Goal: Task Accomplishment & Management: Use online tool/utility

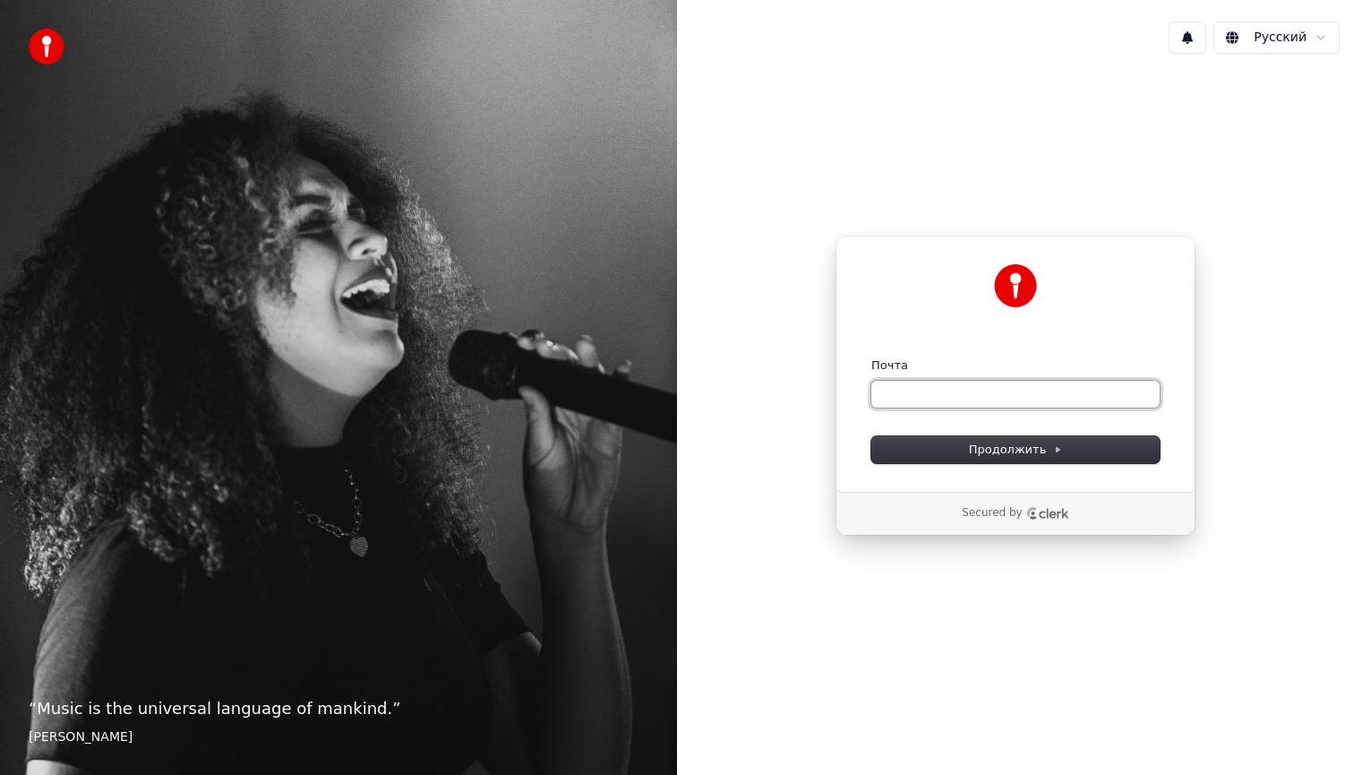
click at [905, 384] on input "Почта" at bounding box center [1015, 394] width 288 height 27
paste input "**********"
click at [1006, 448] on span "Продолжить" at bounding box center [1016, 449] width 94 height 16
type input "**********"
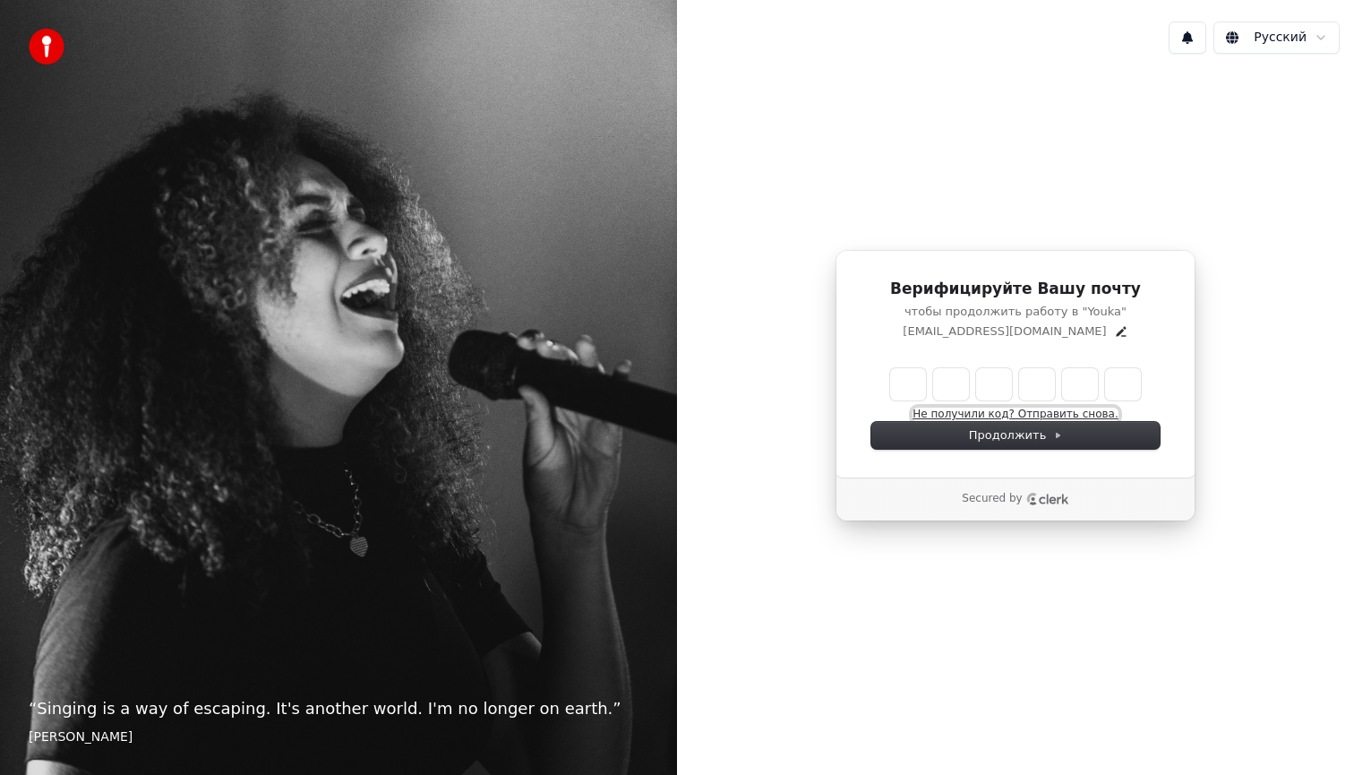
click at [1000, 417] on button "Не получили код? Отправить снова." at bounding box center [1014, 414] width 205 height 14
click at [912, 384] on input "Enter verification code" at bounding box center [1033, 384] width 287 height 32
type input "******"
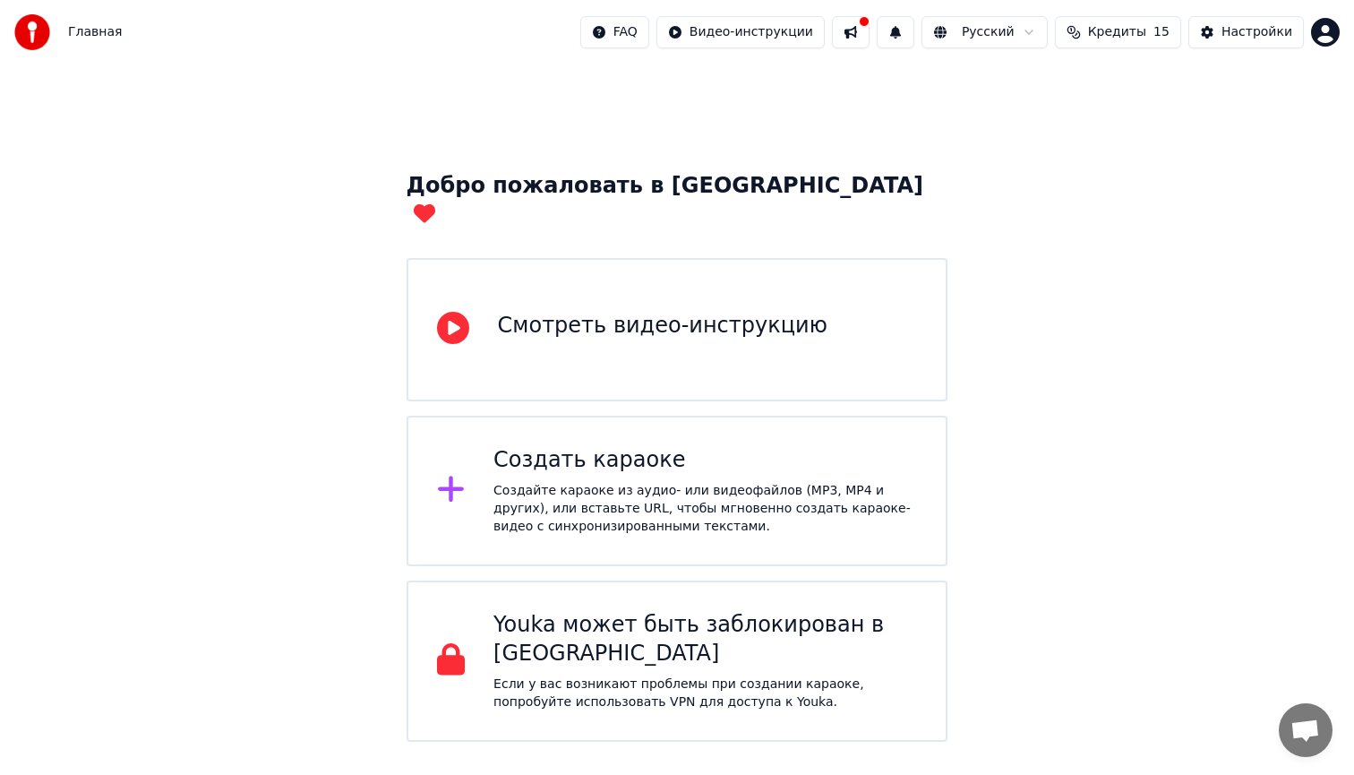
click at [626, 446] on div "Создать караоке" at bounding box center [705, 460] width 424 height 29
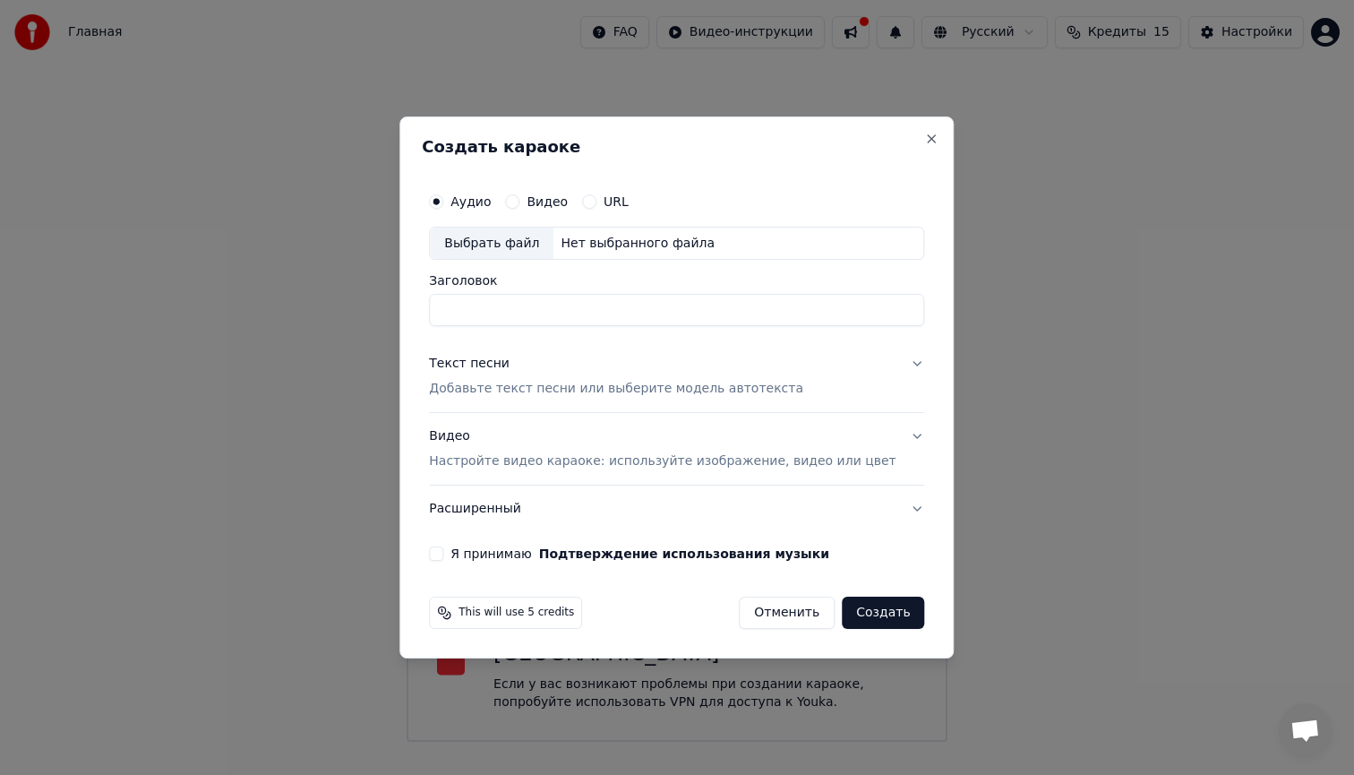
click at [517, 241] on div "Выбрать файл" at bounding box center [492, 243] width 124 height 32
click at [474, 366] on div "Текст песни" at bounding box center [469, 365] width 81 height 18
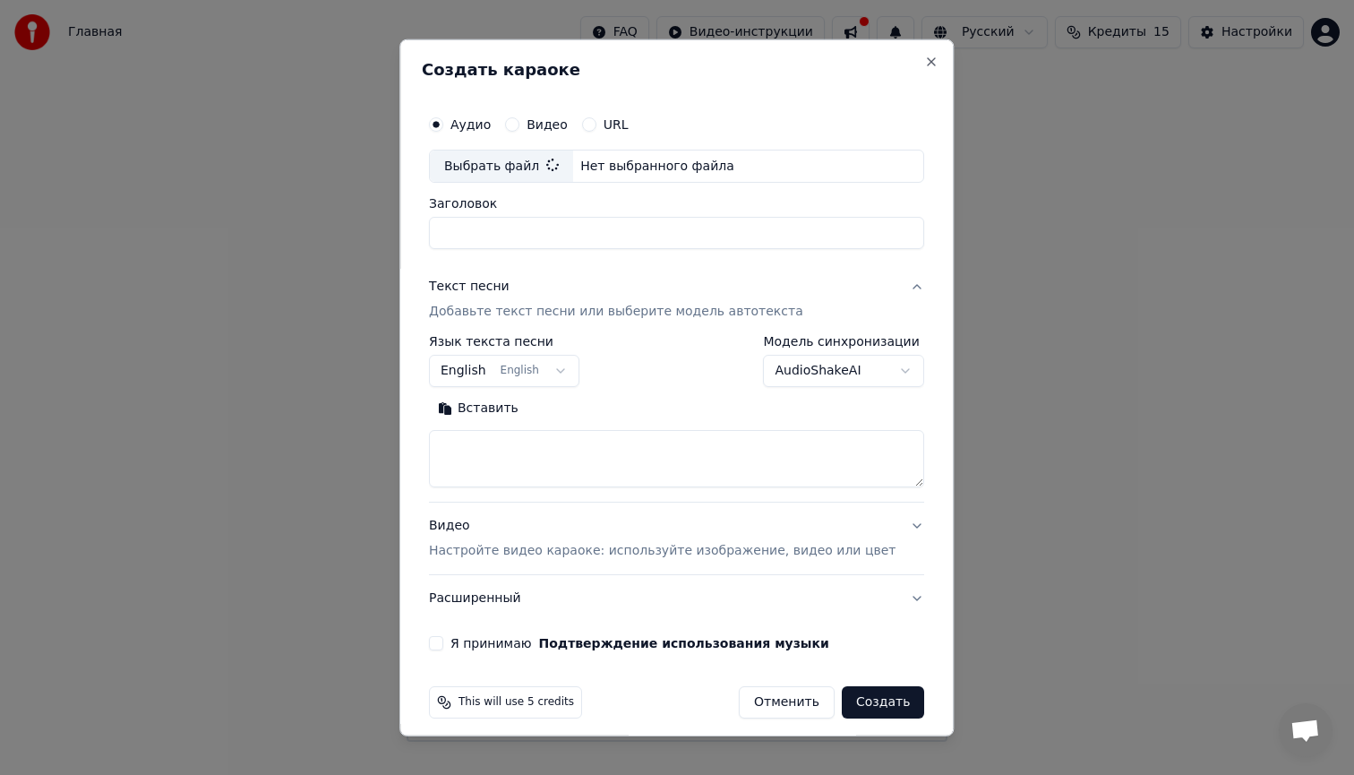
type input "**********"
click at [497, 408] on button "Вставить" at bounding box center [478, 408] width 99 height 29
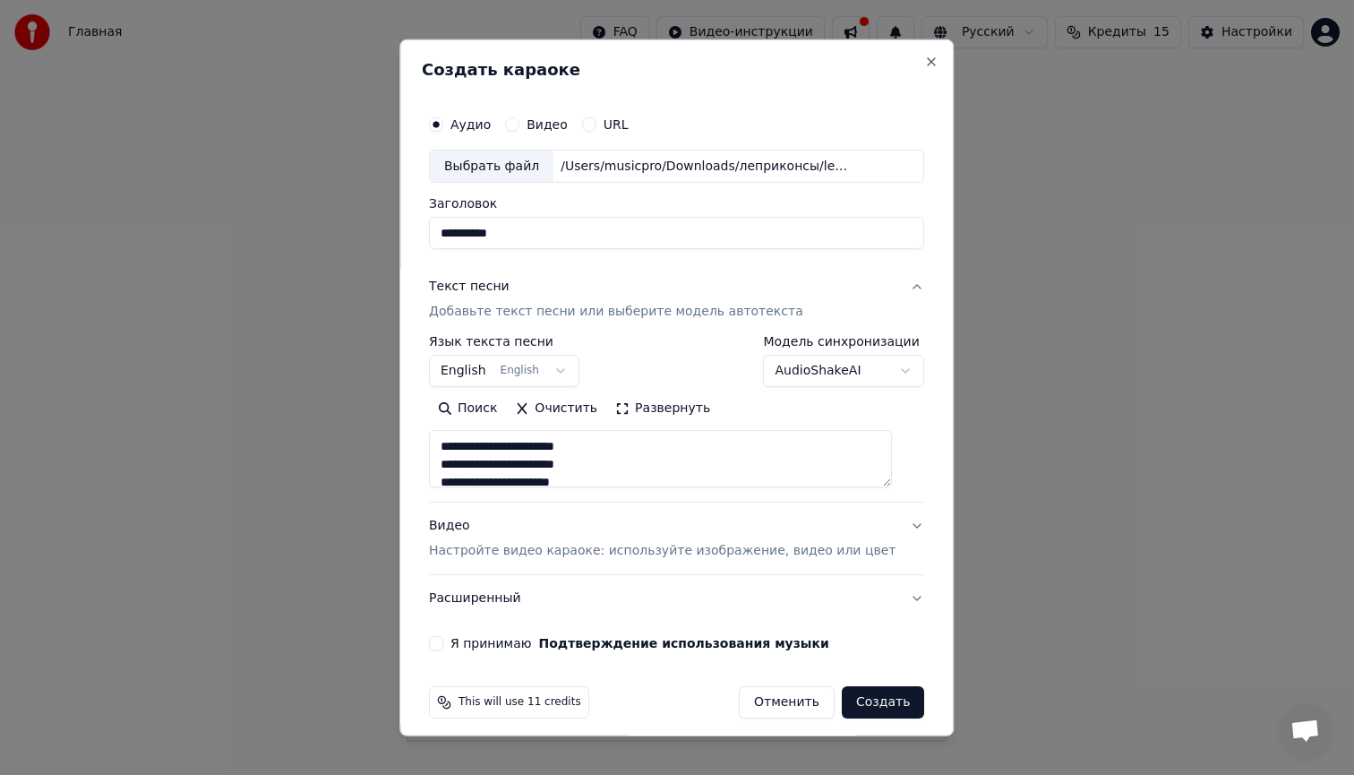
click at [544, 372] on body "**********" at bounding box center [677, 370] width 1354 height 741
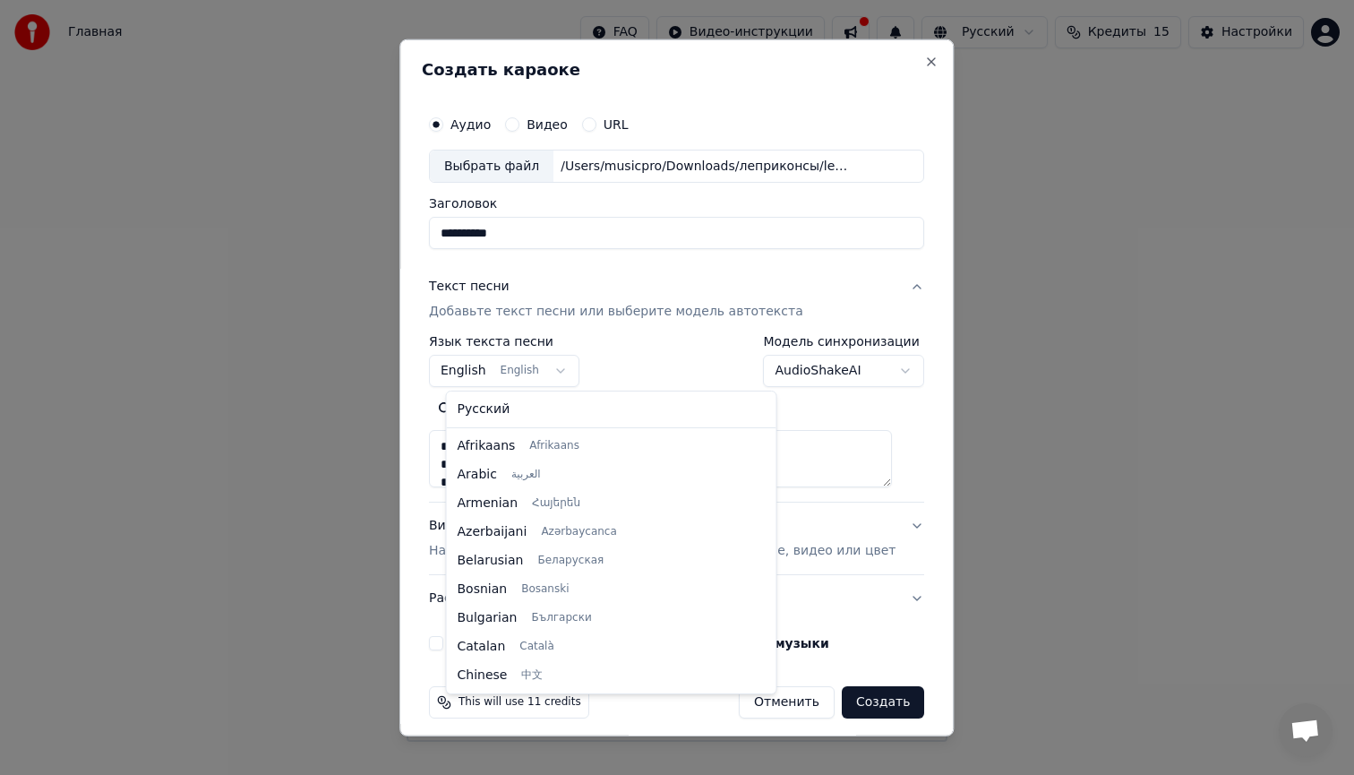
scroll to position [143, 0]
type textarea "**********"
select select "**"
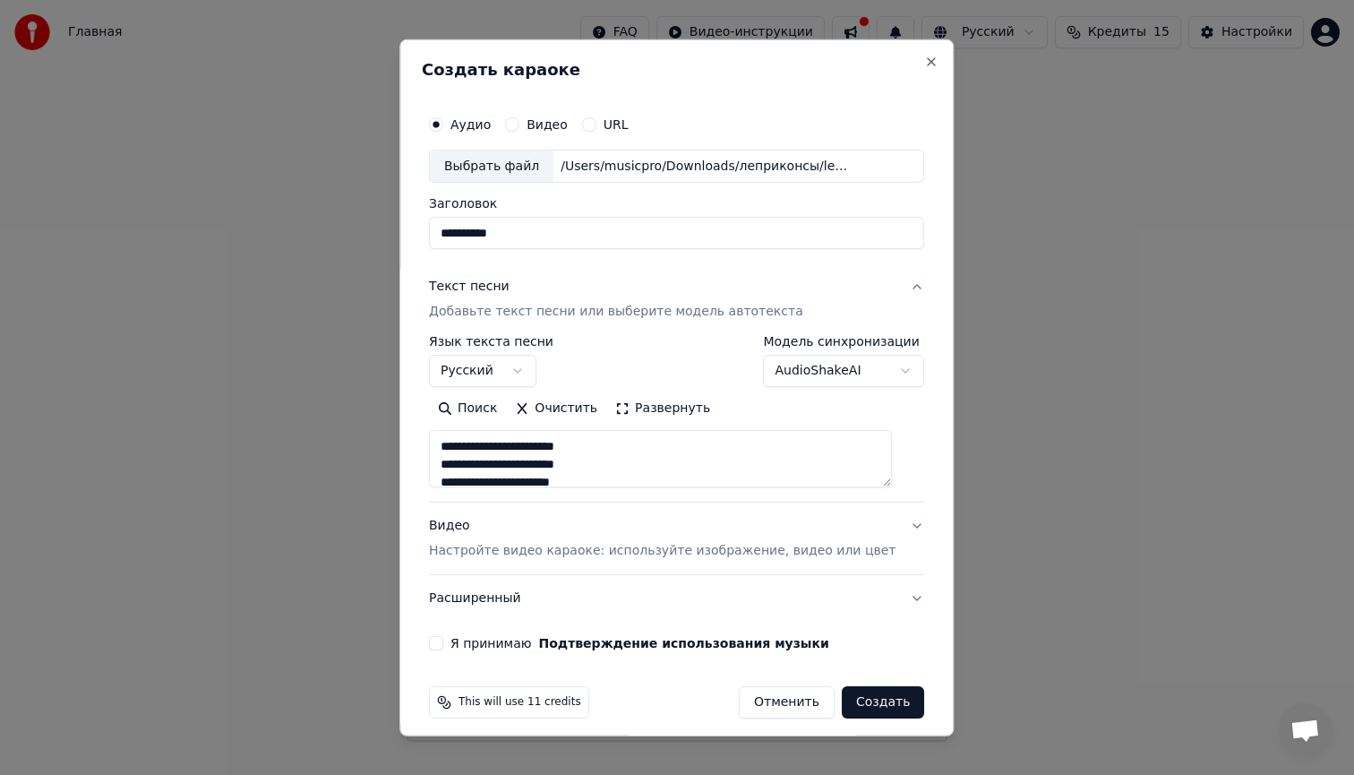
scroll to position [12, 0]
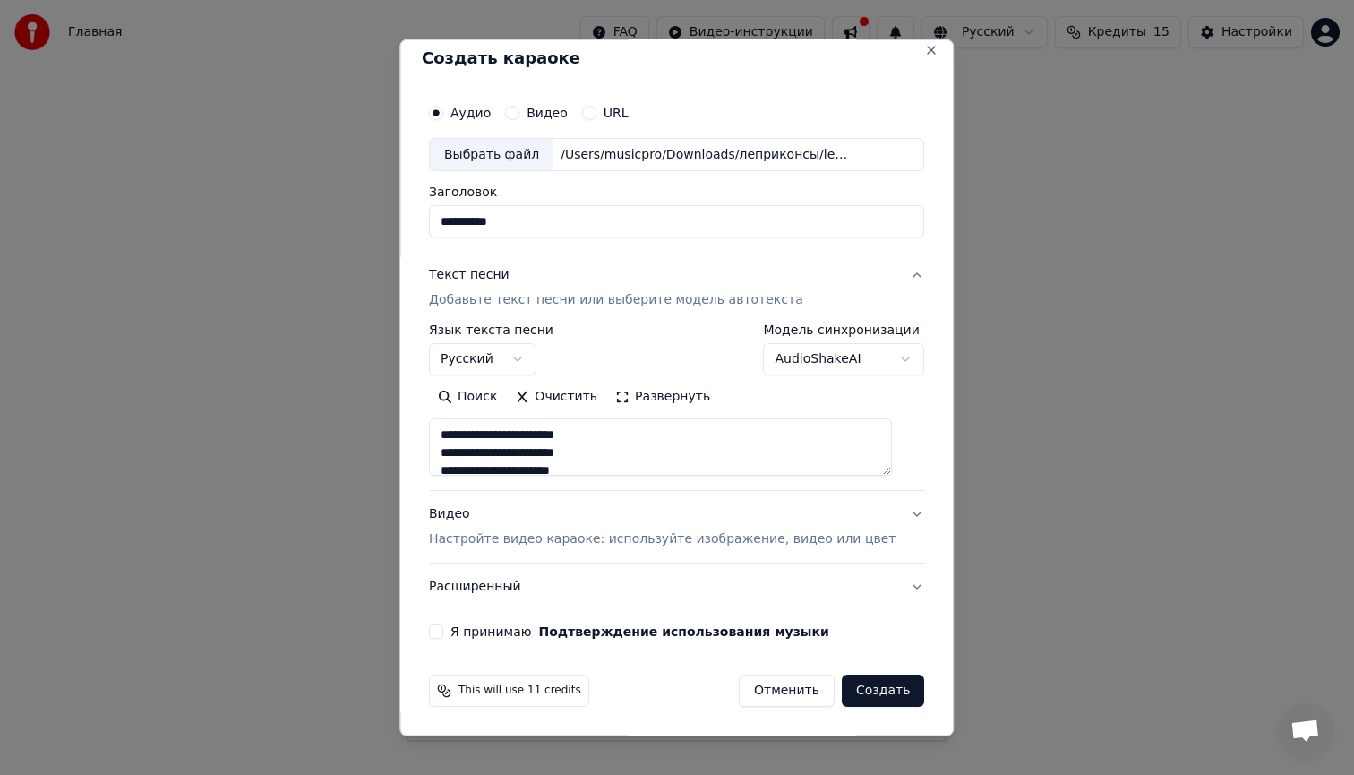
click at [469, 510] on div "Видео Настройте видео караоке: используйте изображение, видео или цвет" at bounding box center [662, 526] width 467 height 43
type textarea "**********"
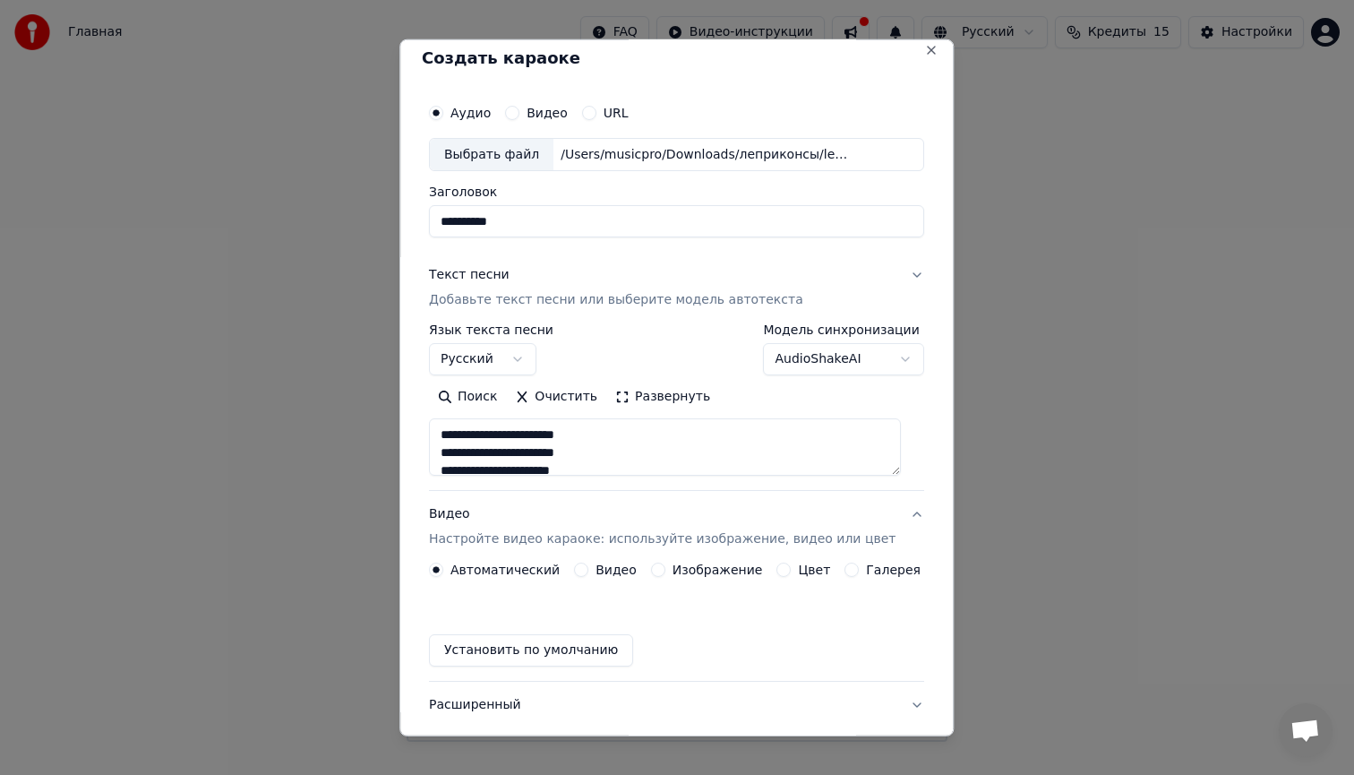
scroll to position [0, 0]
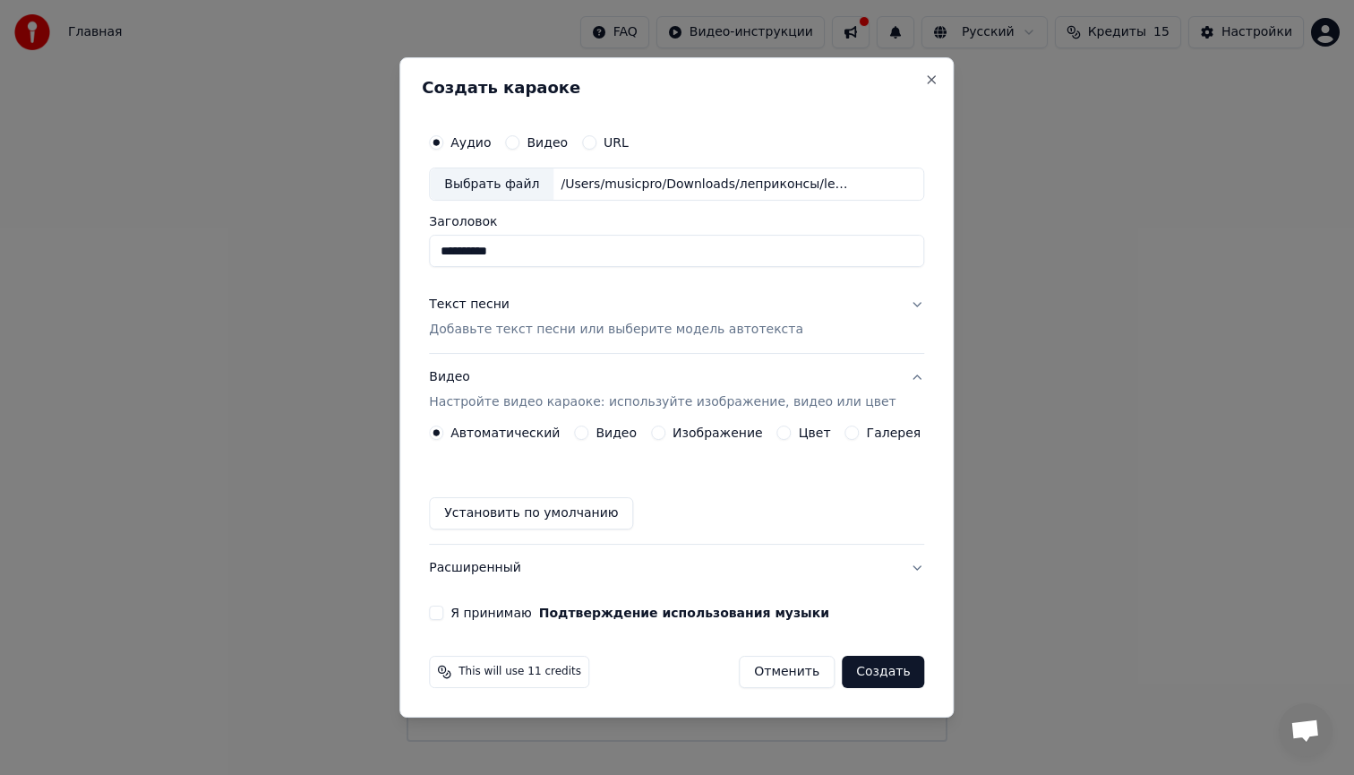
click at [783, 433] on button "Цвет" at bounding box center [784, 432] width 14 height 14
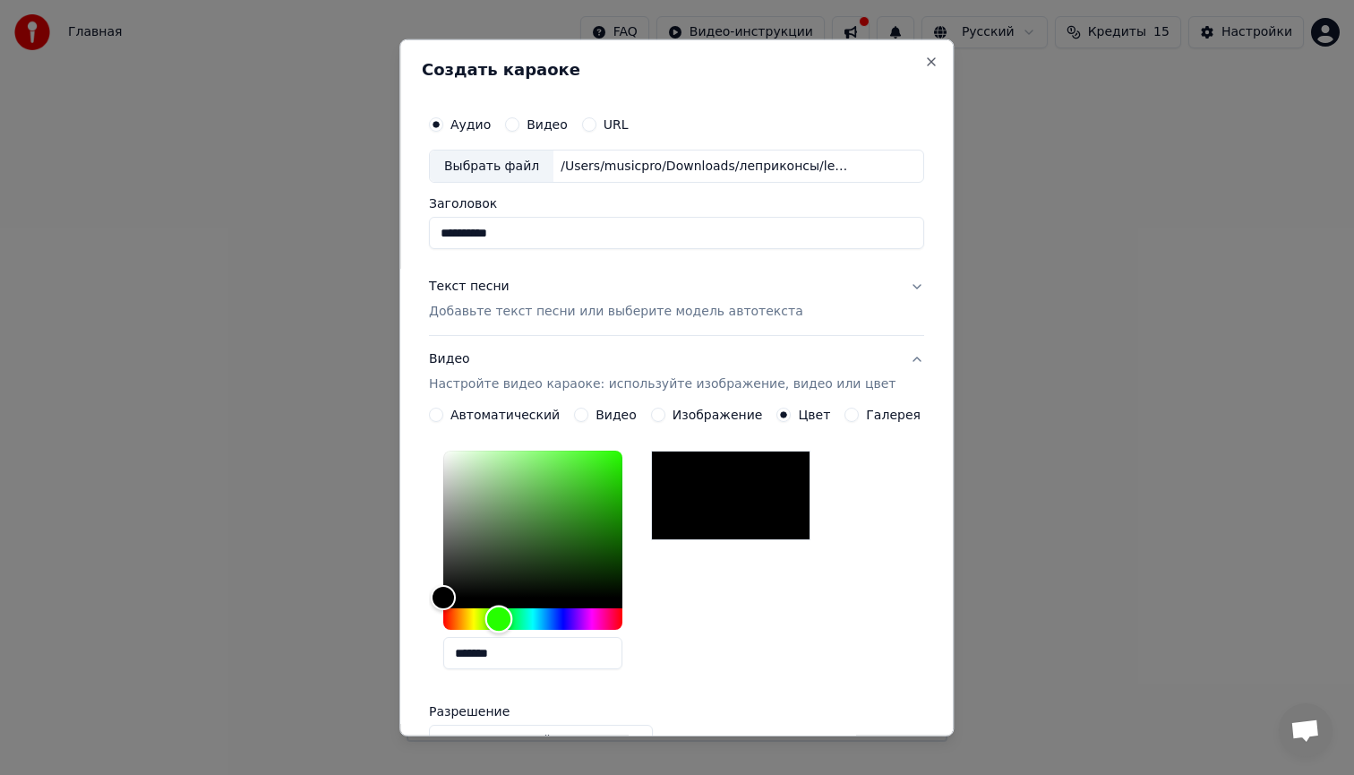
drag, startPoint x: 456, startPoint y: 619, endPoint x: 510, endPoint y: 614, distance: 54.8
click at [510, 614] on div "Hue" at bounding box center [499, 619] width 28 height 28
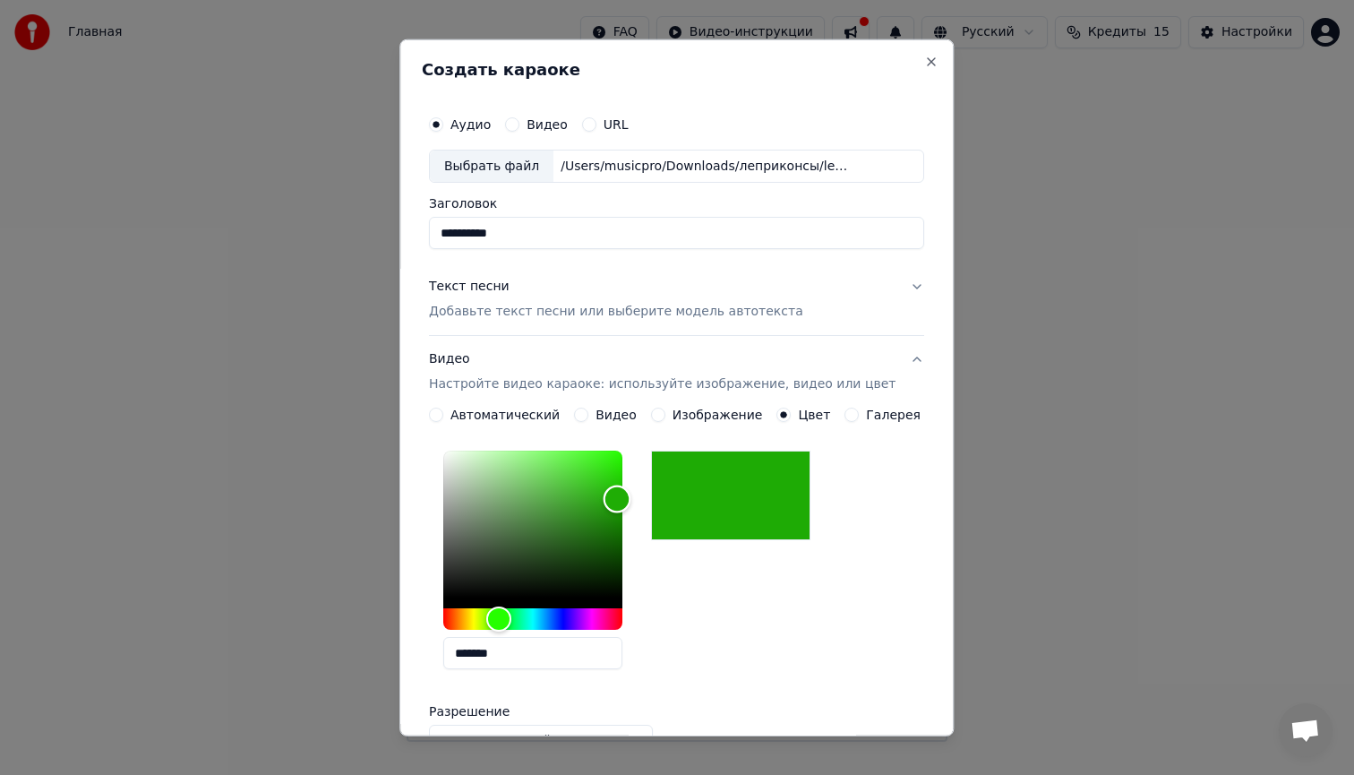
type input "*******"
drag, startPoint x: 459, startPoint y: 595, endPoint x: 644, endPoint y: 488, distance: 213.5
click at [637, 488] on div "Color" at bounding box center [623, 489] width 28 height 28
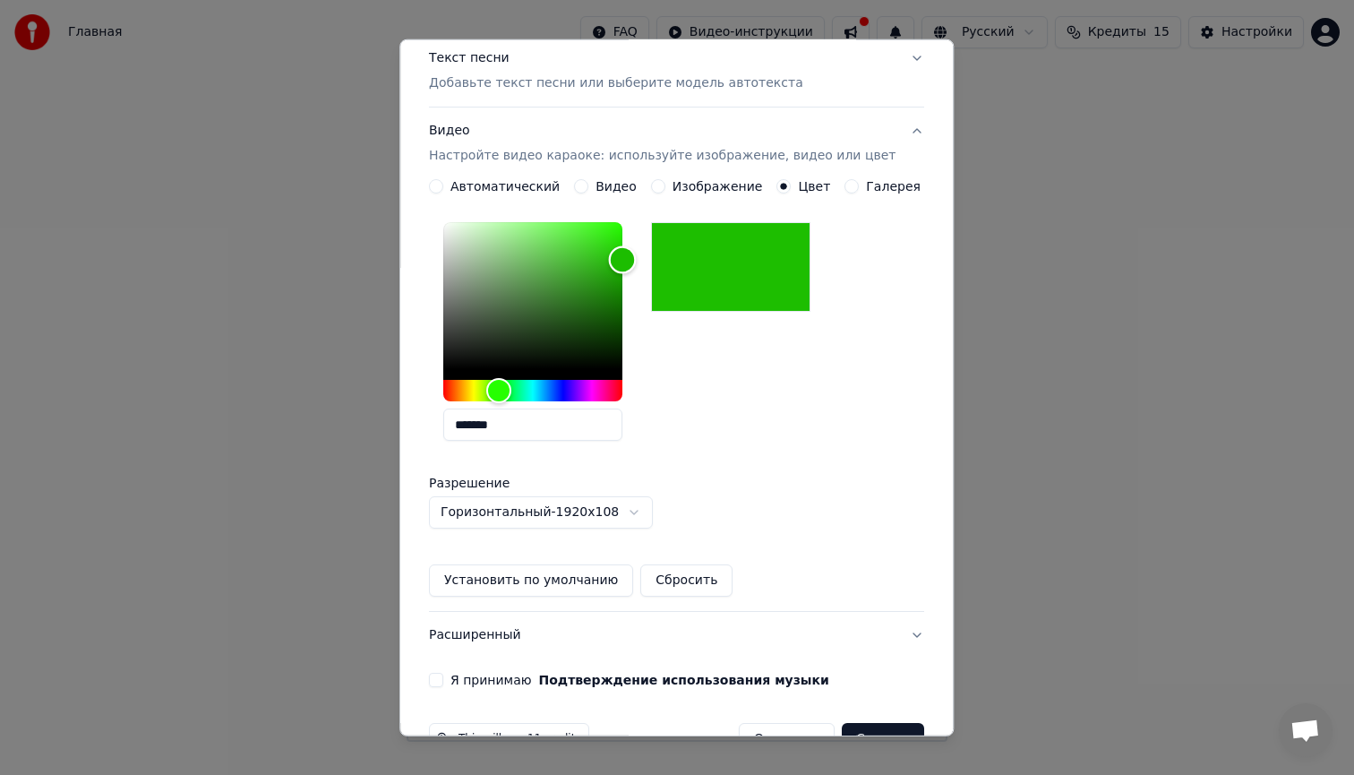
scroll to position [277, 0]
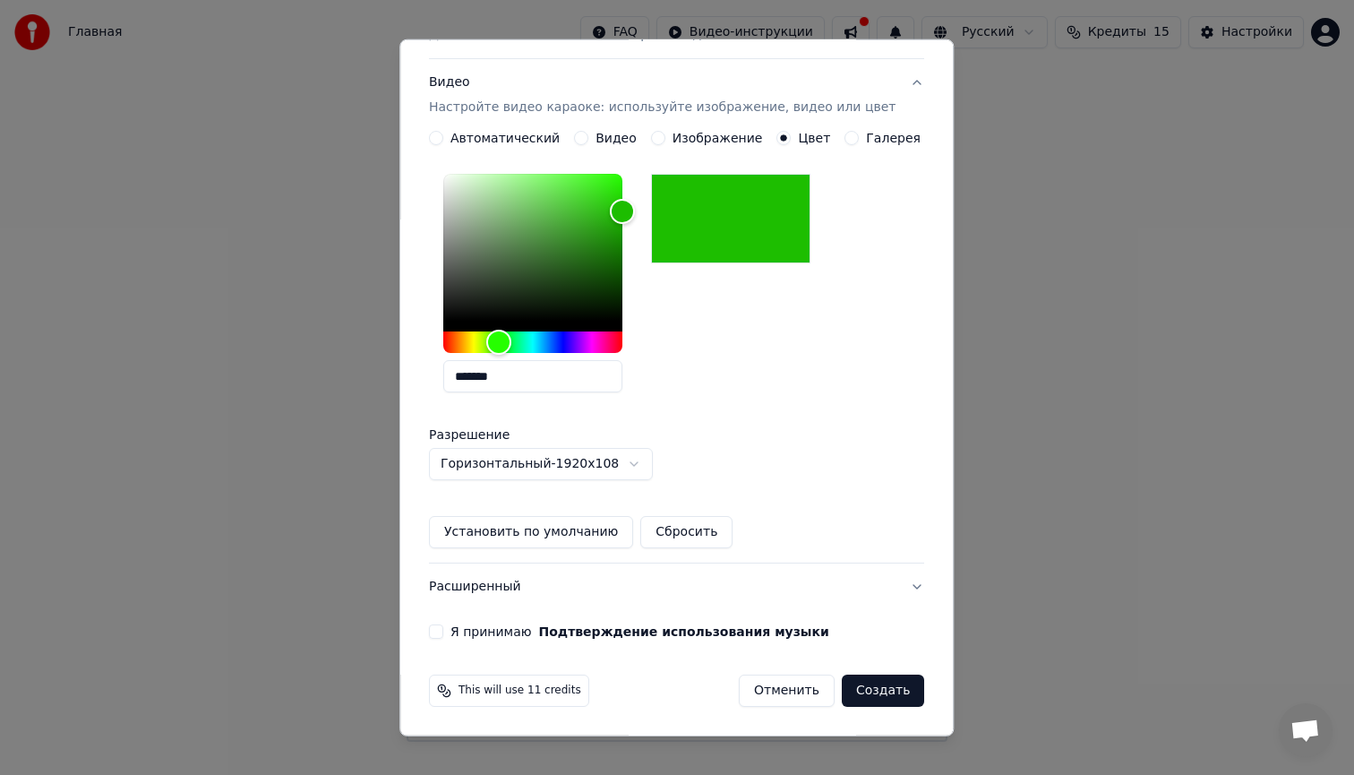
click at [519, 527] on button "Установить по умолчанию" at bounding box center [531, 532] width 204 height 32
click at [443, 630] on button "Я принимаю Подтверждение использования музыки" at bounding box center [436, 631] width 14 height 14
click at [867, 688] on button "Создать" at bounding box center [883, 690] width 82 height 32
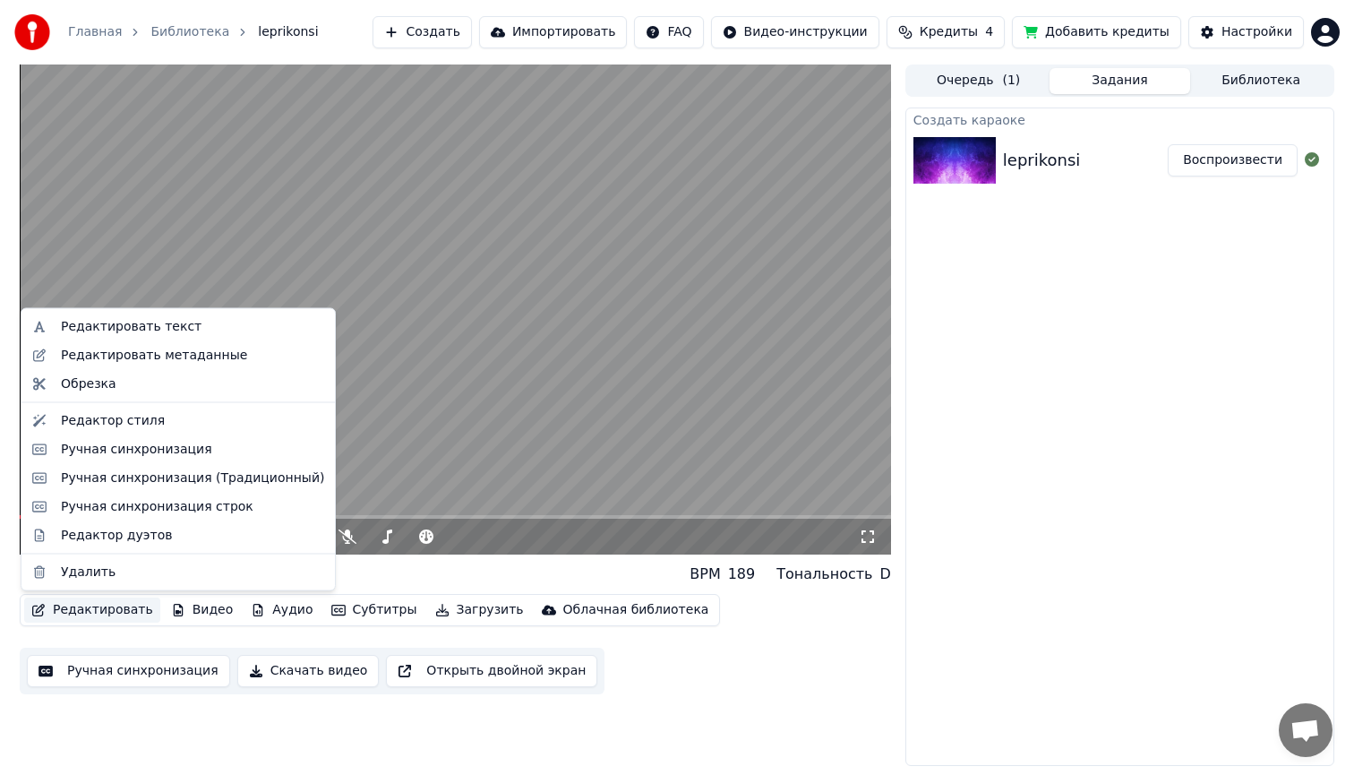
click at [122, 607] on button "Редактировать" at bounding box center [92, 609] width 136 height 25
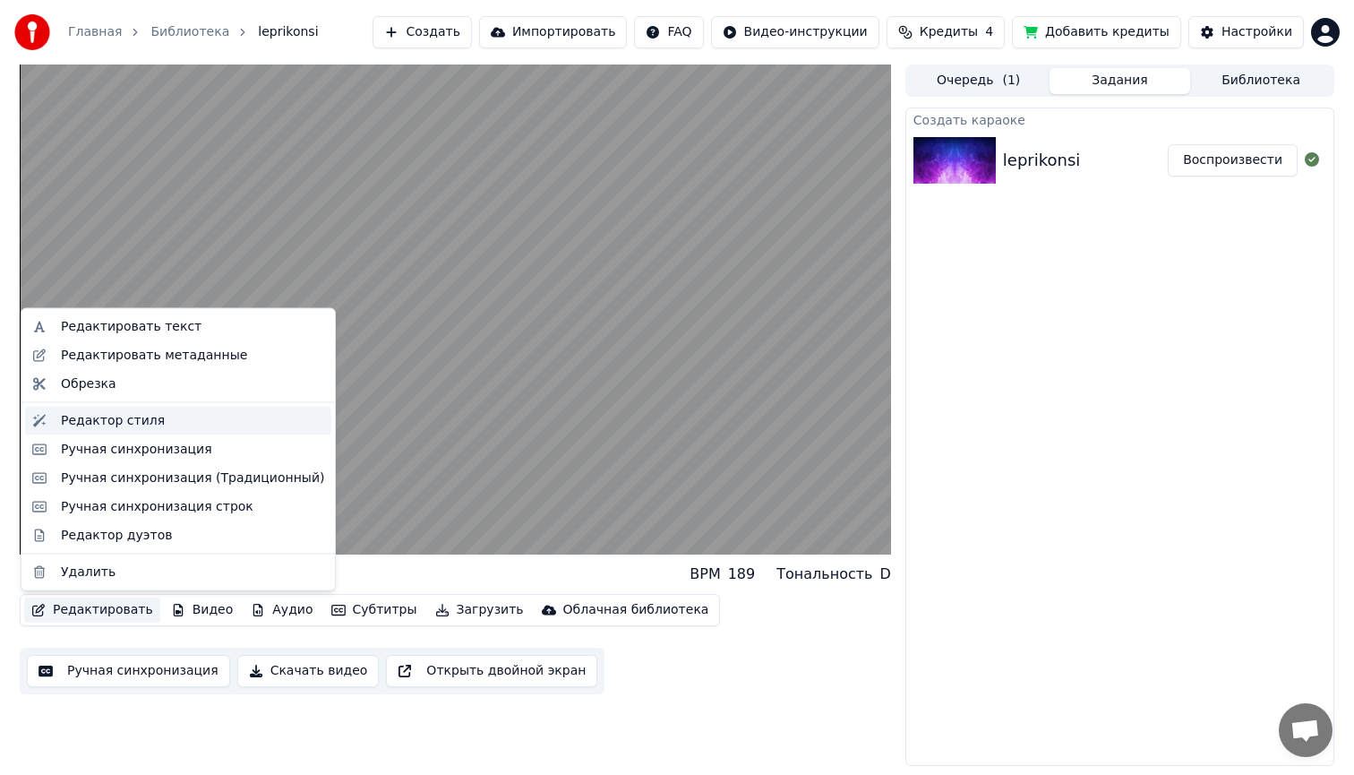
click at [133, 417] on div "Редактор стиля" at bounding box center [113, 420] width 104 height 18
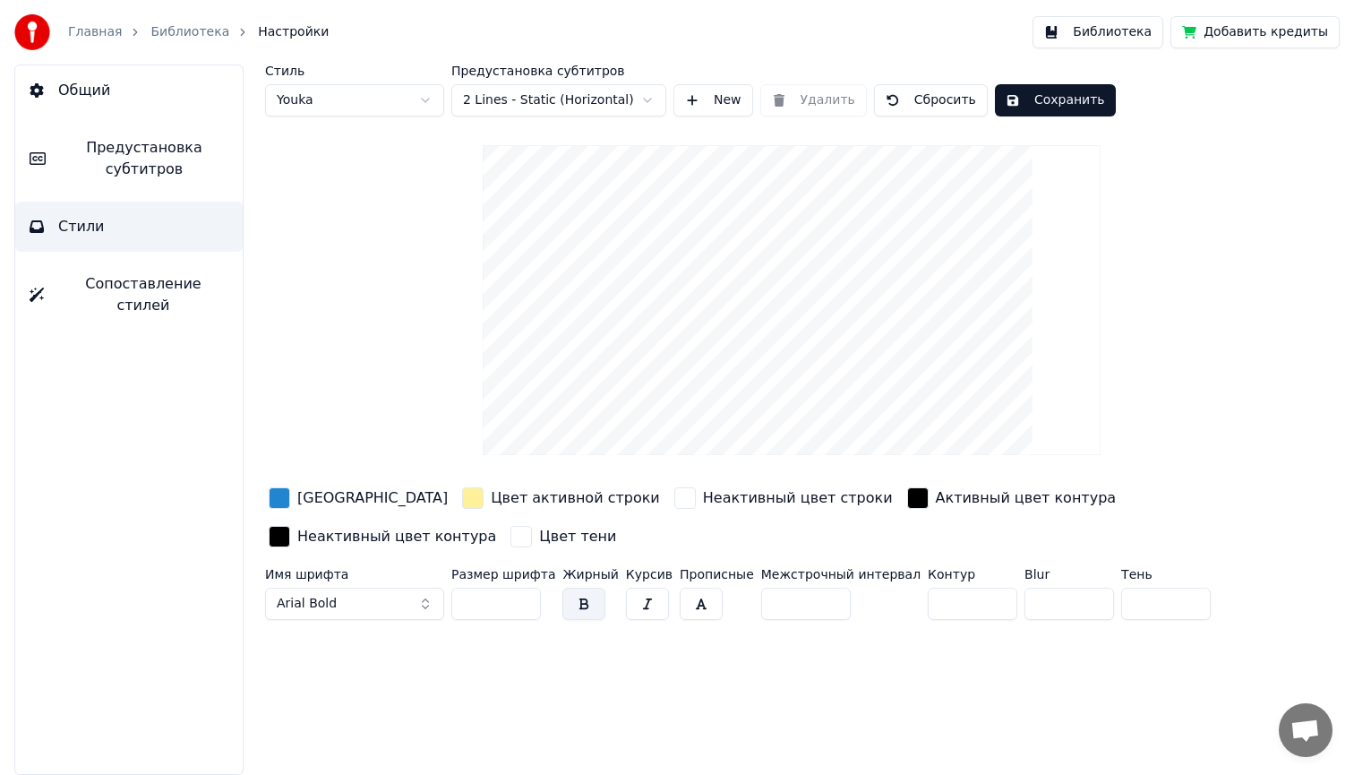
click at [285, 500] on div "button" at bounding box center [279, 497] width 21 height 21
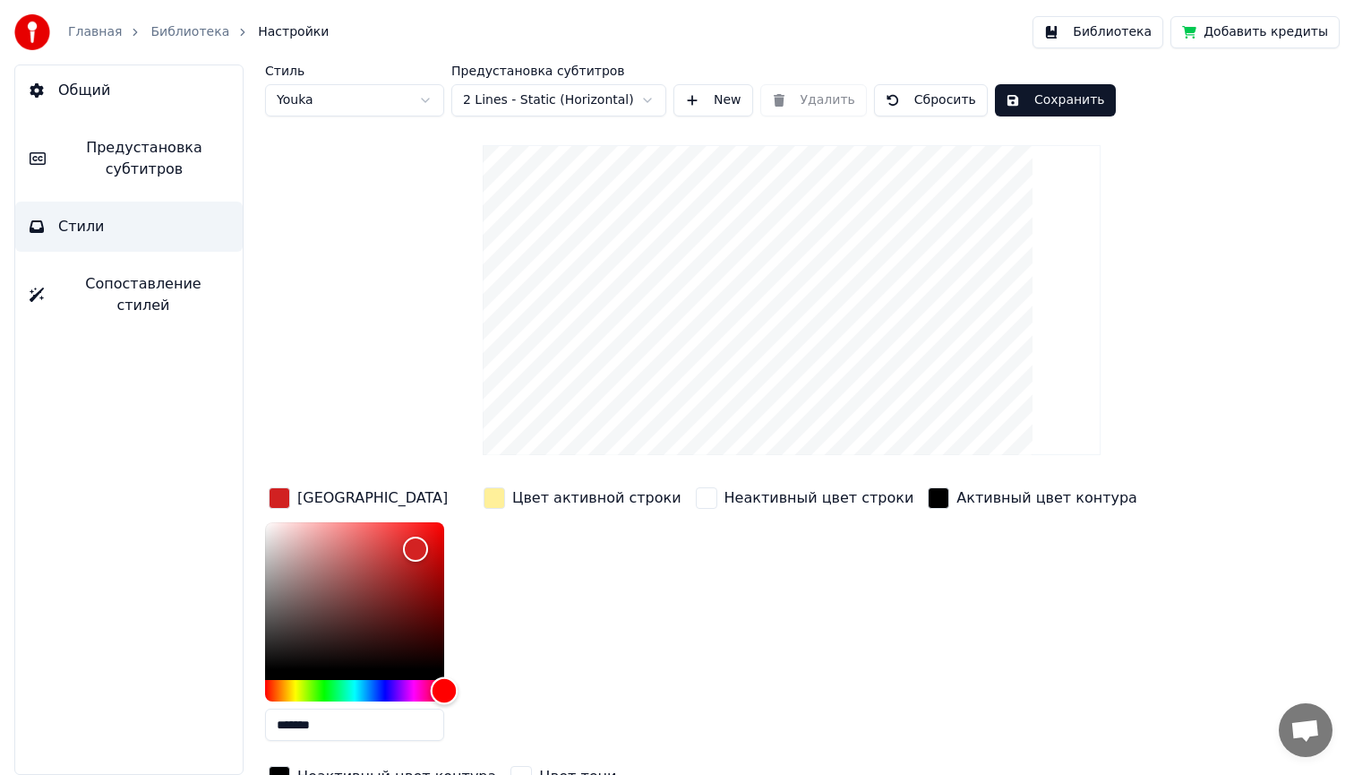
drag, startPoint x: 371, startPoint y: 693, endPoint x: 482, endPoint y: 692, distance: 111.0
click at [482, 692] on div "Цвет заливки ******* Цвет активной строки Неактивный цвет строки Активный цвет …" at bounding box center [738, 639] width 947 height 310
type input "*******"
drag, startPoint x: 418, startPoint y: 544, endPoint x: 474, endPoint y: 495, distance: 74.2
click at [474, 495] on div "Цвет заливки ******* Цвет активной строки Неактивный цвет строки Активный цвет …" at bounding box center [738, 639] width 947 height 310
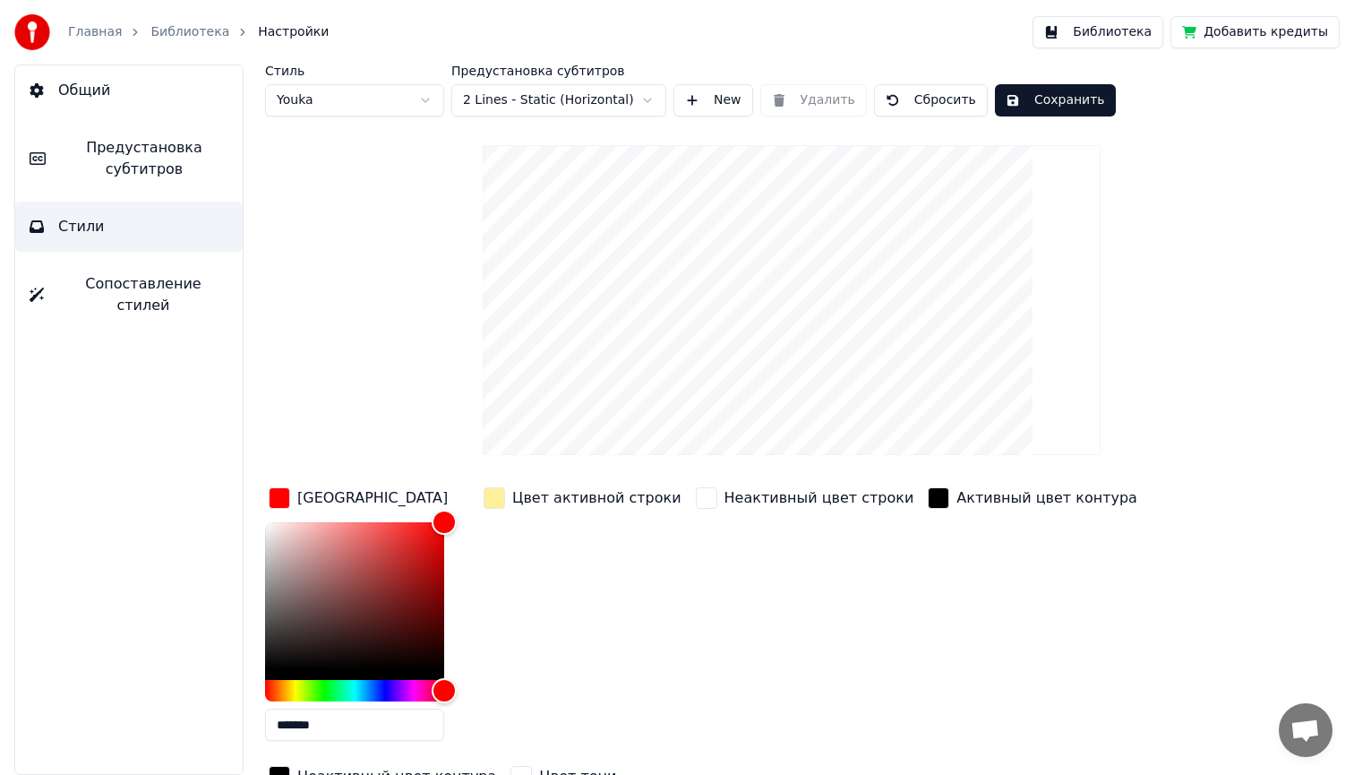
click at [493, 493] on div "button" at bounding box center [494, 497] width 21 height 21
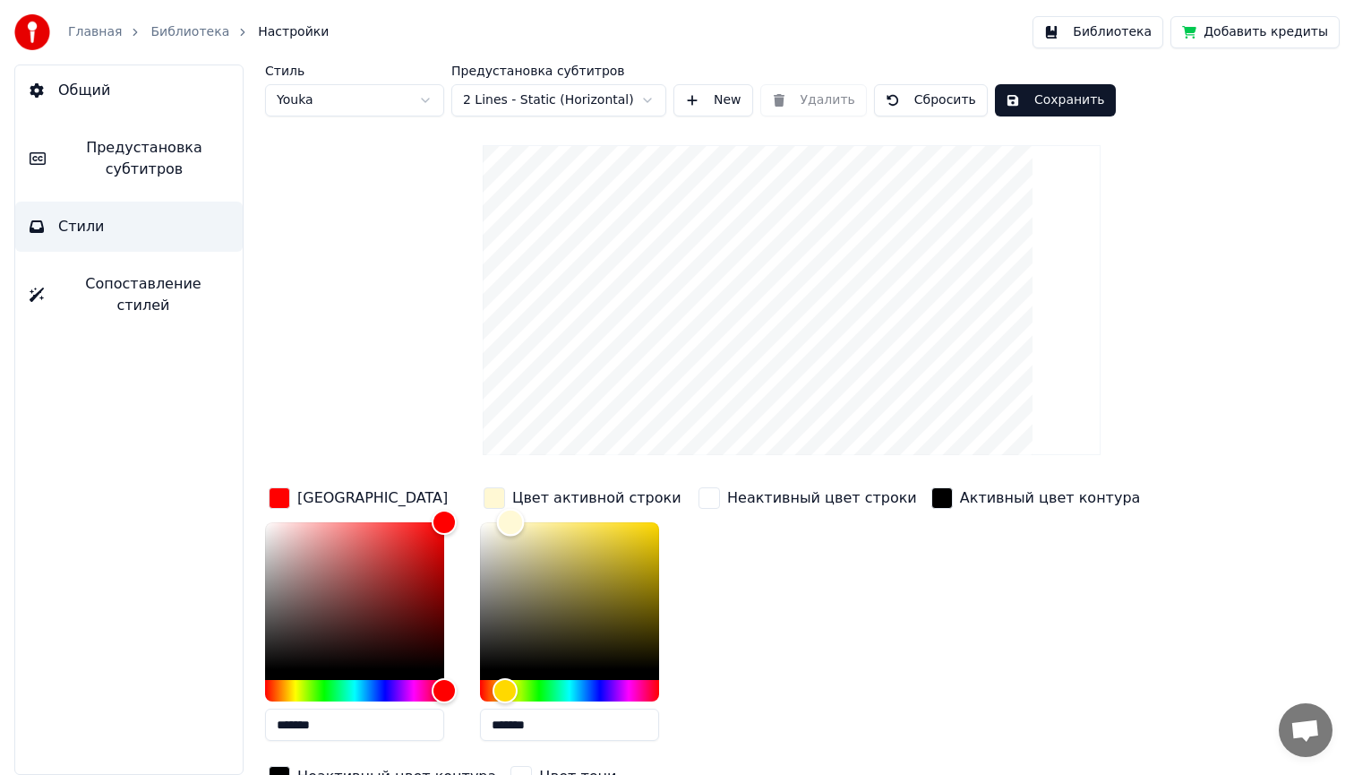
type input "*******"
drag, startPoint x: 553, startPoint y: 524, endPoint x: 454, endPoint y: 511, distance: 99.3
click at [454, 511] on div "Цвет заливки ******* Цвет активной строки ******* Неактивный цвет строки Активн…" at bounding box center [738, 639] width 947 height 310
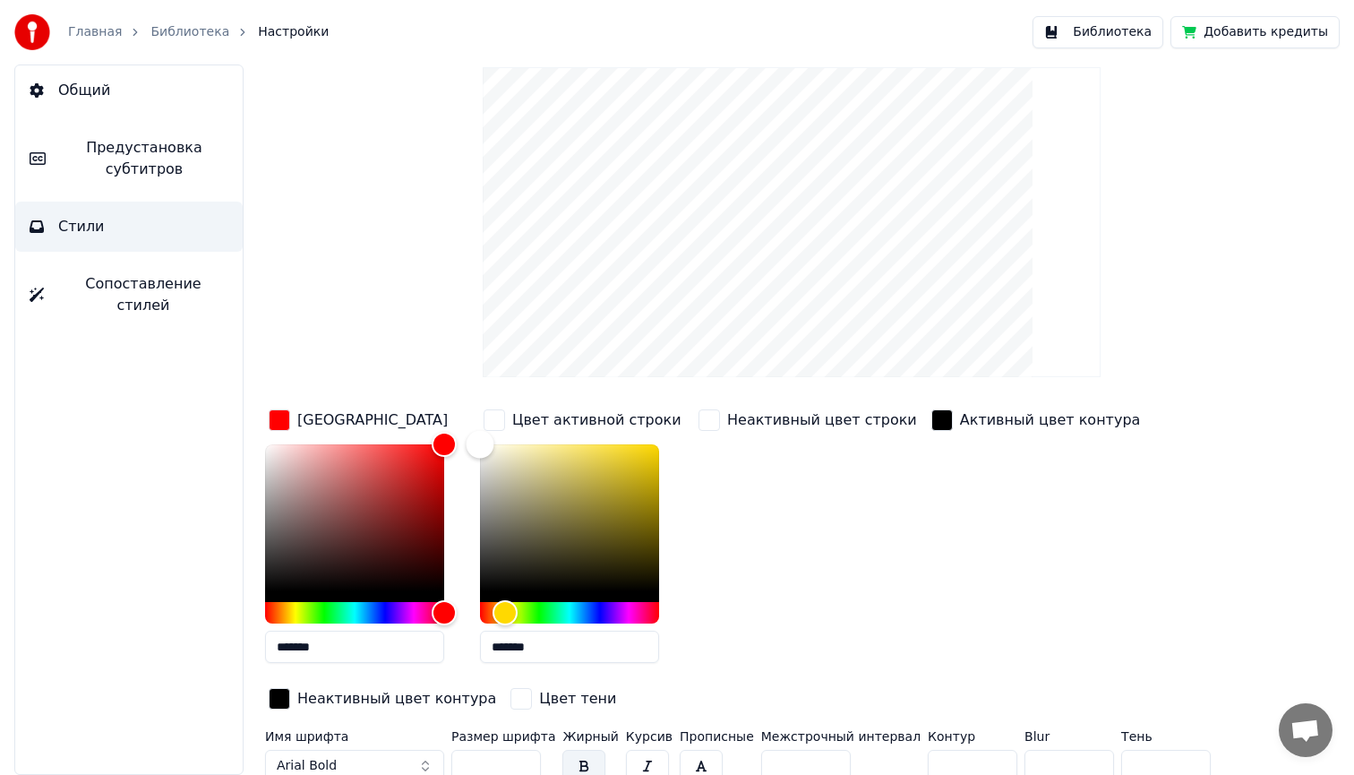
scroll to position [90, 0]
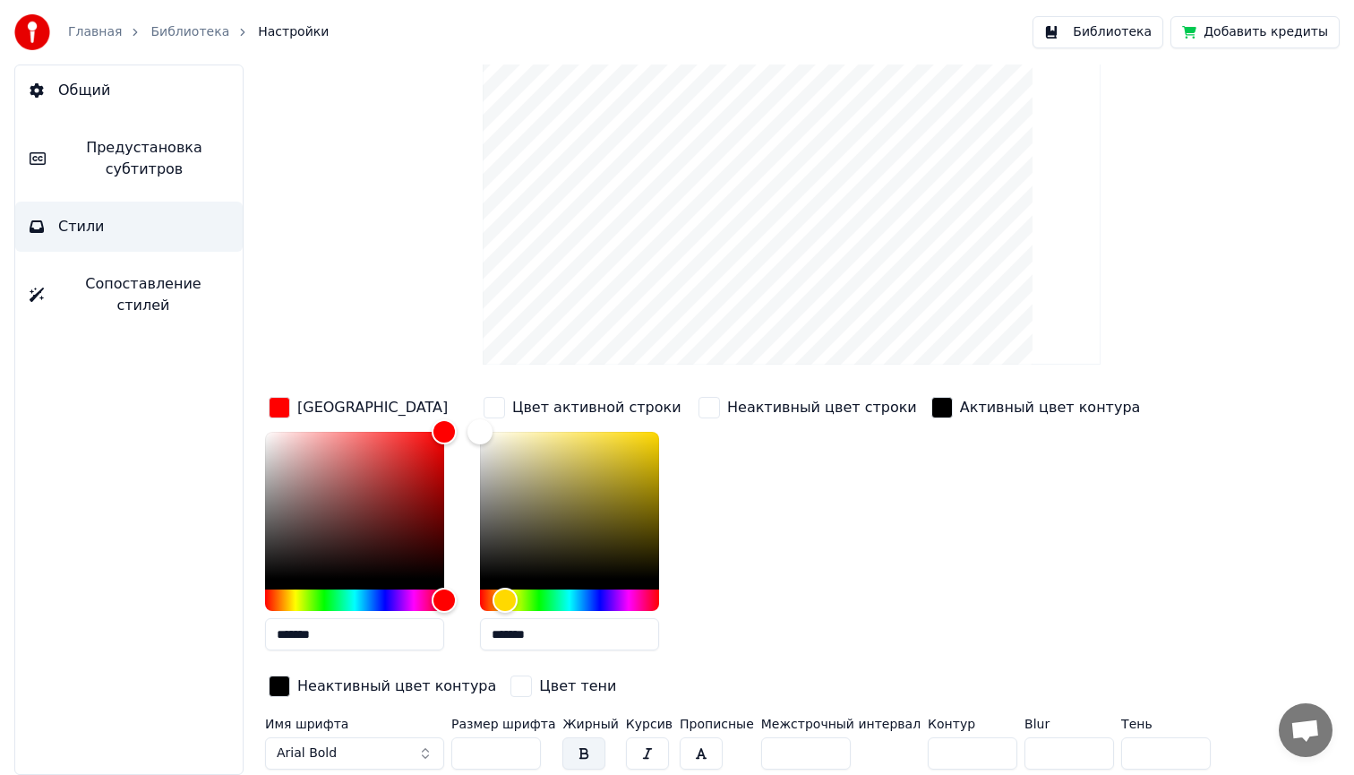
drag, startPoint x: 484, startPoint y: 749, endPoint x: 452, endPoint y: 749, distance: 32.2
click at [452, 749] on input "**" at bounding box center [496, 753] width 90 height 32
type input "**"
click at [973, 754] on input "*" at bounding box center [973, 753] width 90 height 32
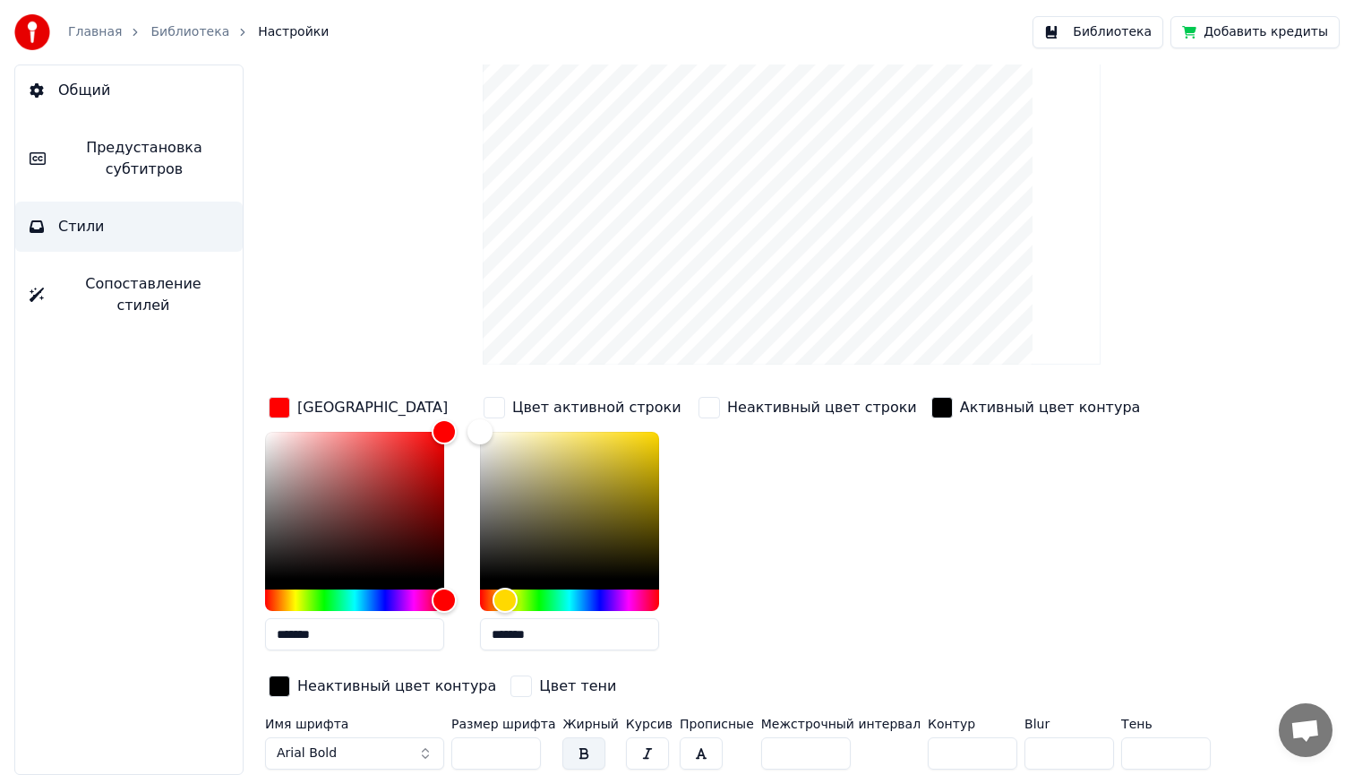
click at [973, 754] on input "*" at bounding box center [973, 753] width 90 height 32
type input "*"
click at [973, 754] on input "*" at bounding box center [973, 753] width 90 height 32
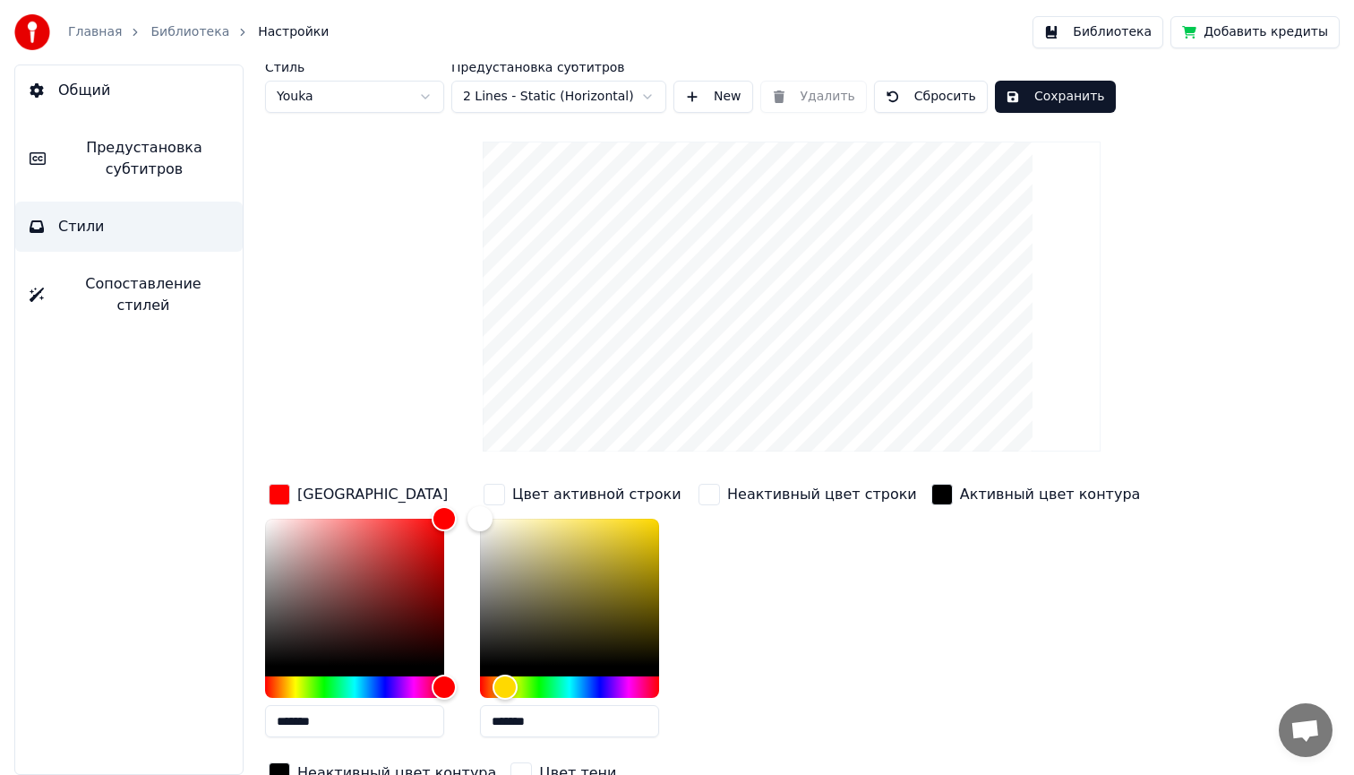
scroll to position [0, 0]
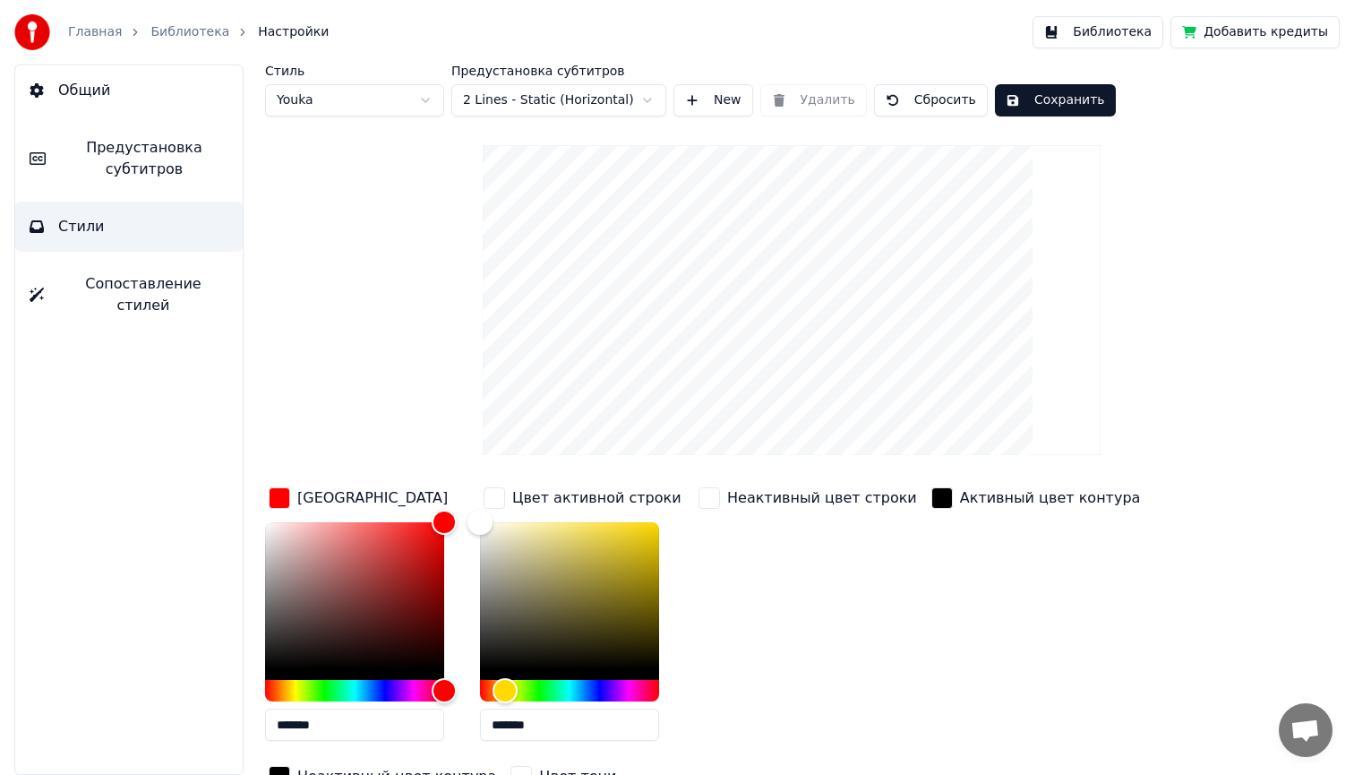
click at [1034, 102] on button "Сохранить" at bounding box center [1055, 100] width 121 height 32
click at [124, 168] on span "Предустановка субтитров" at bounding box center [144, 158] width 168 height 43
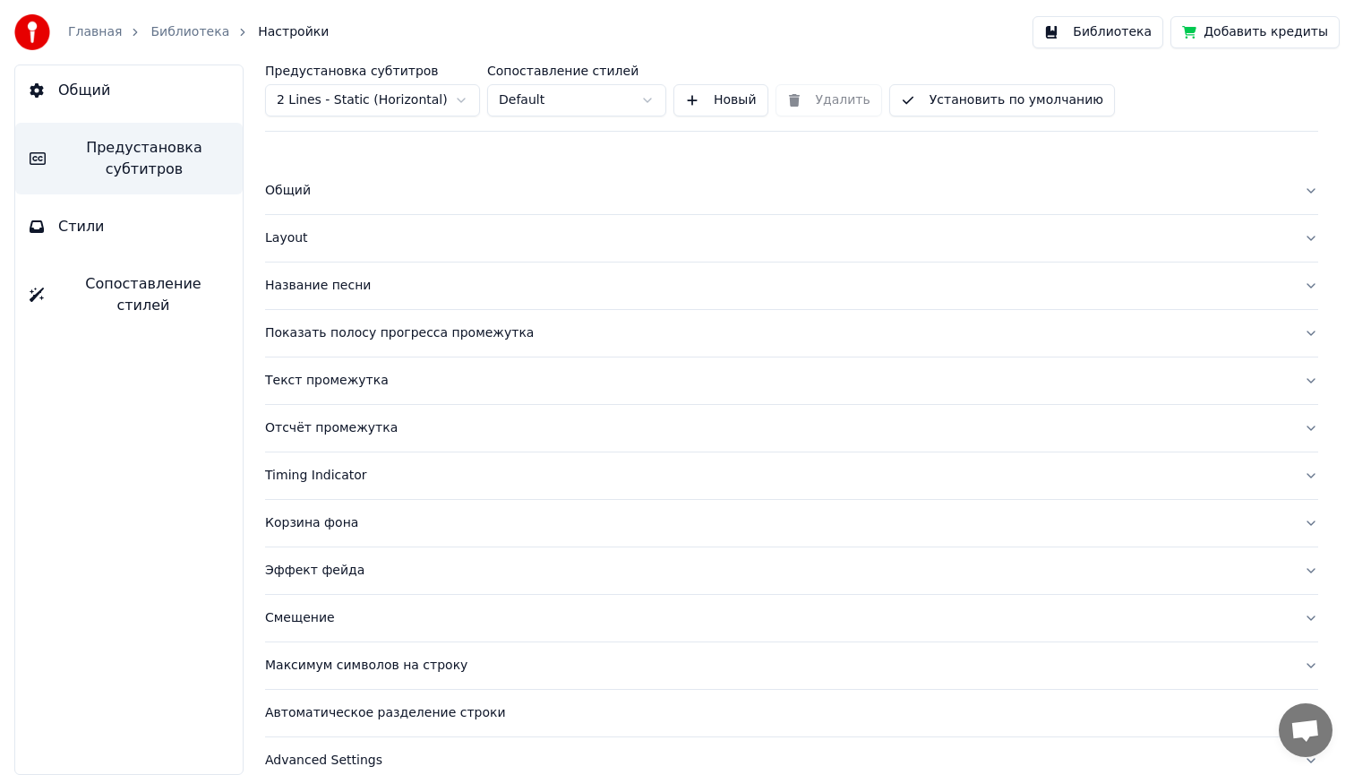
click at [290, 240] on div "Layout" at bounding box center [777, 238] width 1024 height 18
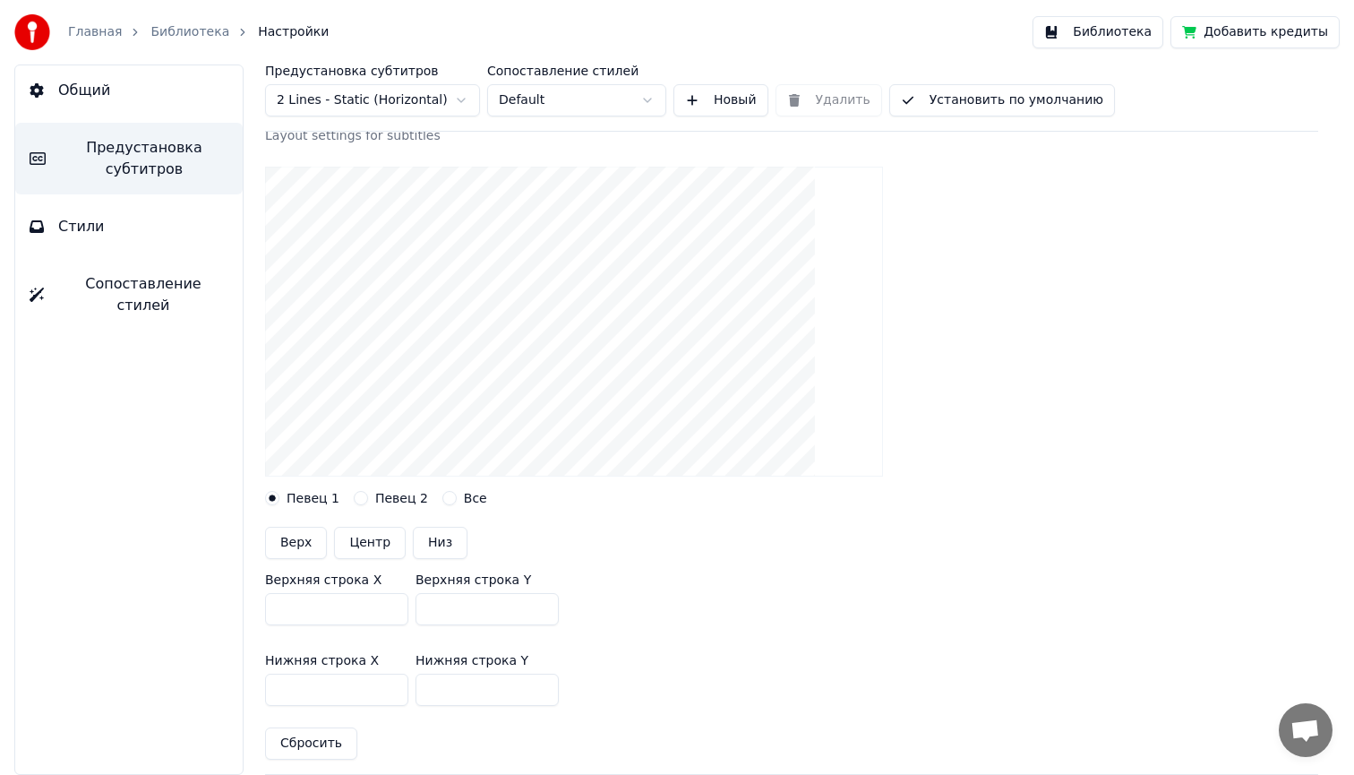
scroll to position [139, 0]
drag, startPoint x: 484, startPoint y: 605, endPoint x: 383, endPoint y: 605, distance: 100.3
click at [383, 605] on div "Верхняя строка X *** Верхняя строка Y ***" at bounding box center [791, 594] width 1053 height 81
type input "***"
drag, startPoint x: 458, startPoint y: 686, endPoint x: 370, endPoint y: 685, distance: 88.7
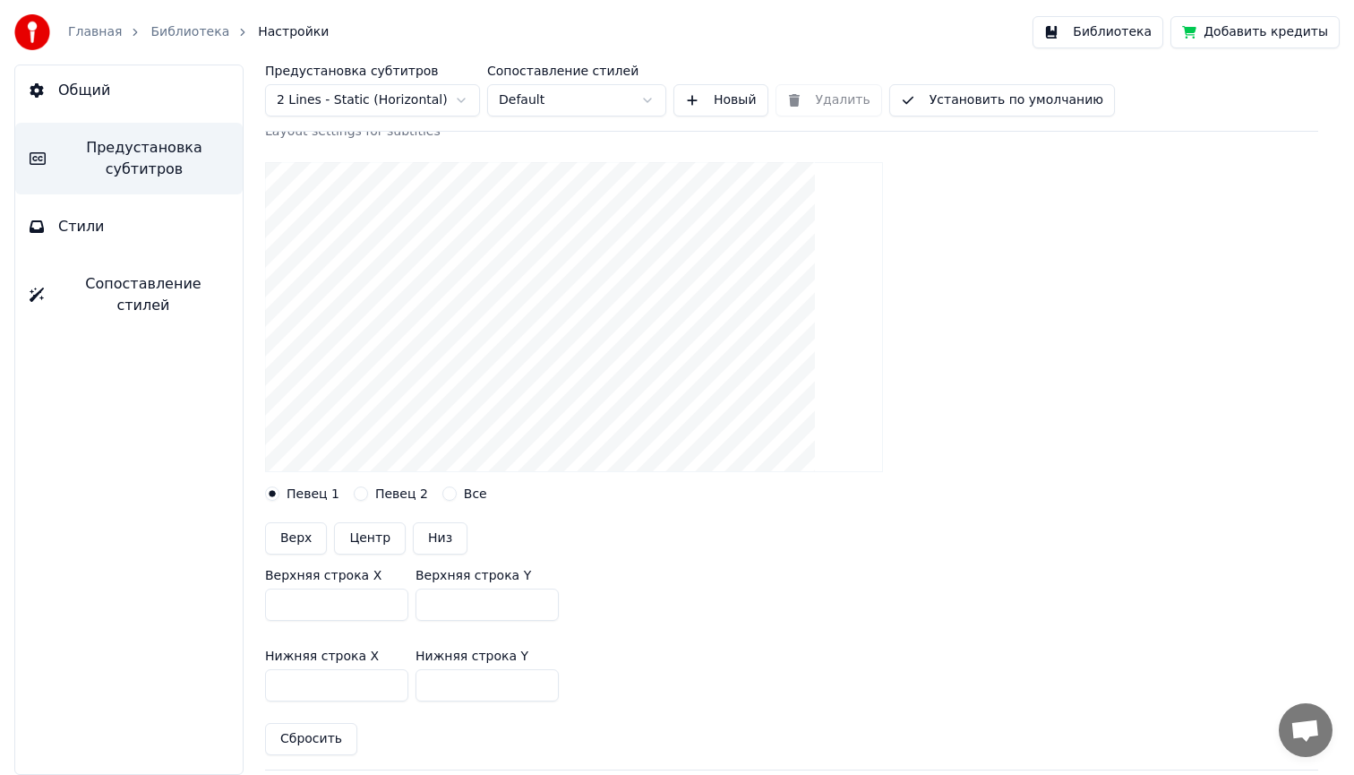
click at [370, 685] on div "Нижняя строка X *** Нижняя строка Y ***" at bounding box center [791, 675] width 1053 height 81
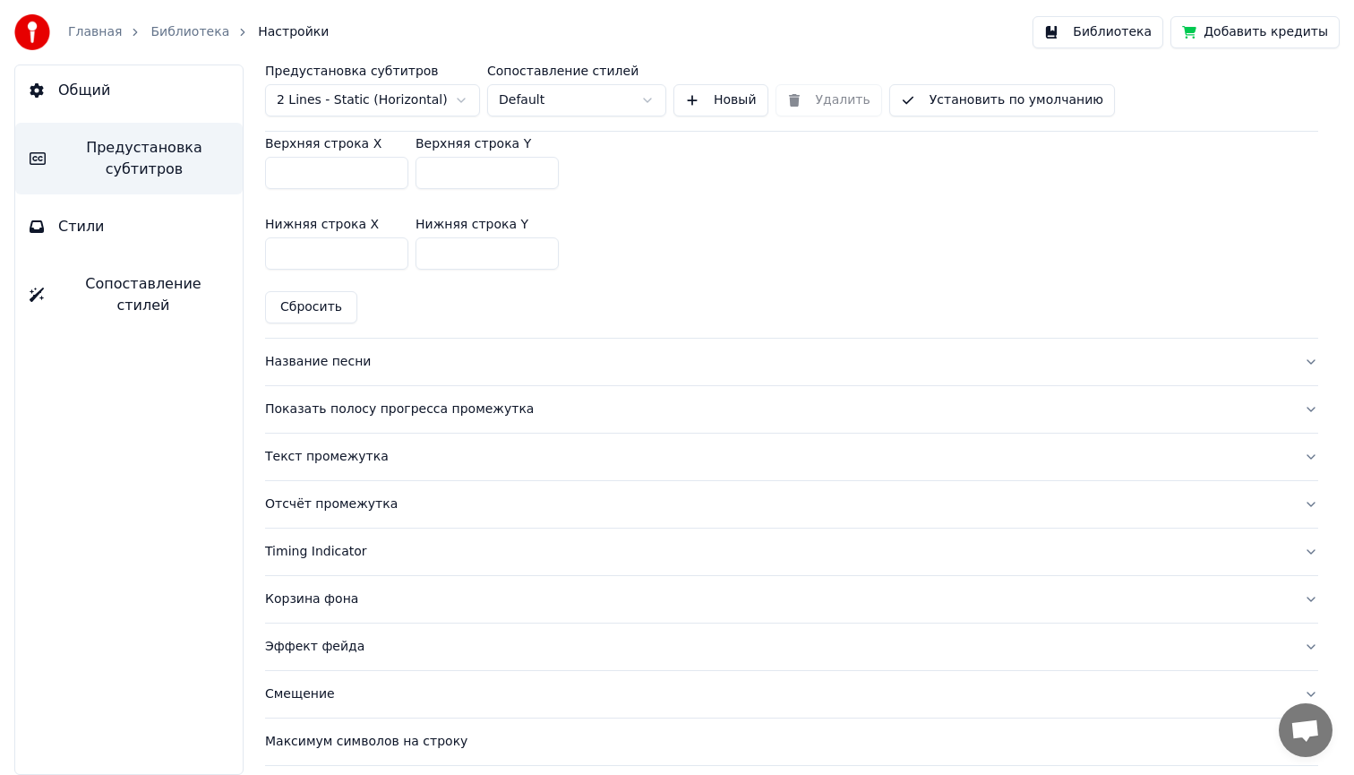
scroll to position [579, 0]
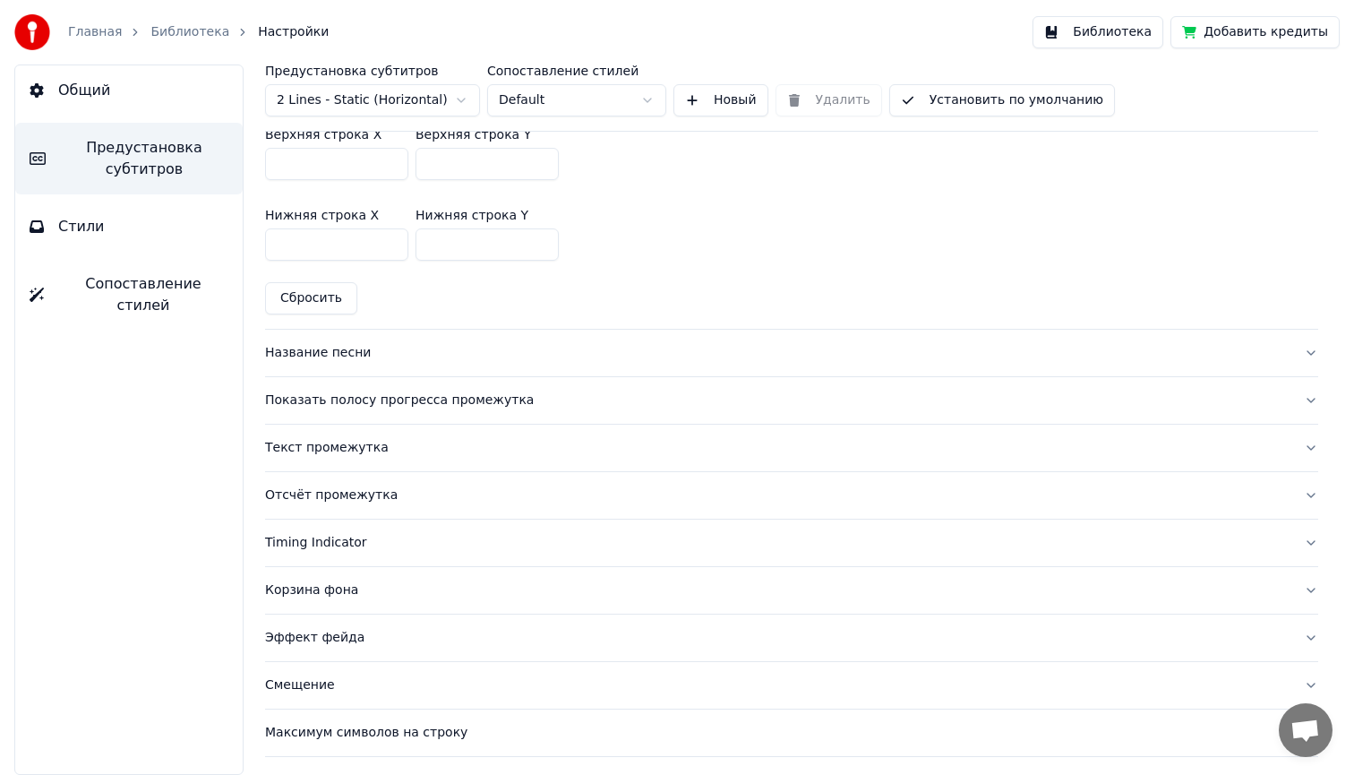
type input "***"
click at [332, 353] on div "Название песни" at bounding box center [777, 353] width 1024 height 18
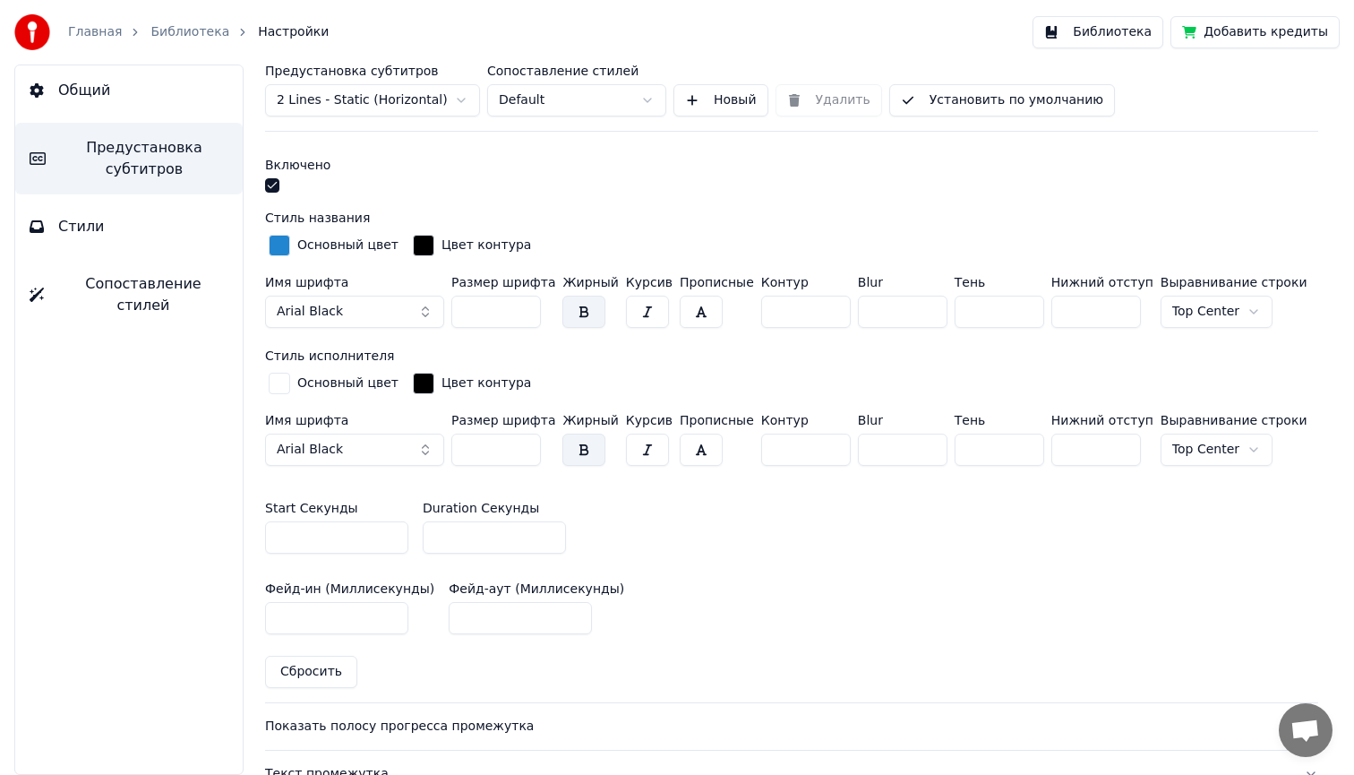
scroll to position [513, 0]
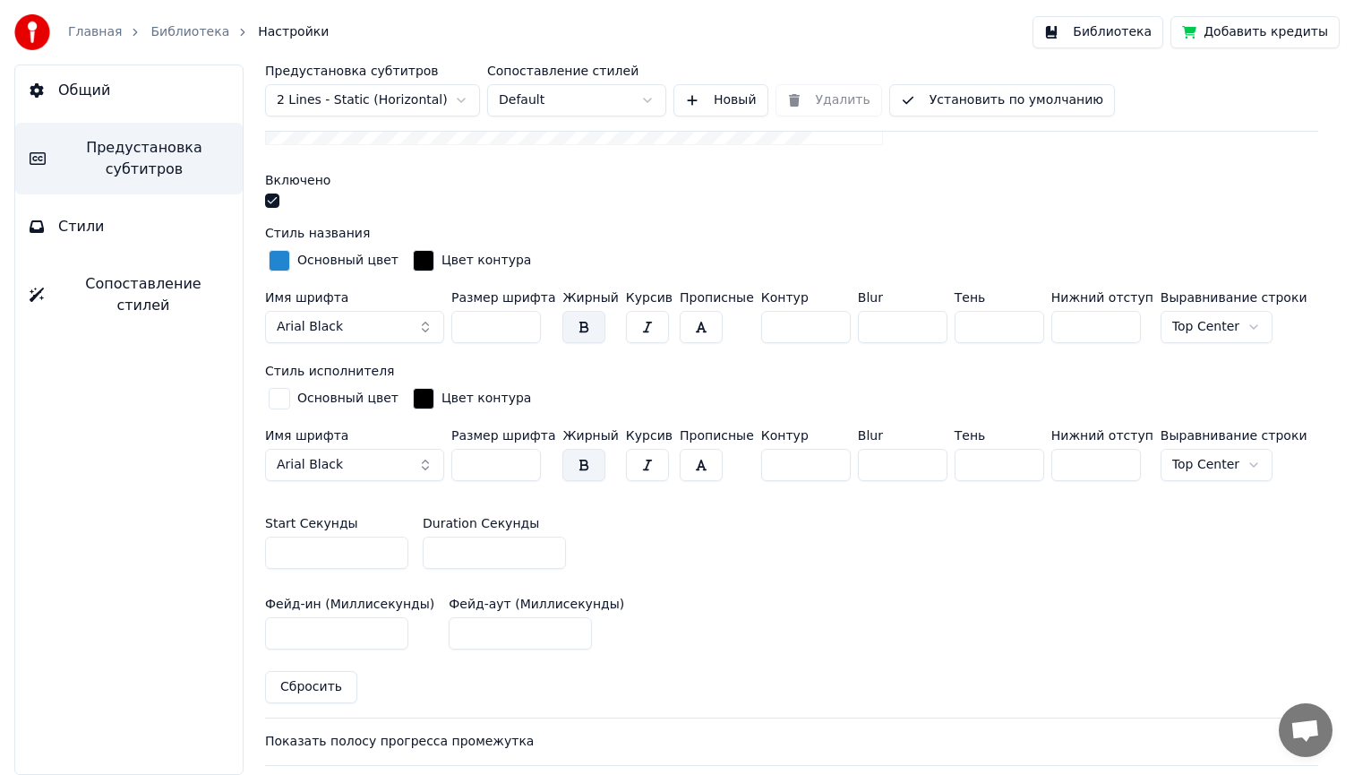
click at [270, 199] on button "button" at bounding box center [272, 200] width 14 height 14
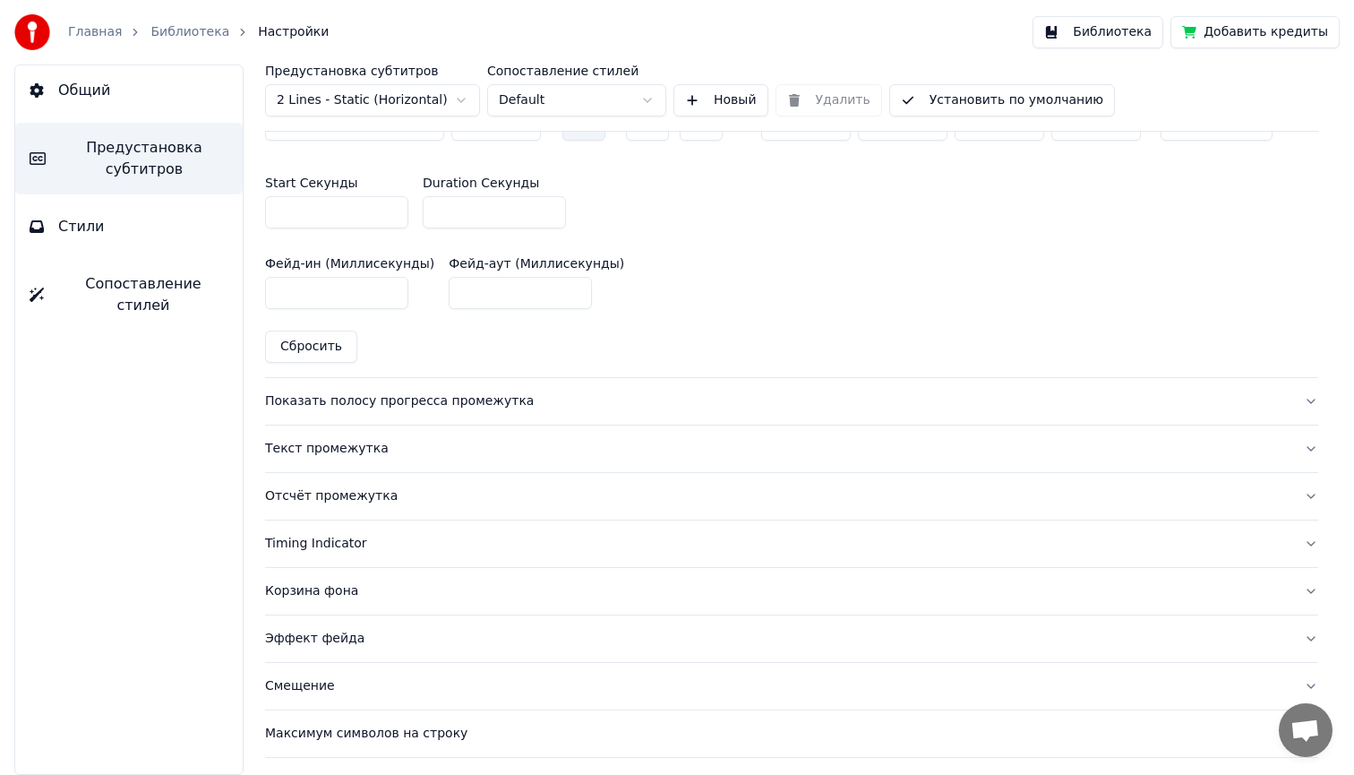
scroll to position [883, 0]
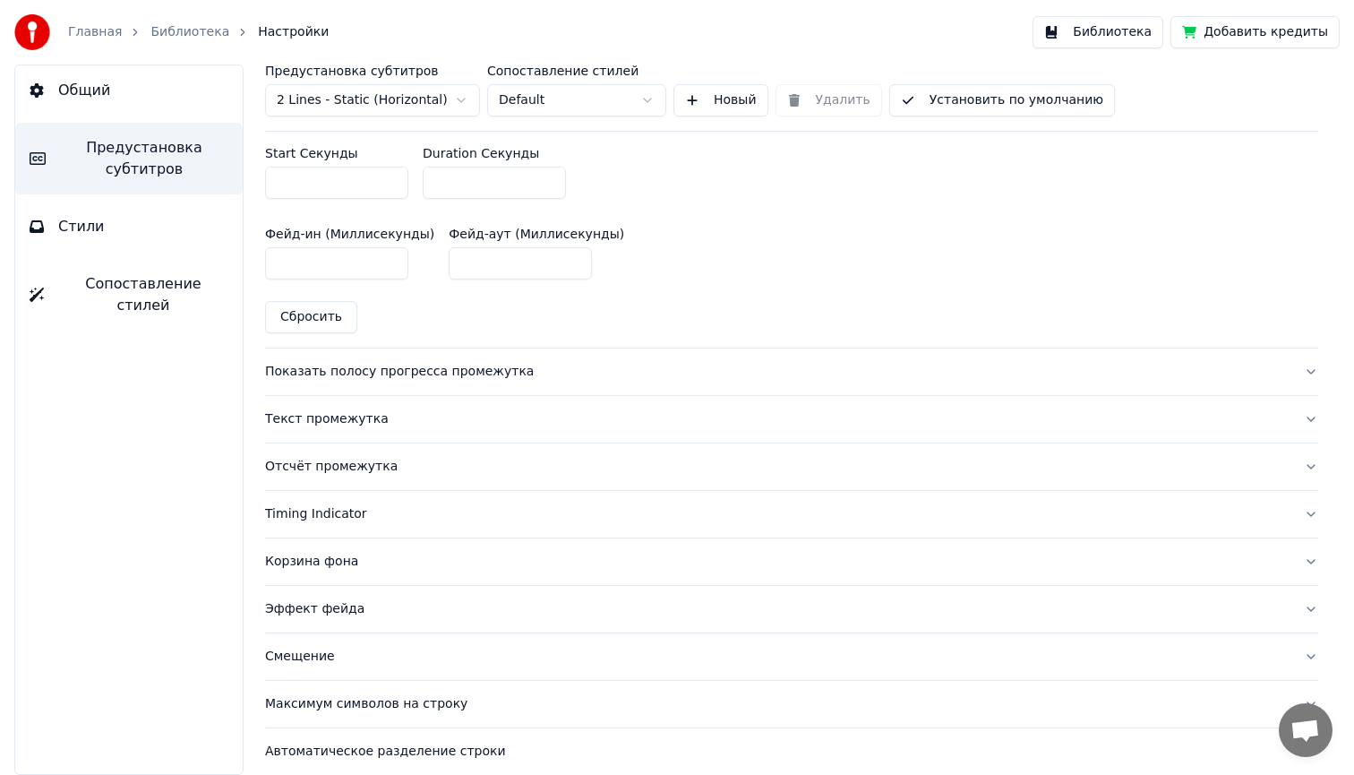
click at [327, 369] on div "Показать полосу прогресса промежутка" at bounding box center [777, 372] width 1024 height 18
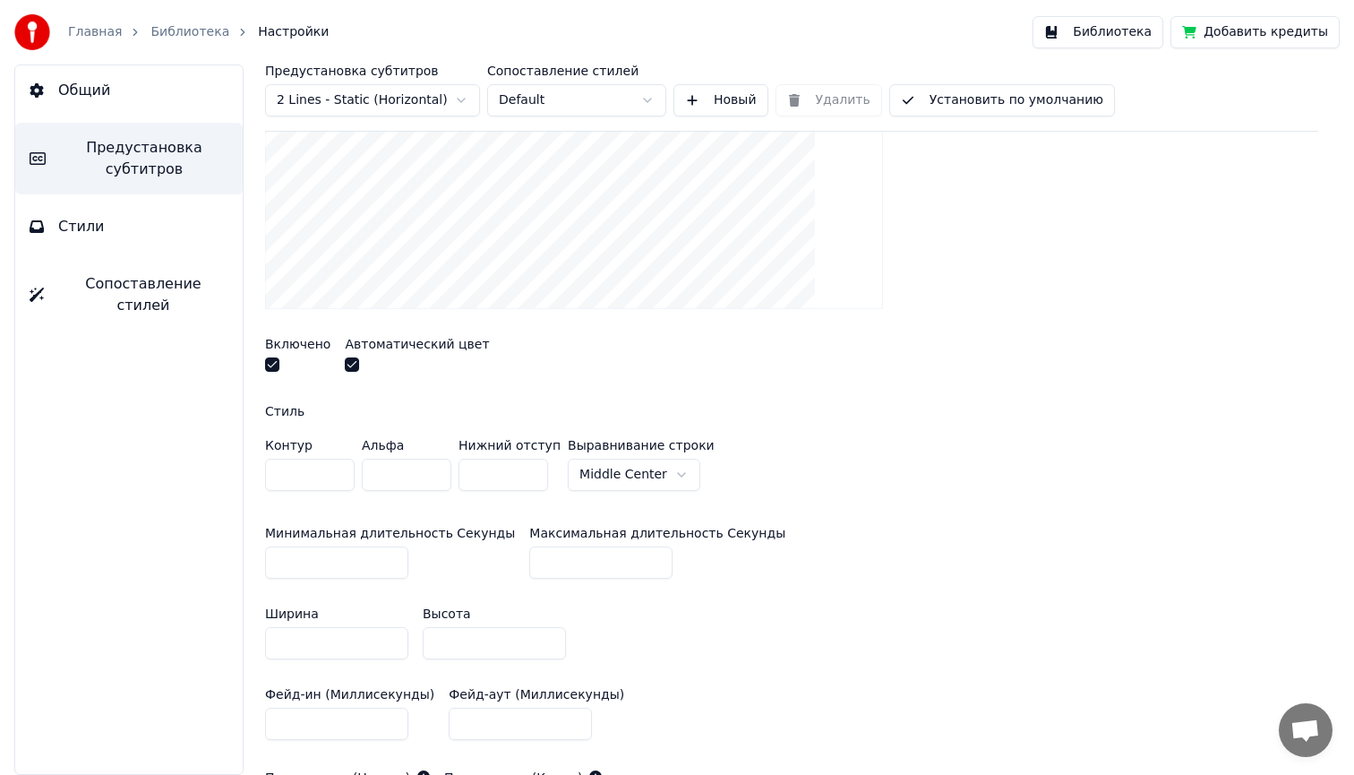
scroll to position [372, 0]
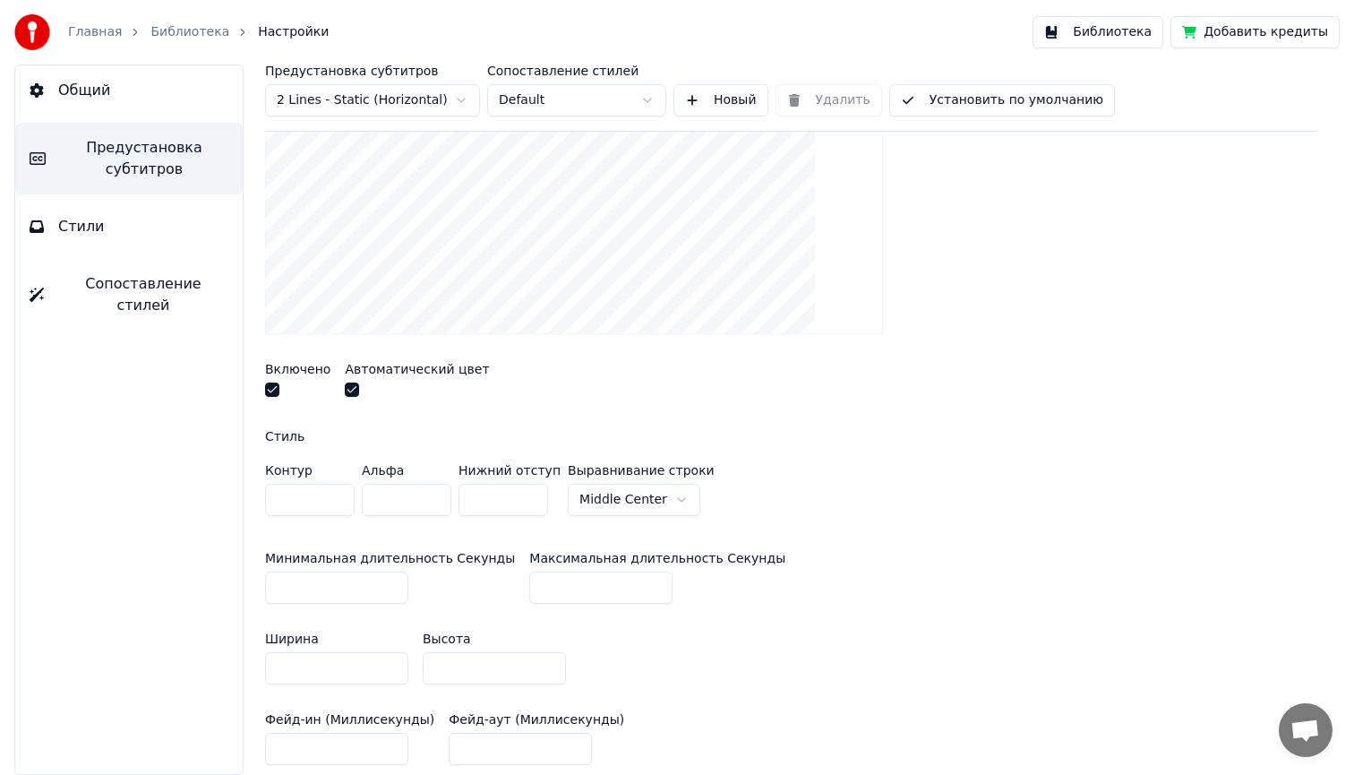
click at [270, 386] on button "button" at bounding box center [272, 389] width 14 height 14
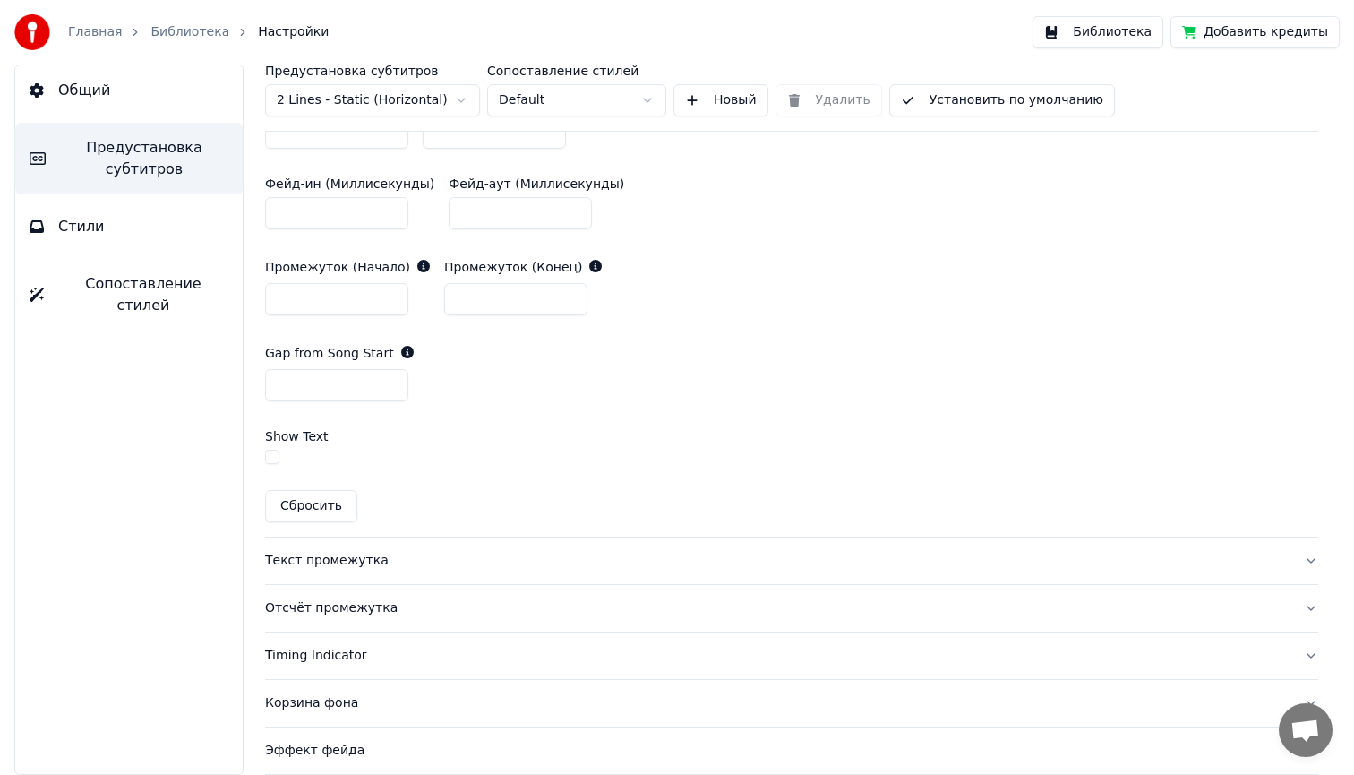
scroll to position [926, 0]
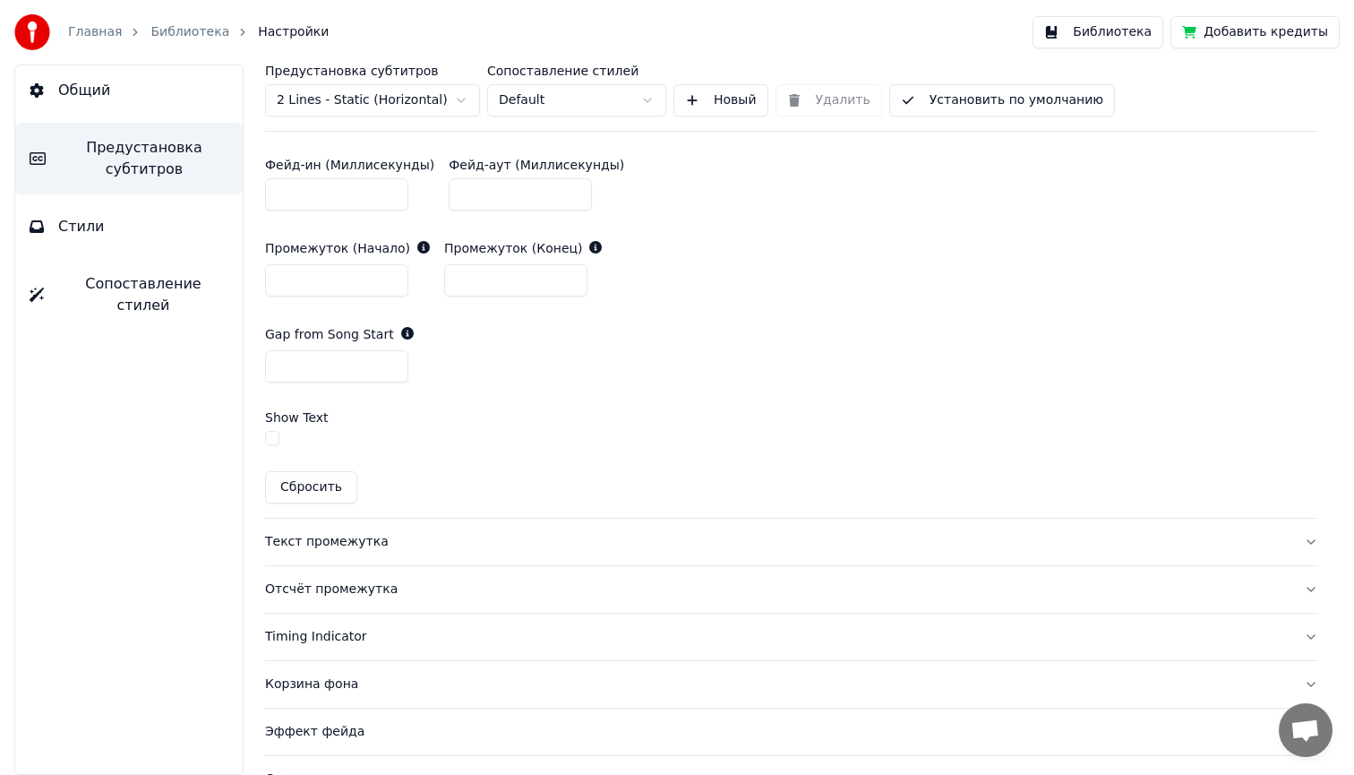
click at [334, 543] on div "Текст промежутка" at bounding box center [777, 542] width 1024 height 18
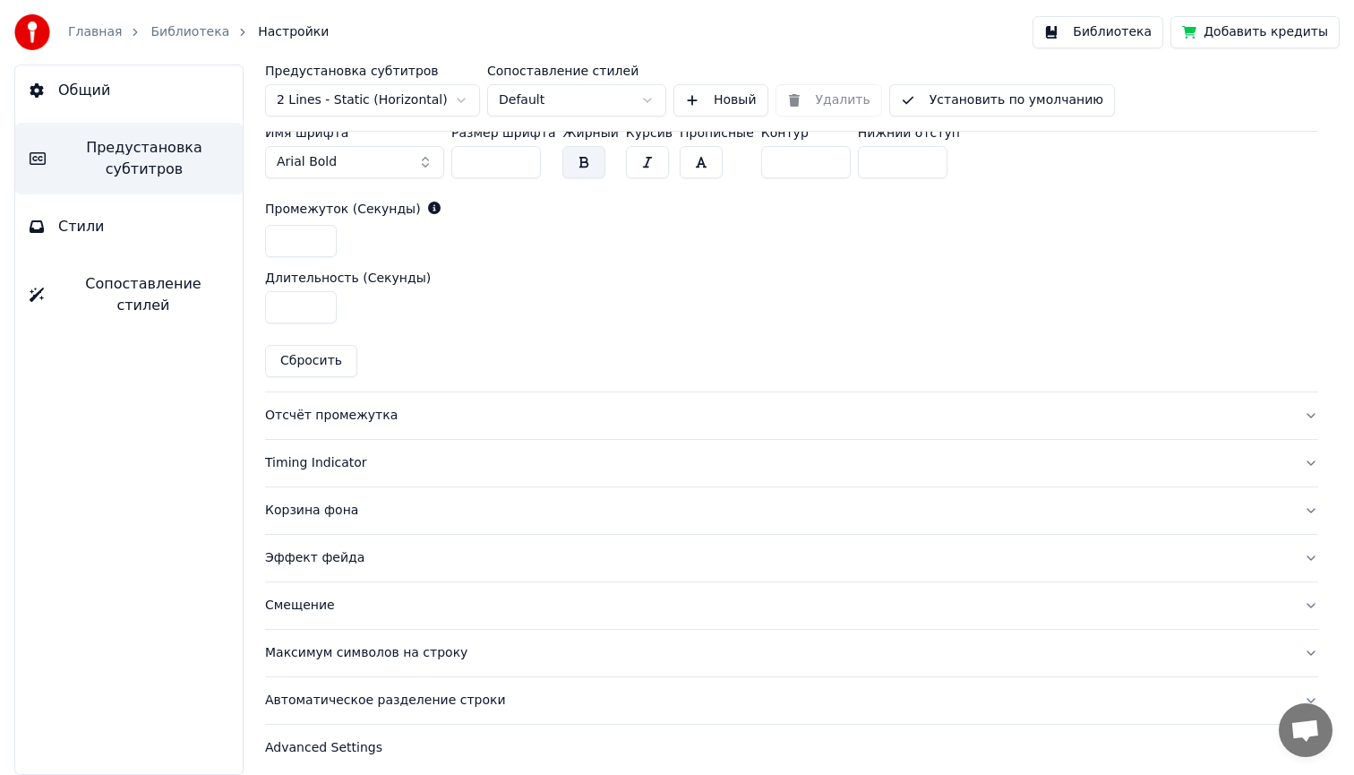
scroll to position [862, 0]
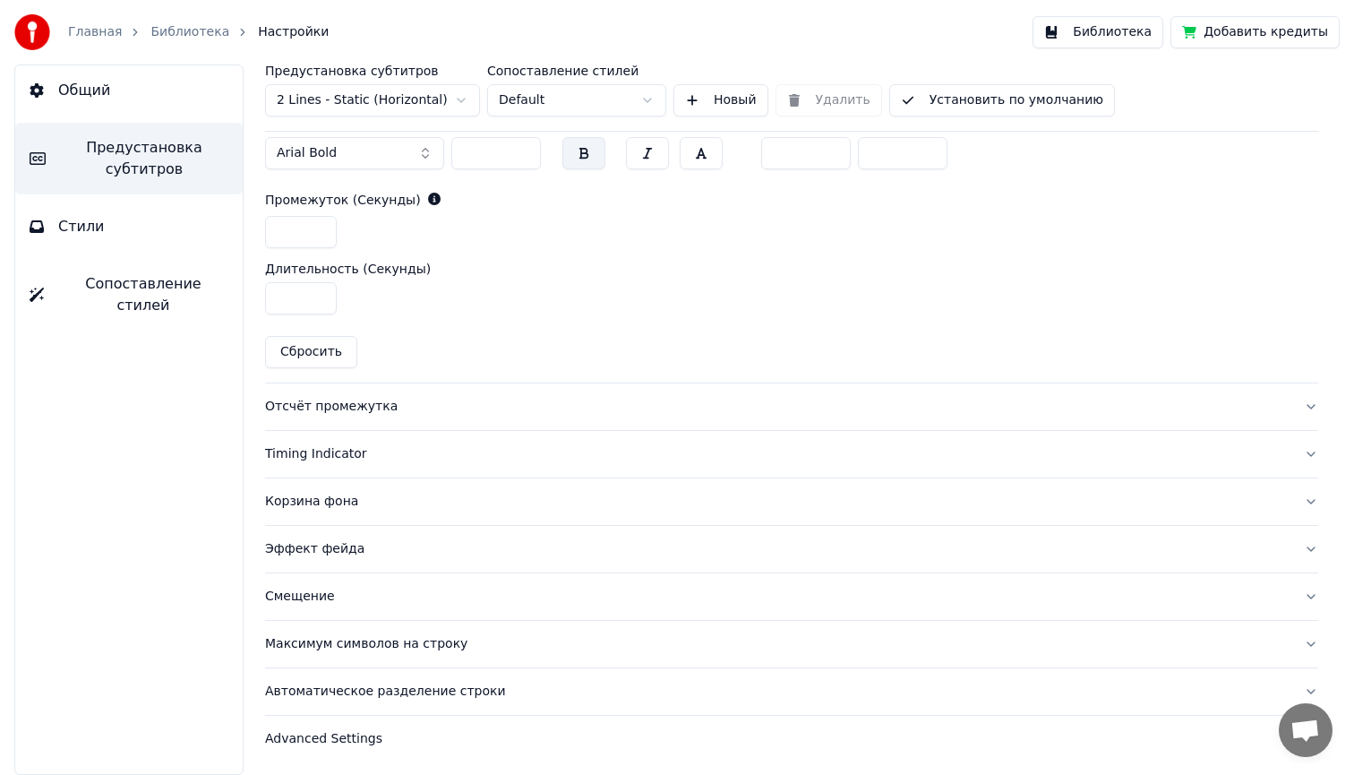
click at [339, 406] on div "Отсчёт промежутка" at bounding box center [777, 407] width 1024 height 18
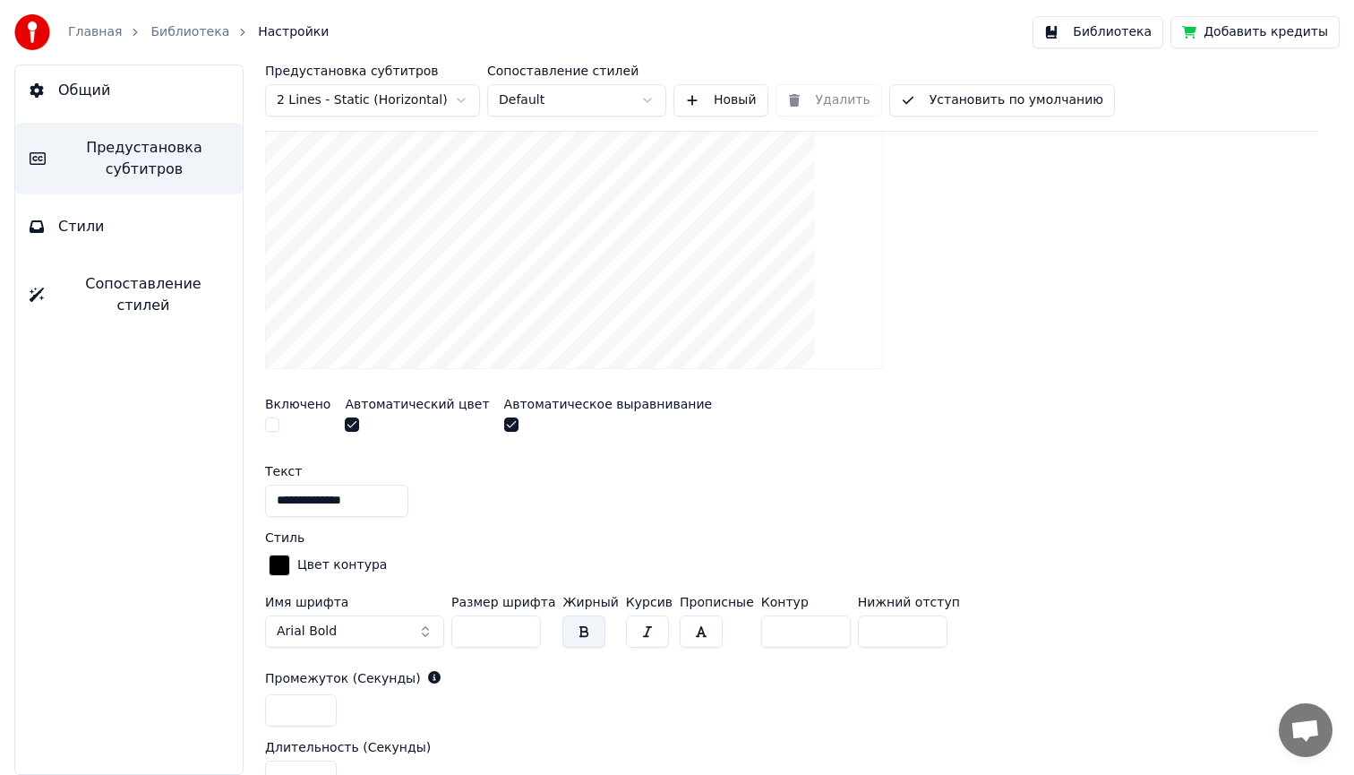
scroll to position [347, 0]
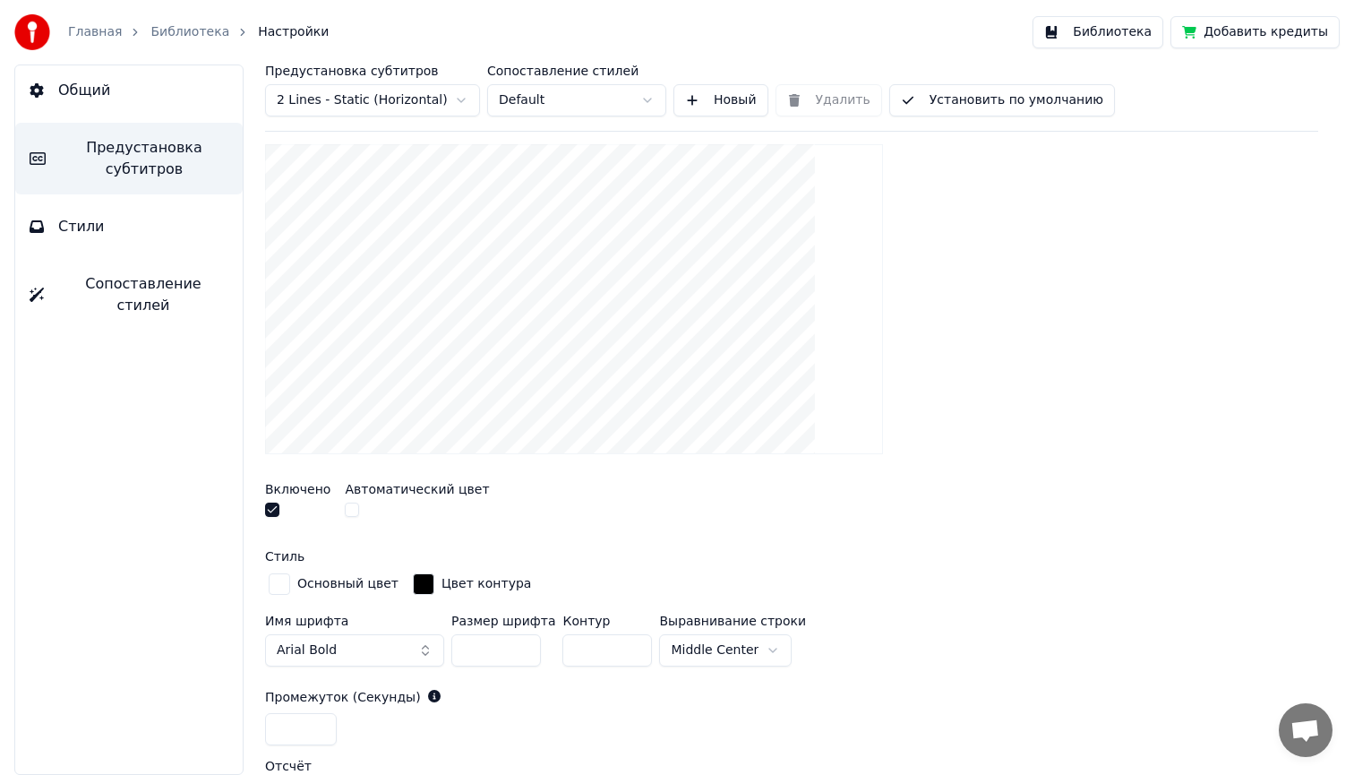
click at [270, 506] on button "button" at bounding box center [272, 509] width 14 height 14
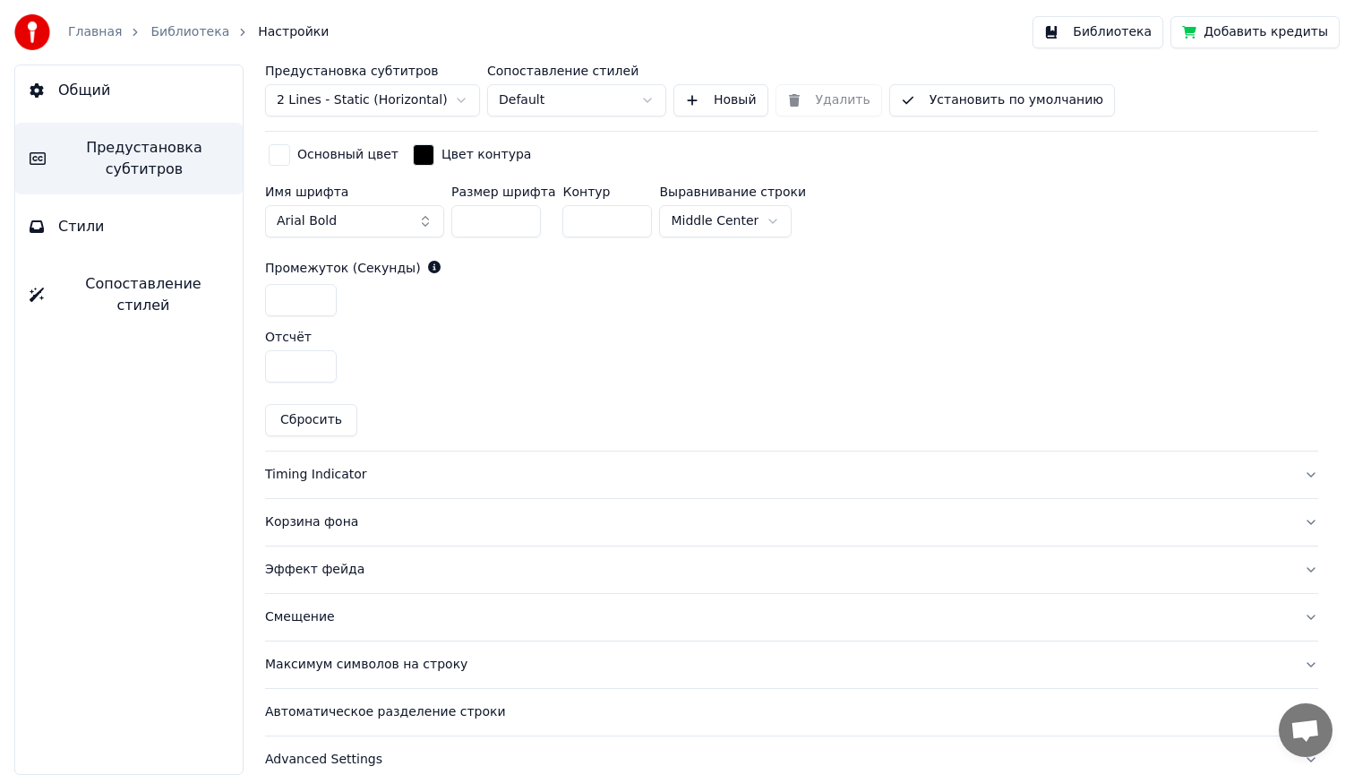
scroll to position [787, 0]
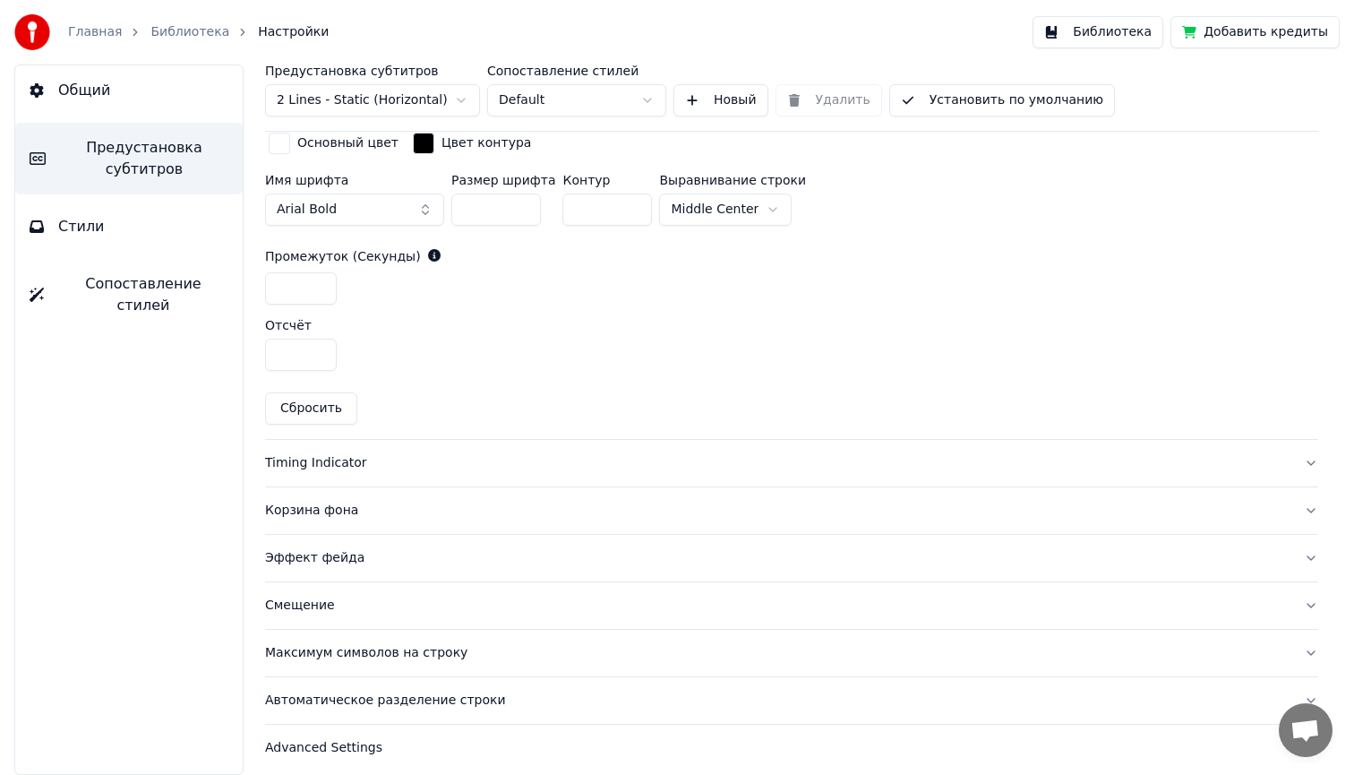
click at [329, 461] on div "Timing Indicator" at bounding box center [777, 463] width 1024 height 18
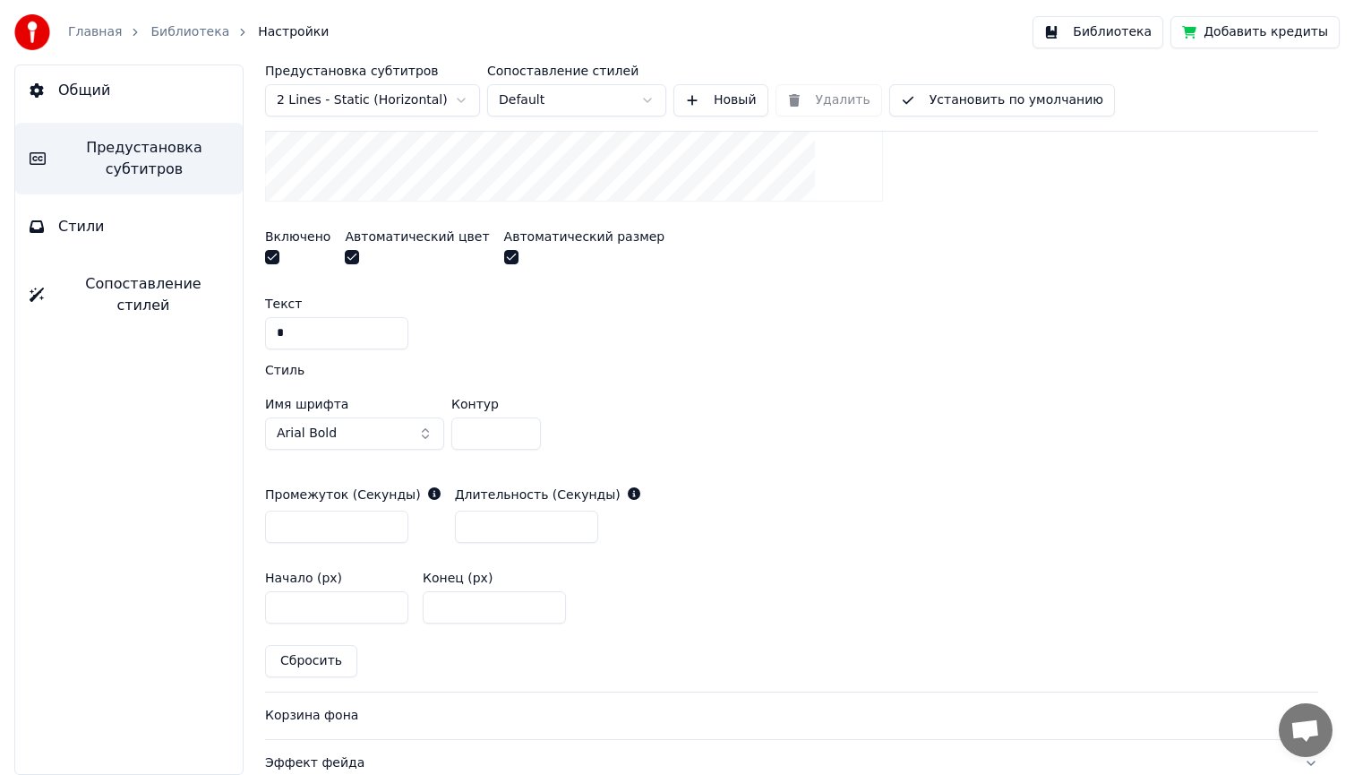
scroll to position [638, 0]
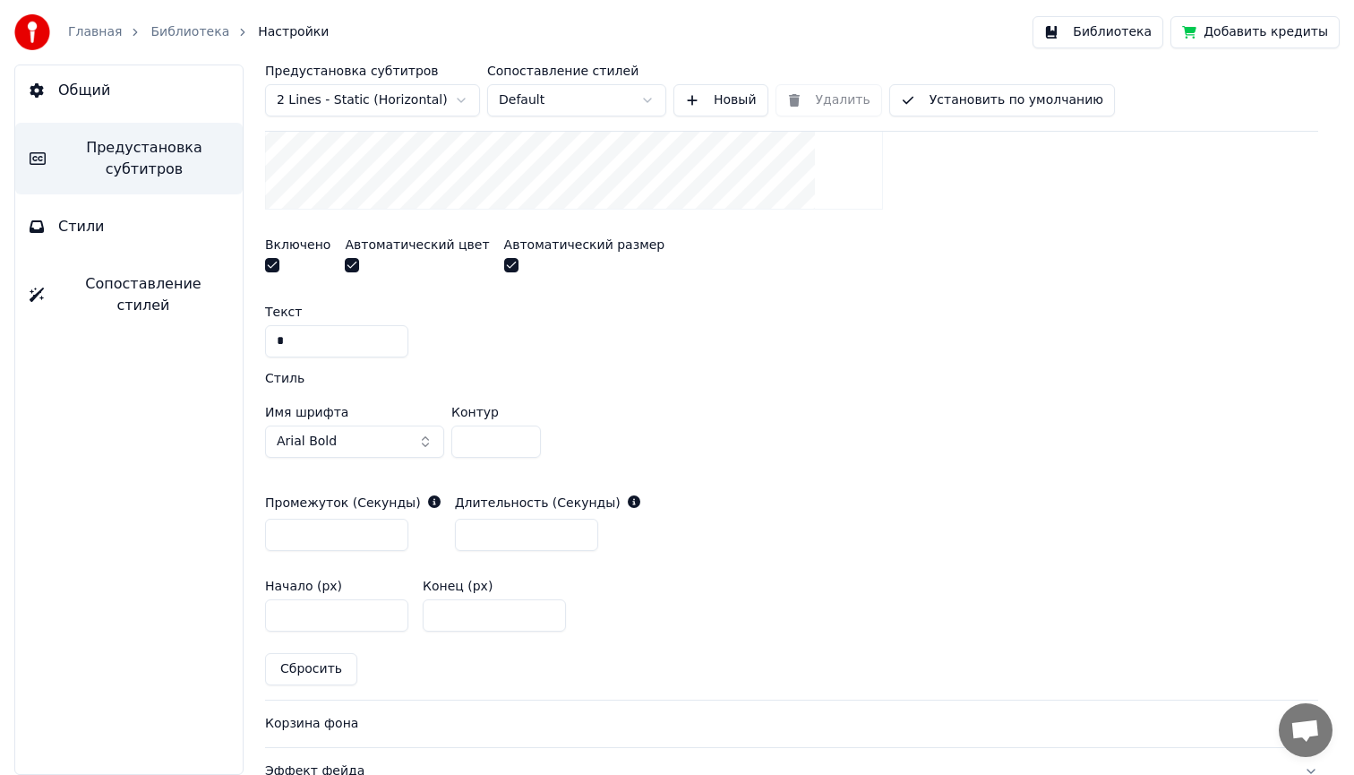
click at [272, 261] on button "button" at bounding box center [272, 265] width 14 height 14
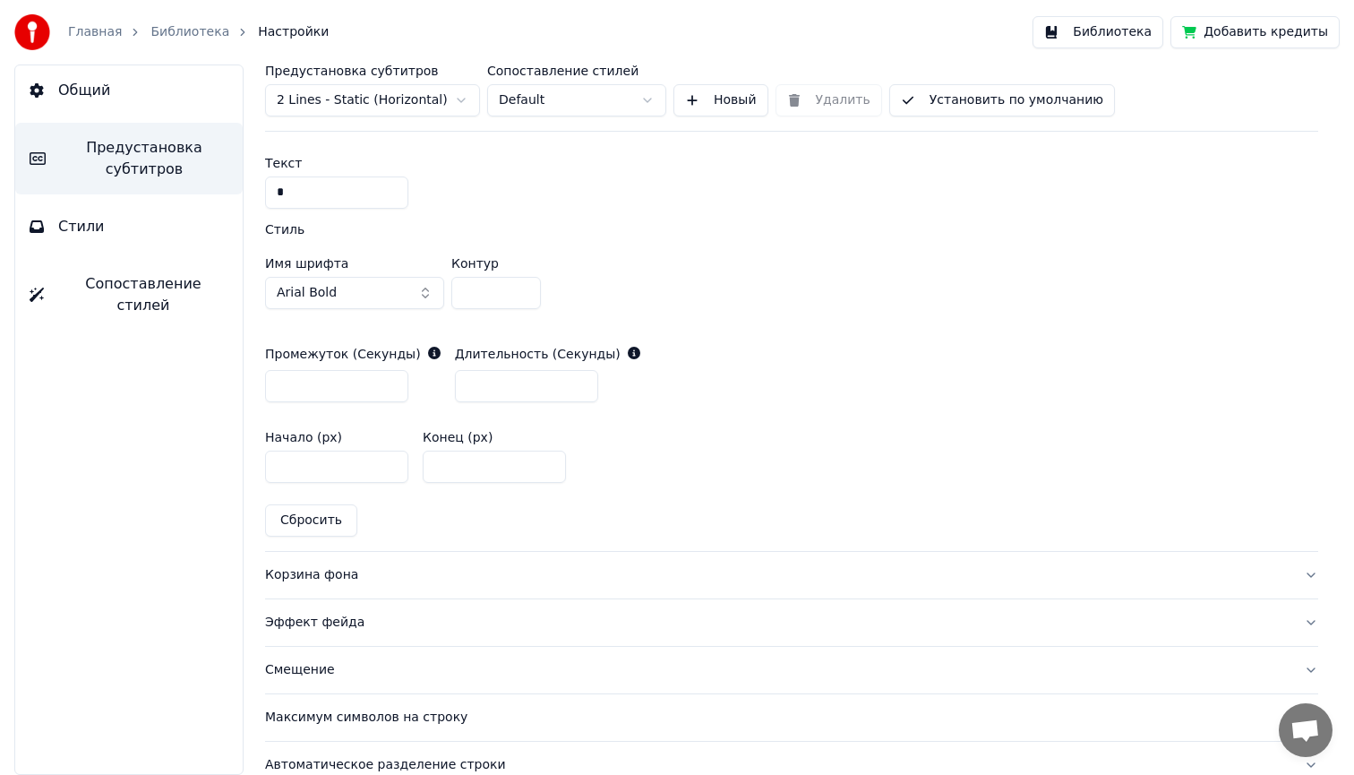
scroll to position [861, 0]
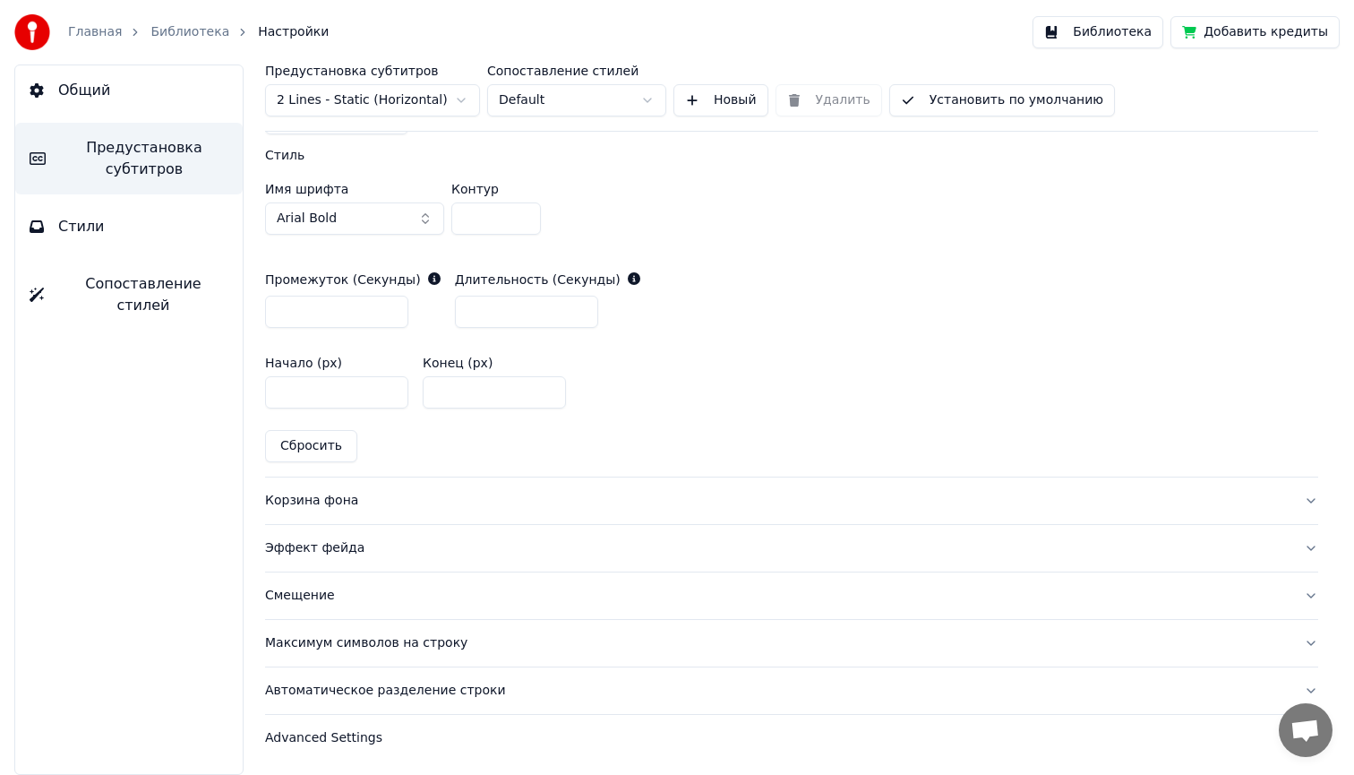
click at [324, 501] on div "Корзина фона" at bounding box center [777, 501] width 1024 height 18
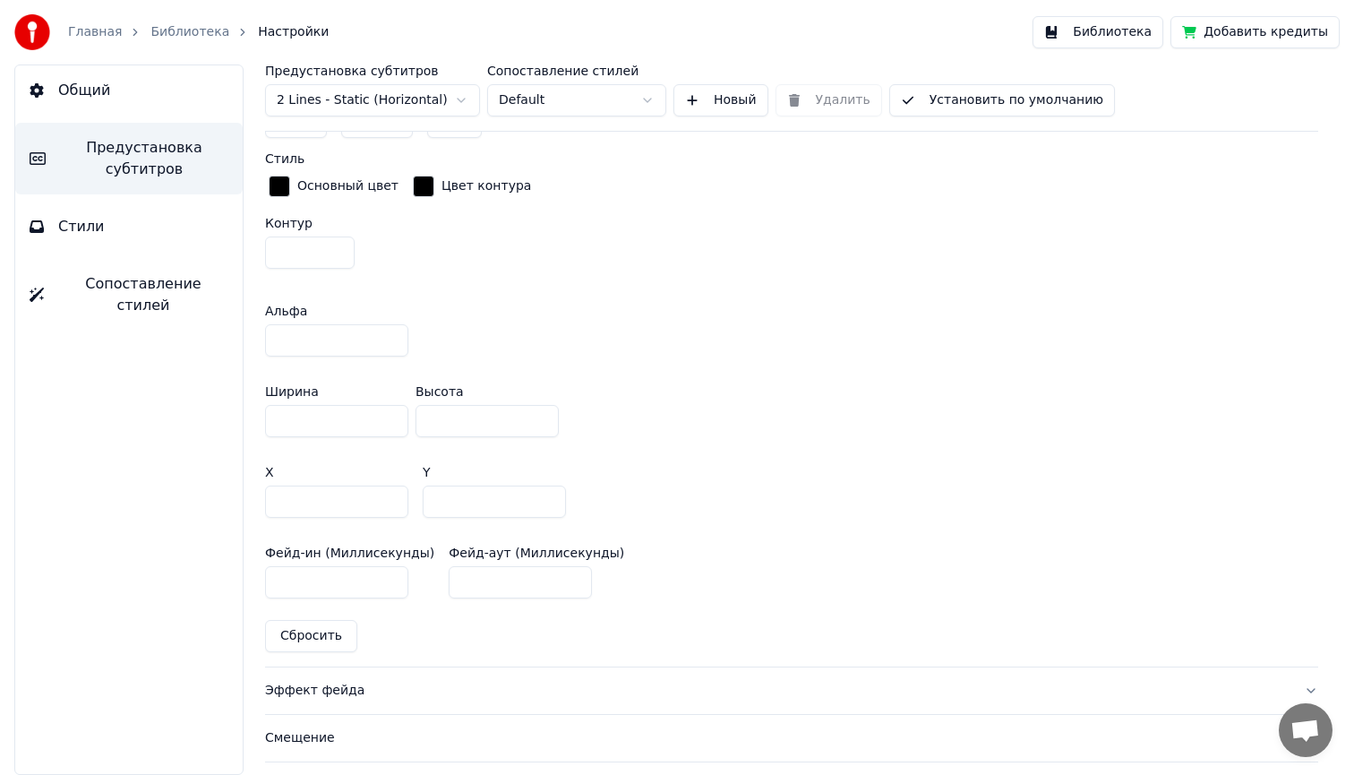
scroll to position [1041, 0]
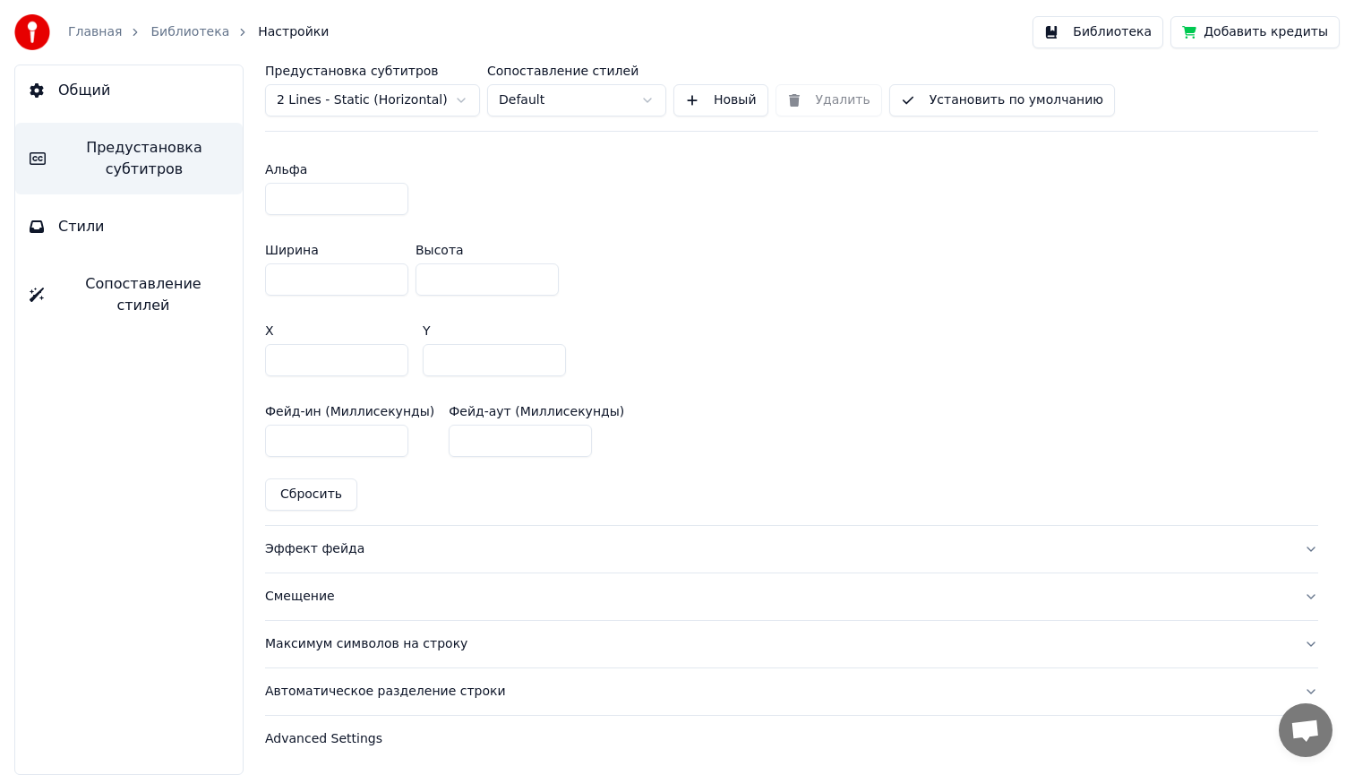
click at [321, 544] on div "Эффект фейда" at bounding box center [777, 549] width 1024 height 18
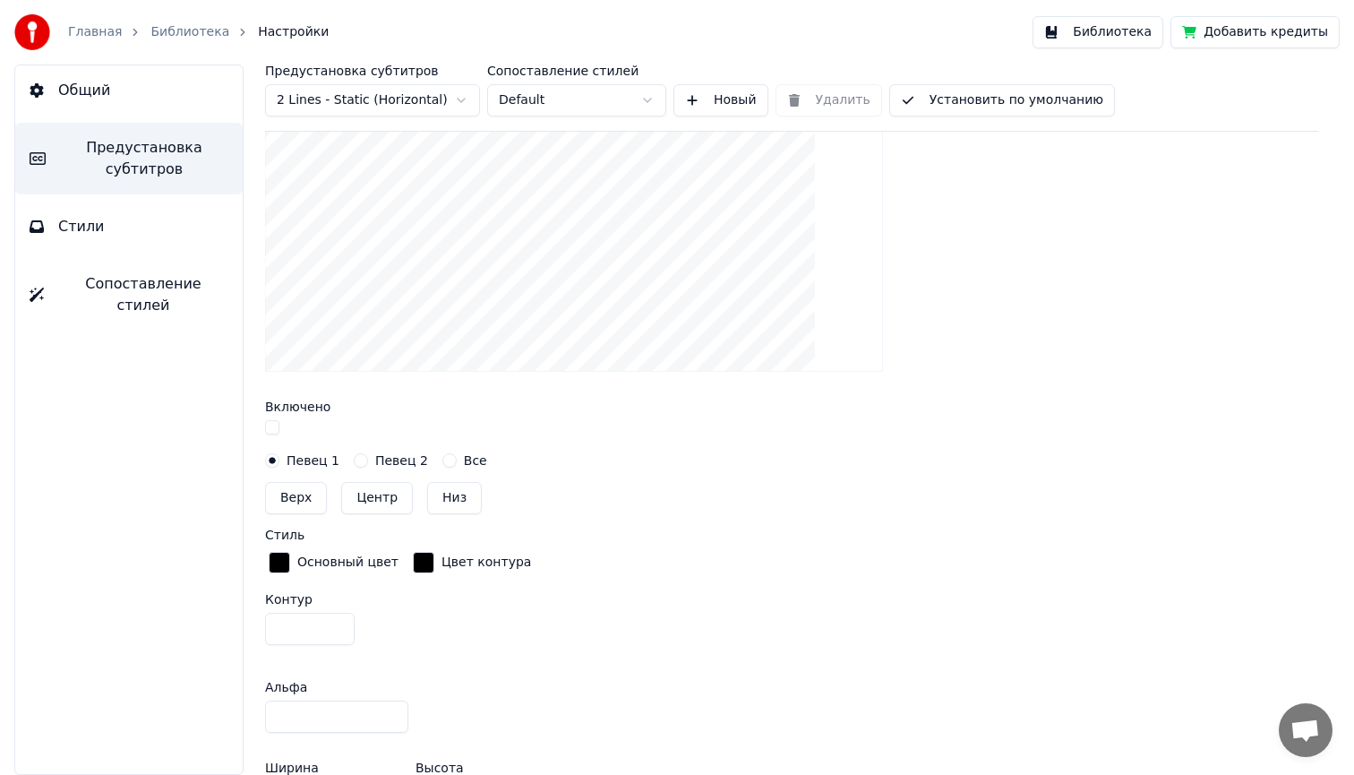
scroll to position [497, 0]
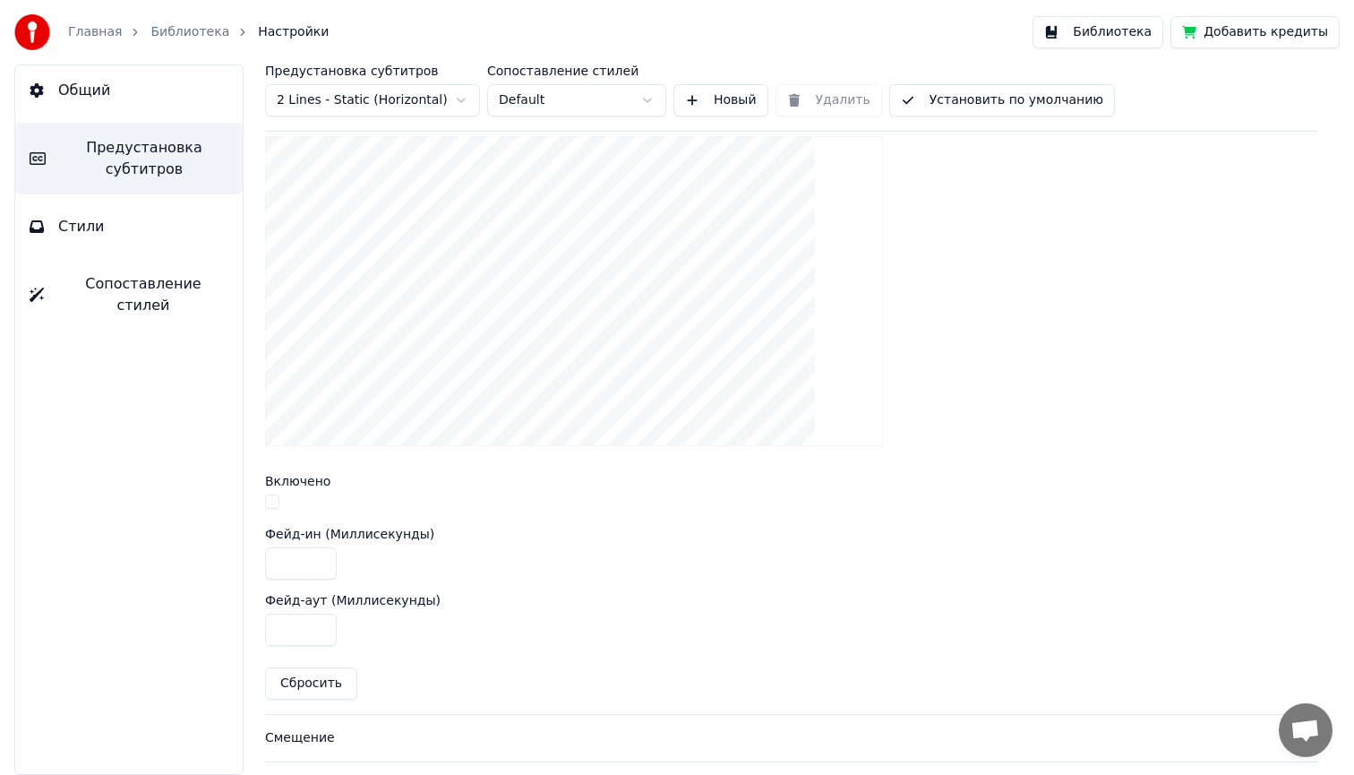
click at [271, 501] on button "button" at bounding box center [272, 501] width 14 height 14
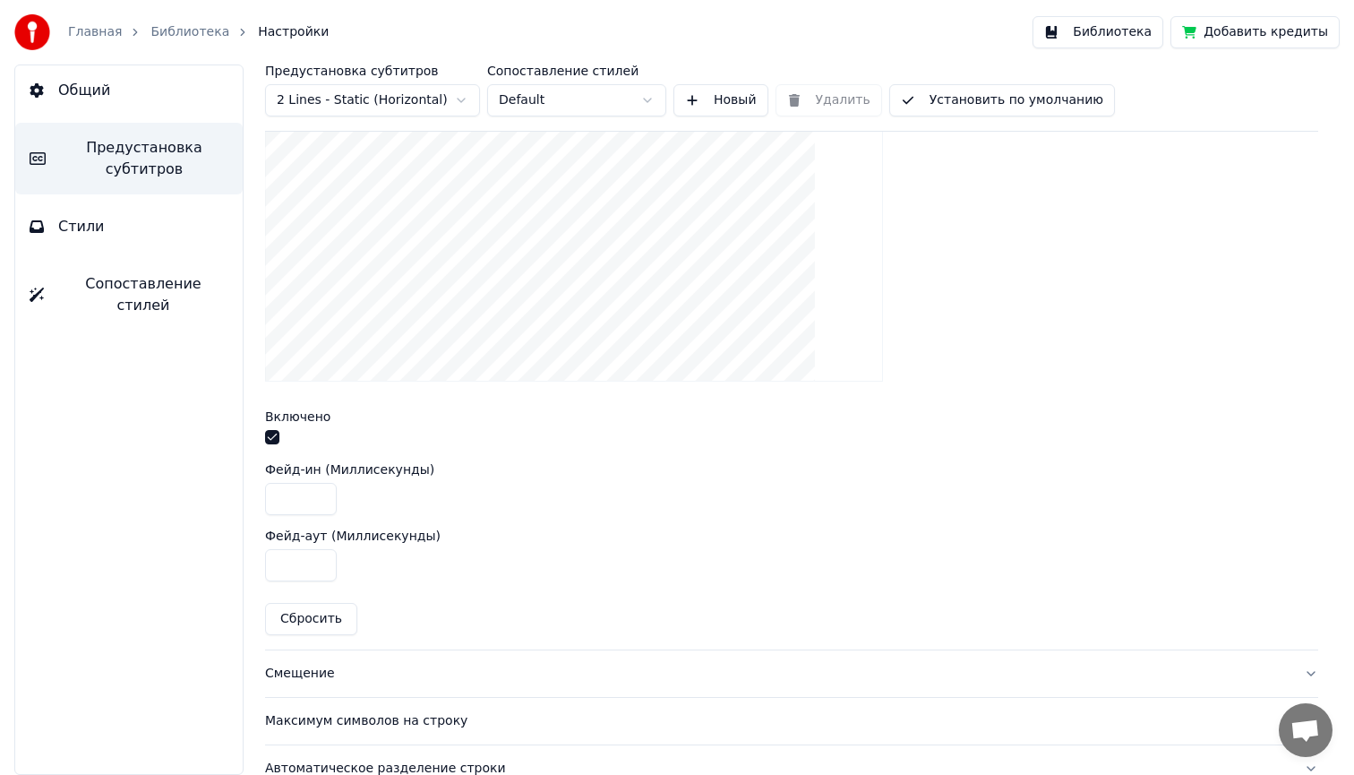
scroll to position [639, 0]
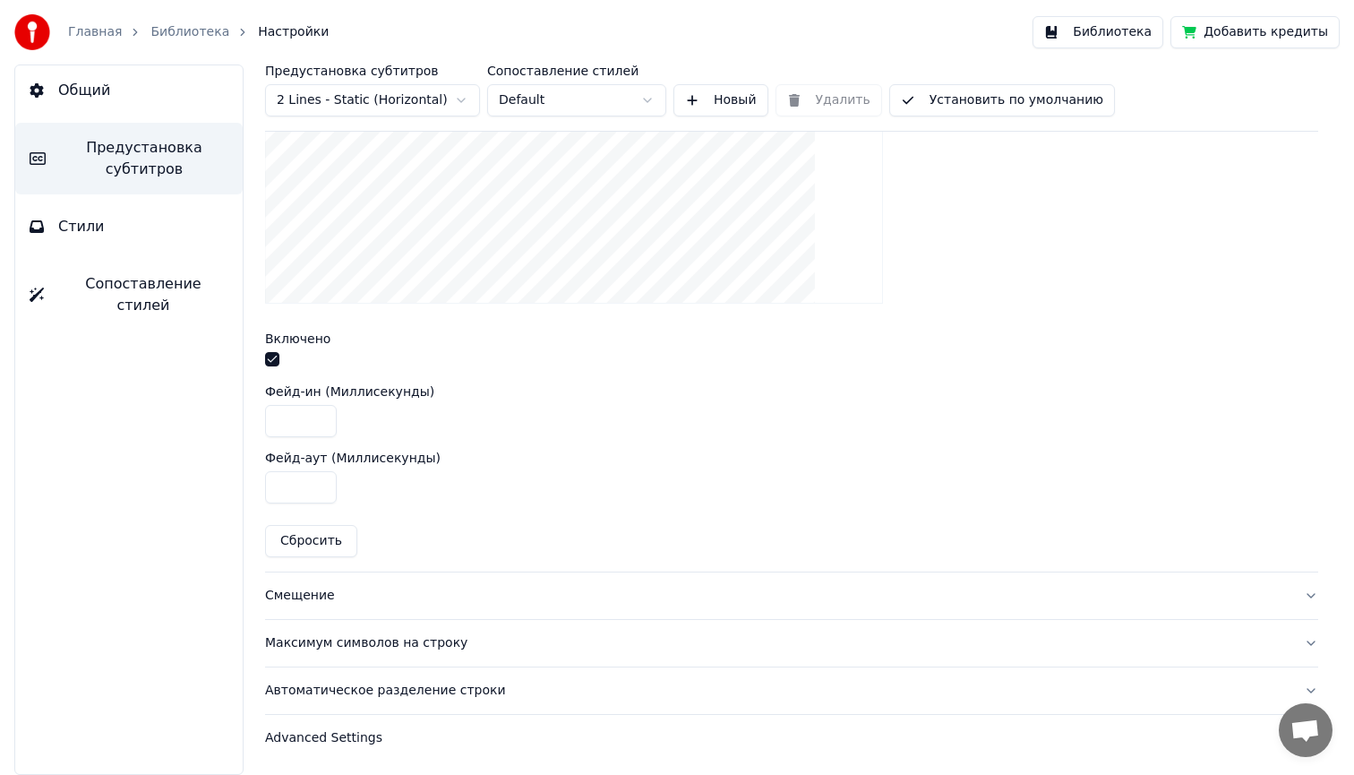
click at [298, 593] on div "Смещение" at bounding box center [777, 596] width 1024 height 18
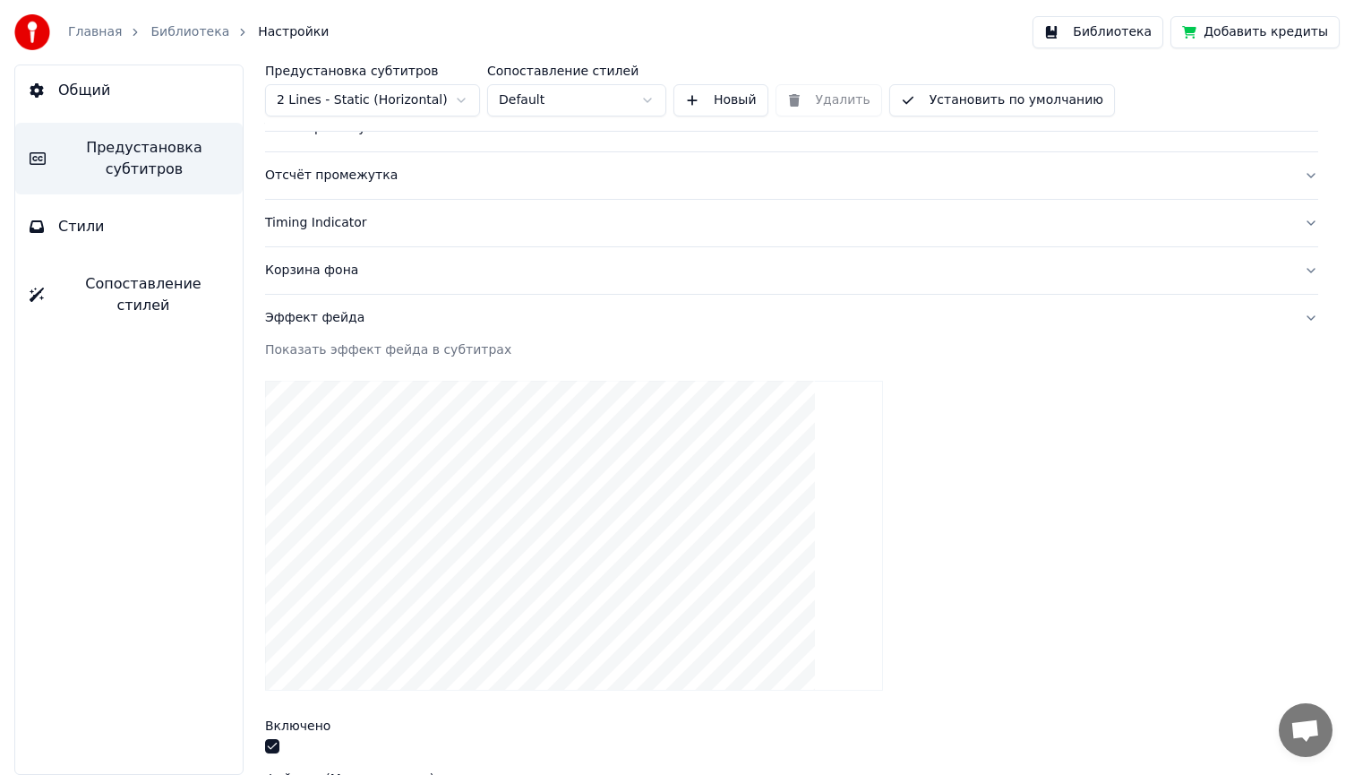
scroll to position [235, 0]
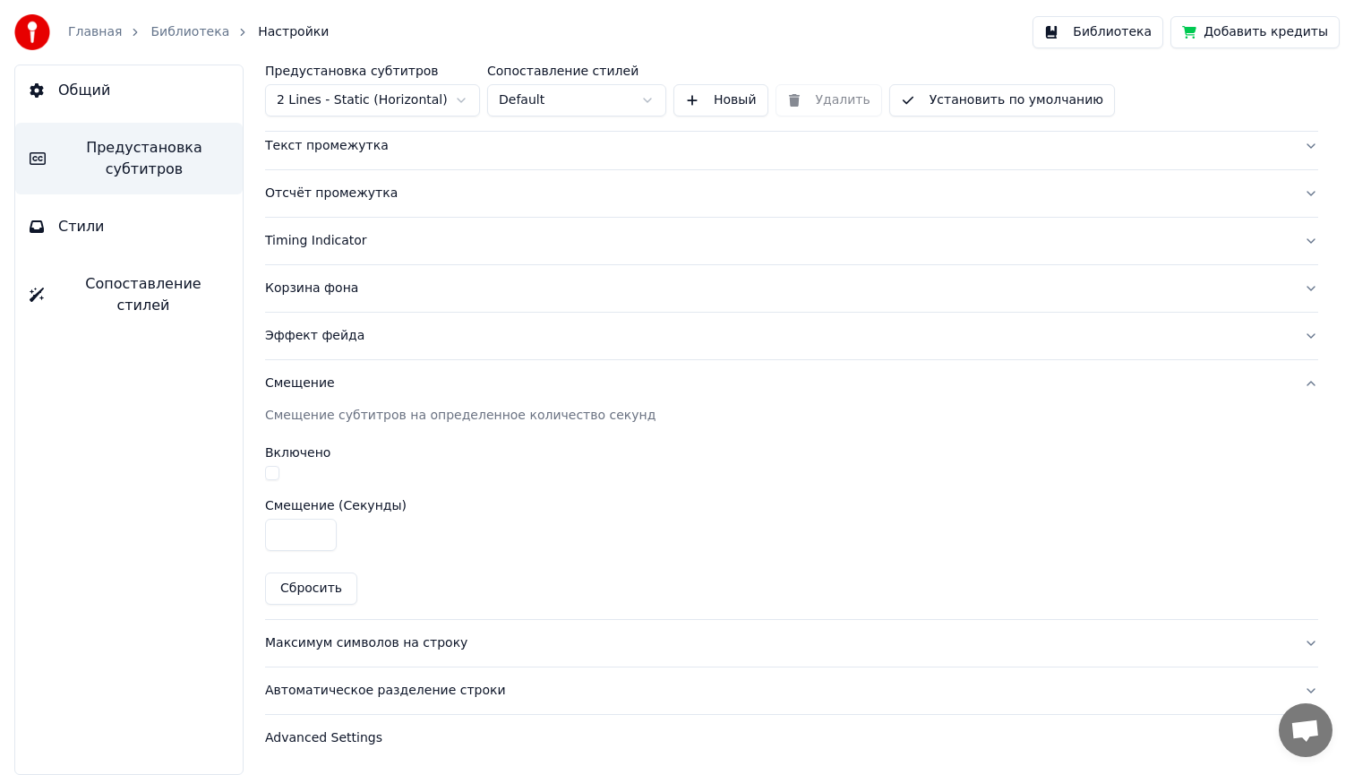
click at [270, 467] on button "button" at bounding box center [272, 473] width 14 height 14
click at [363, 641] on div "Максимум символов на строку" at bounding box center [777, 643] width 1024 height 18
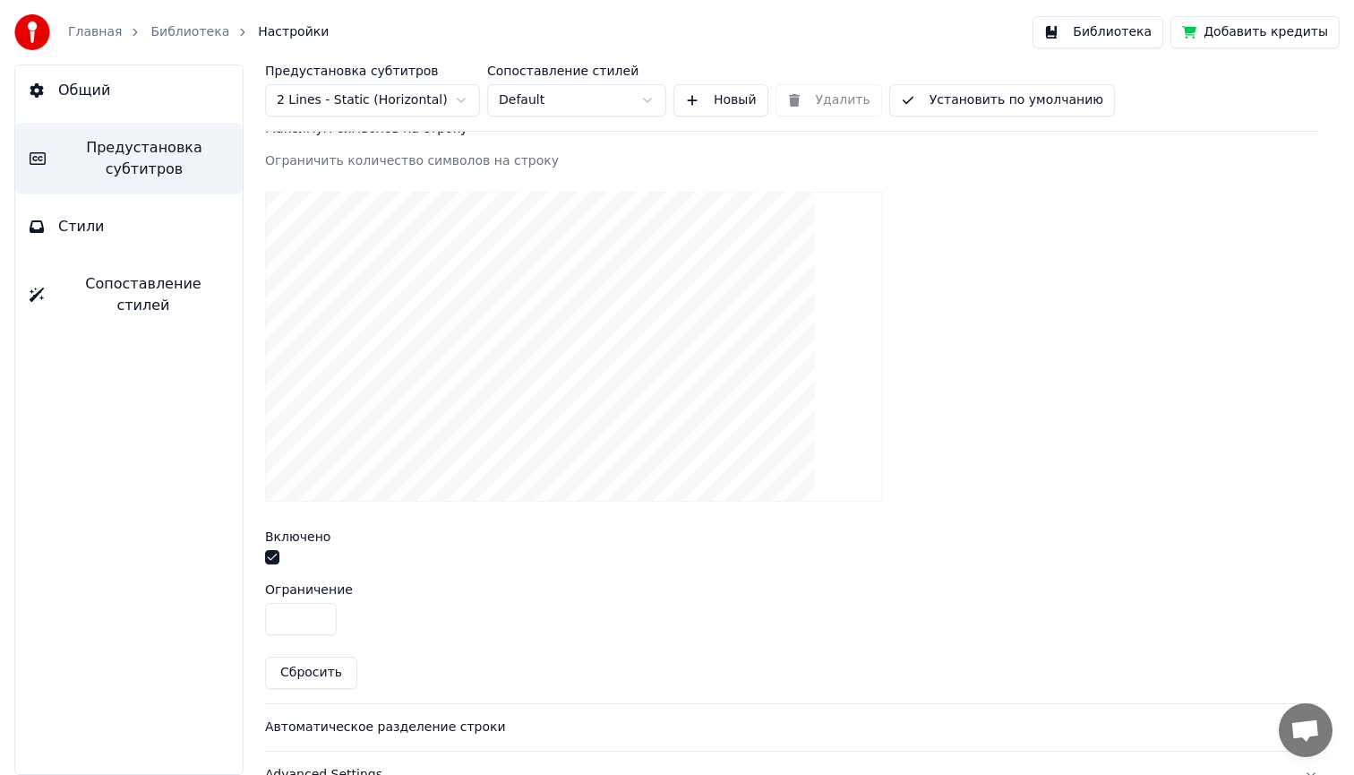
scroll to position [573, 0]
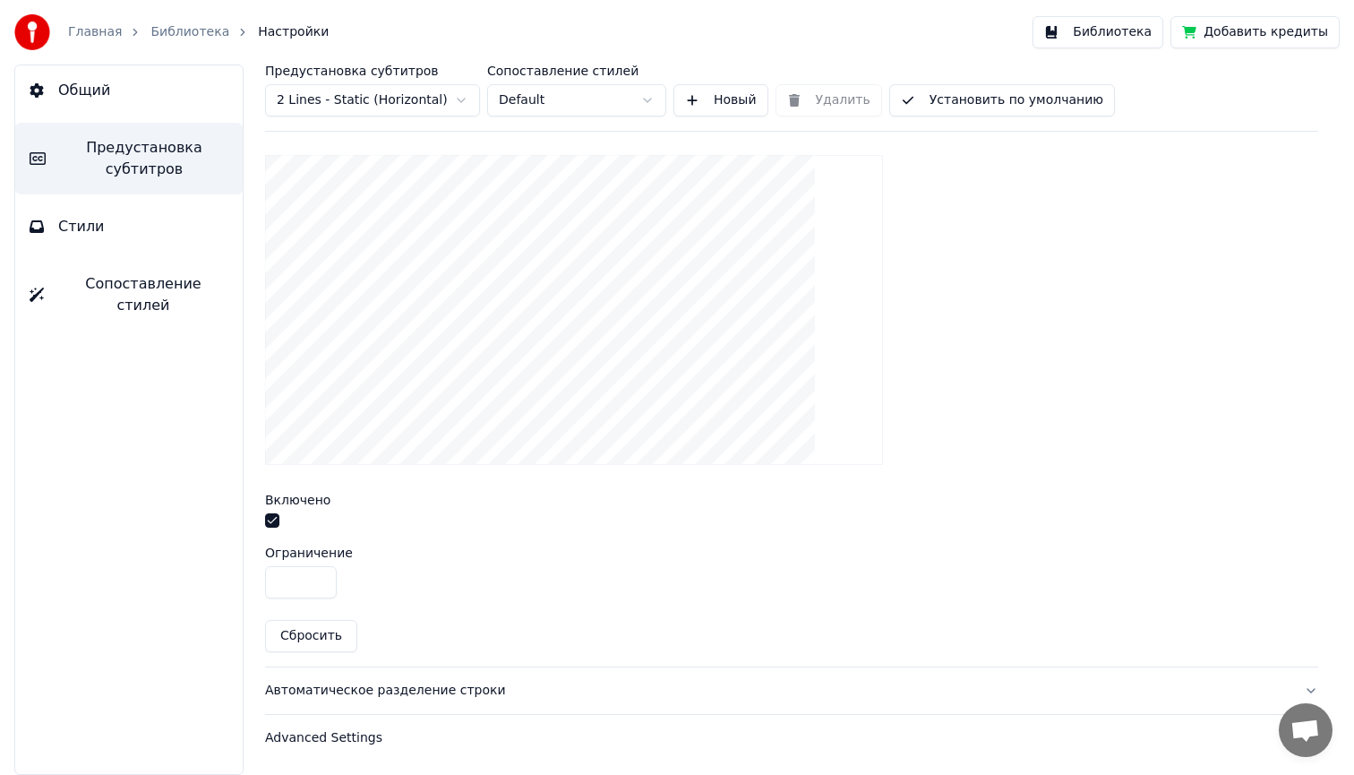
drag, startPoint x: 295, startPoint y: 578, endPoint x: 235, endPoint y: 578, distance: 60.0
click at [235, 578] on div "Предустановка субтитров 2 Lines - Static (Horizontal) Сопоставление стилей Defa…" at bounding box center [791, 419] width 1125 height 710
type input "**"
click at [361, 690] on div "Автоматическое разделение строки" at bounding box center [777, 690] width 1024 height 18
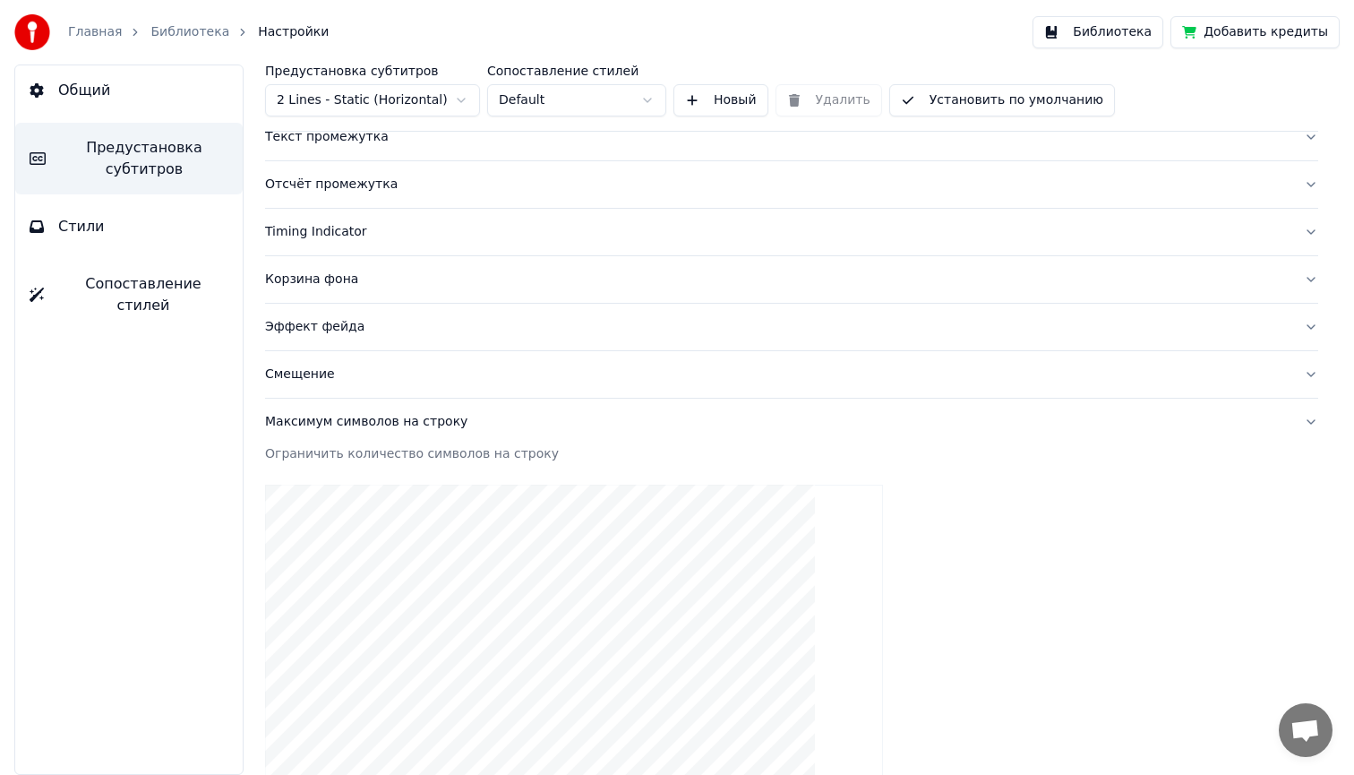
scroll to position [235, 0]
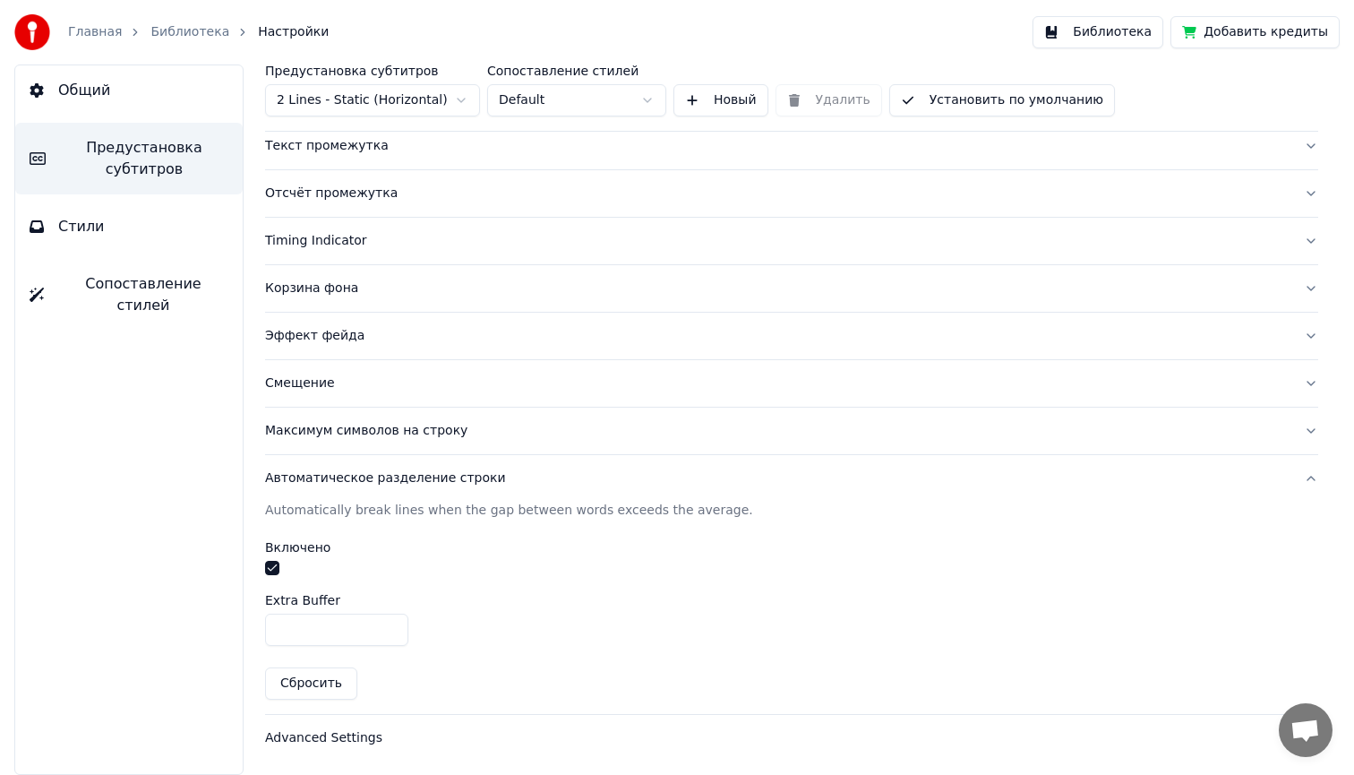
type input "*"
click at [391, 622] on input "*" at bounding box center [336, 629] width 143 height 32
click at [343, 735] on div "Advanced Settings" at bounding box center [777, 738] width 1024 height 18
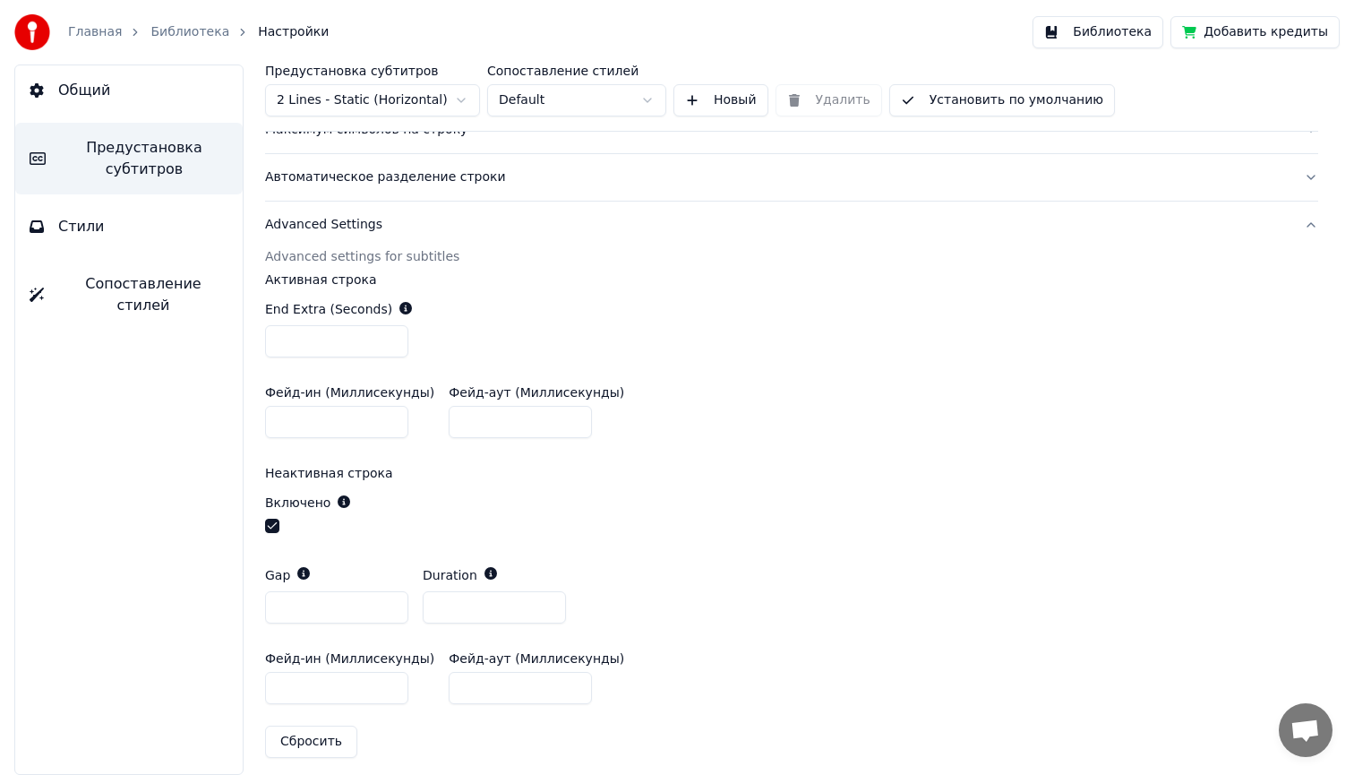
scroll to position [546, 0]
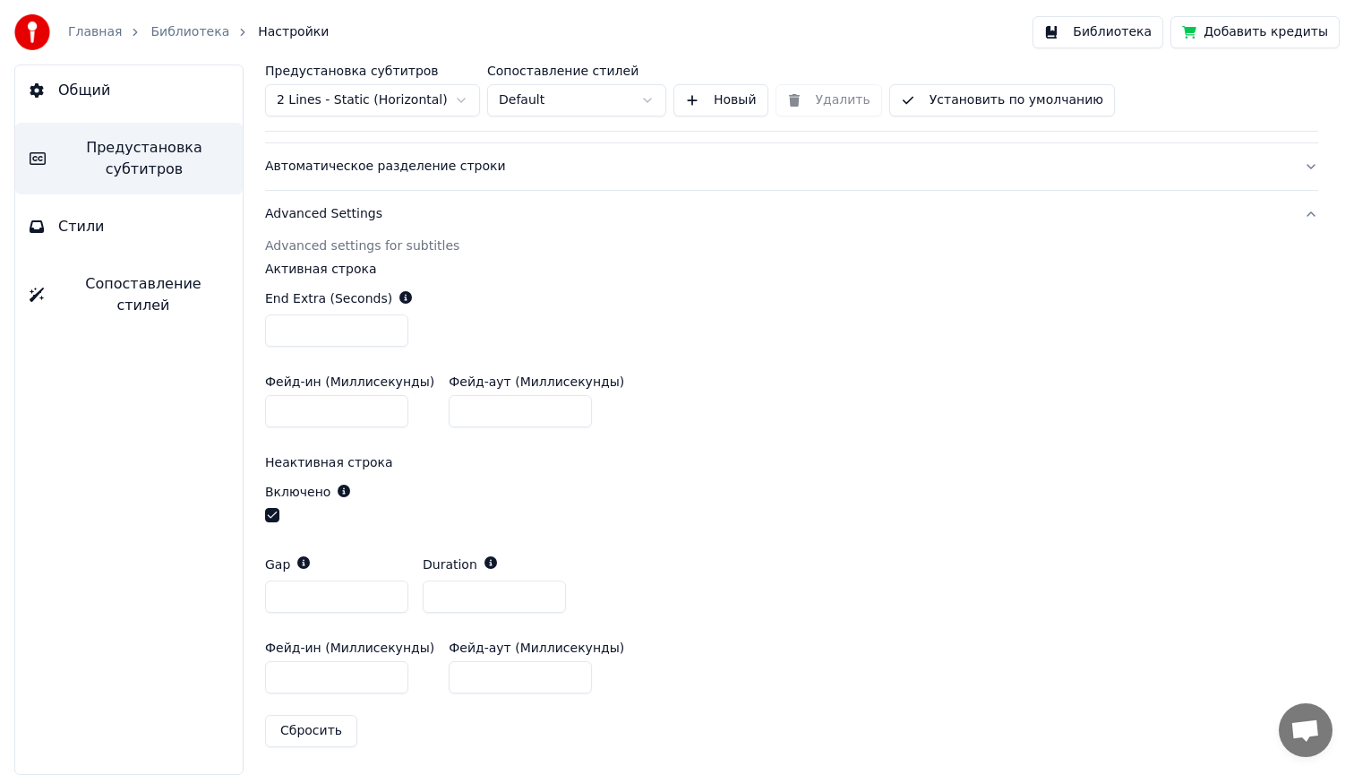
click at [273, 514] on button "button" at bounding box center [272, 515] width 14 height 14
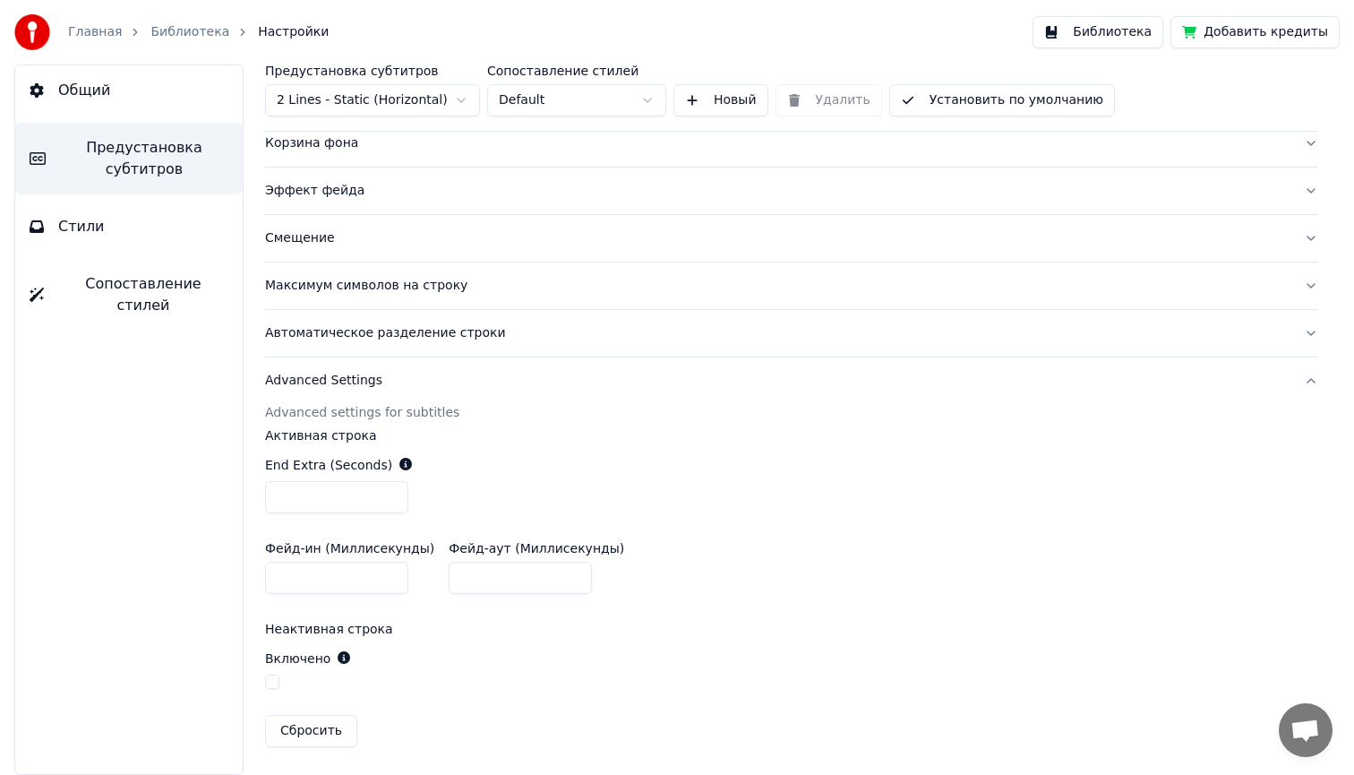
click at [919, 446] on div "End Extra (Seconds) ***" at bounding box center [791, 484] width 1053 height 86
click at [1114, 34] on button "Библиотека" at bounding box center [1097, 32] width 131 height 32
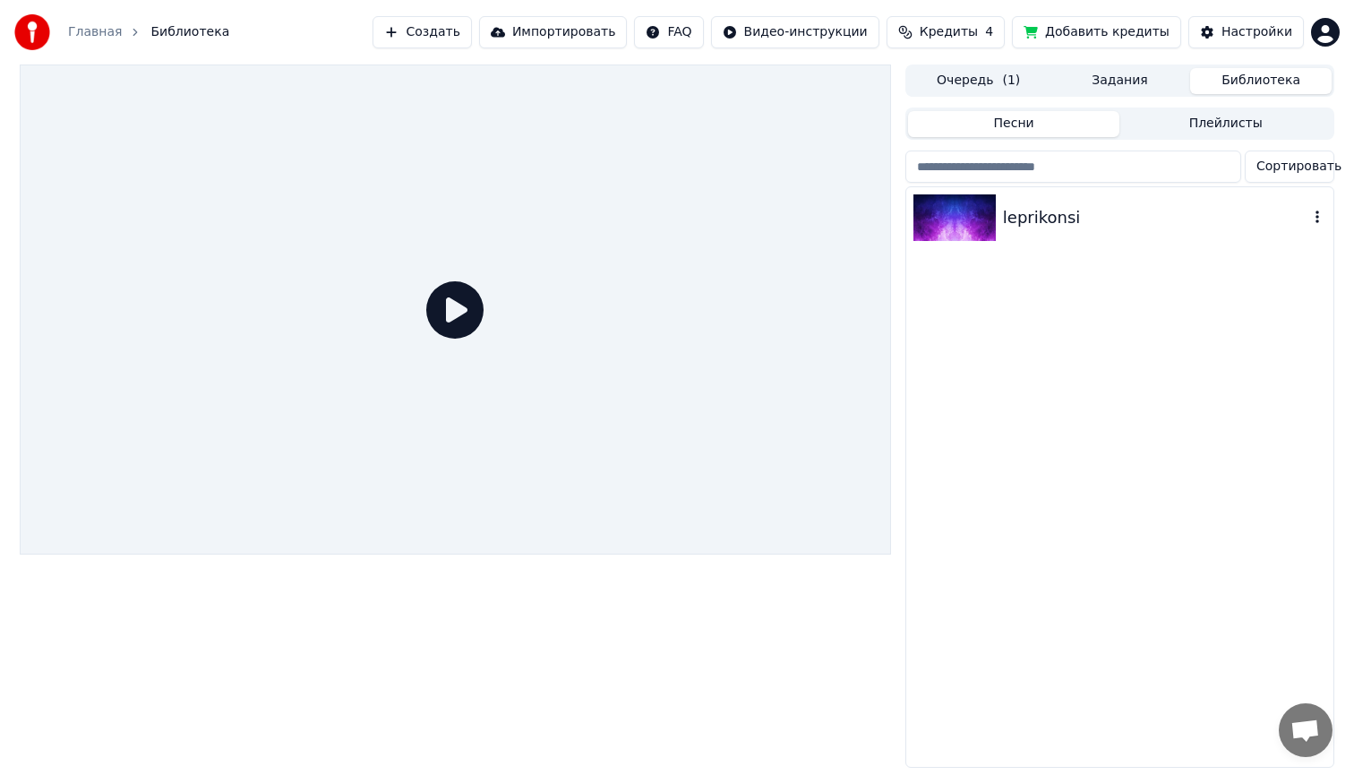
click at [1026, 214] on div "leprikonsi" at bounding box center [1155, 217] width 305 height 25
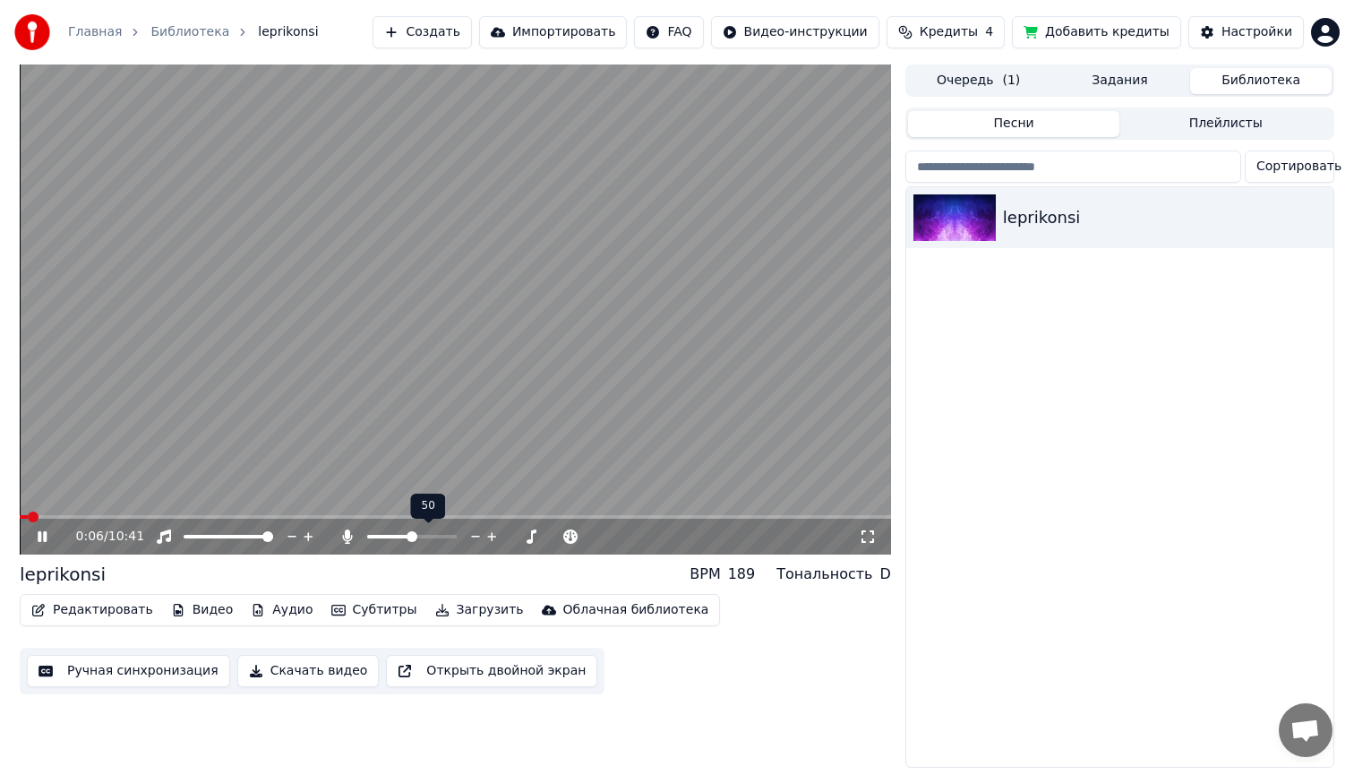
click at [412, 536] on span at bounding box center [412, 536] width 11 height 11
click at [43, 532] on icon at bounding box center [42, 536] width 9 height 11
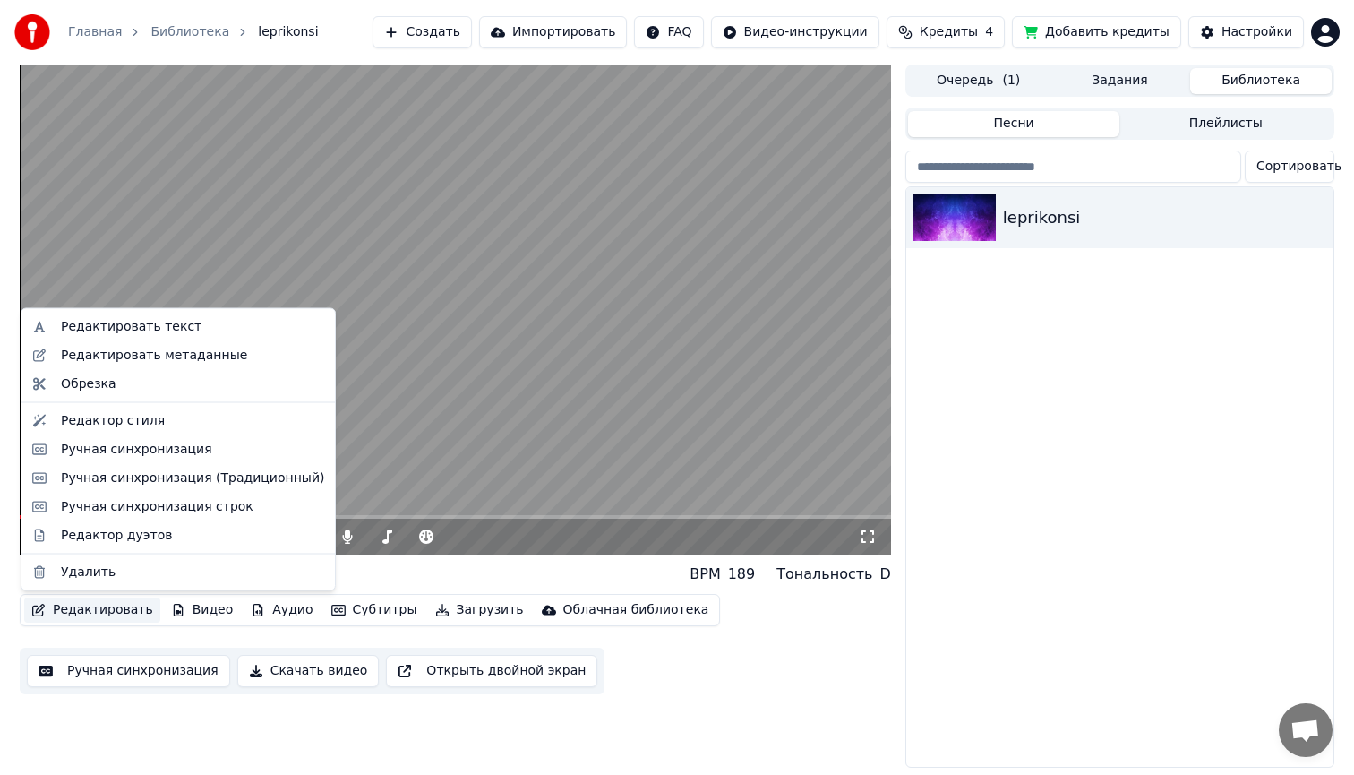
click at [104, 606] on button "Редактировать" at bounding box center [92, 609] width 136 height 25
click at [159, 456] on div "Ручная синхронизация" at bounding box center [136, 449] width 151 height 18
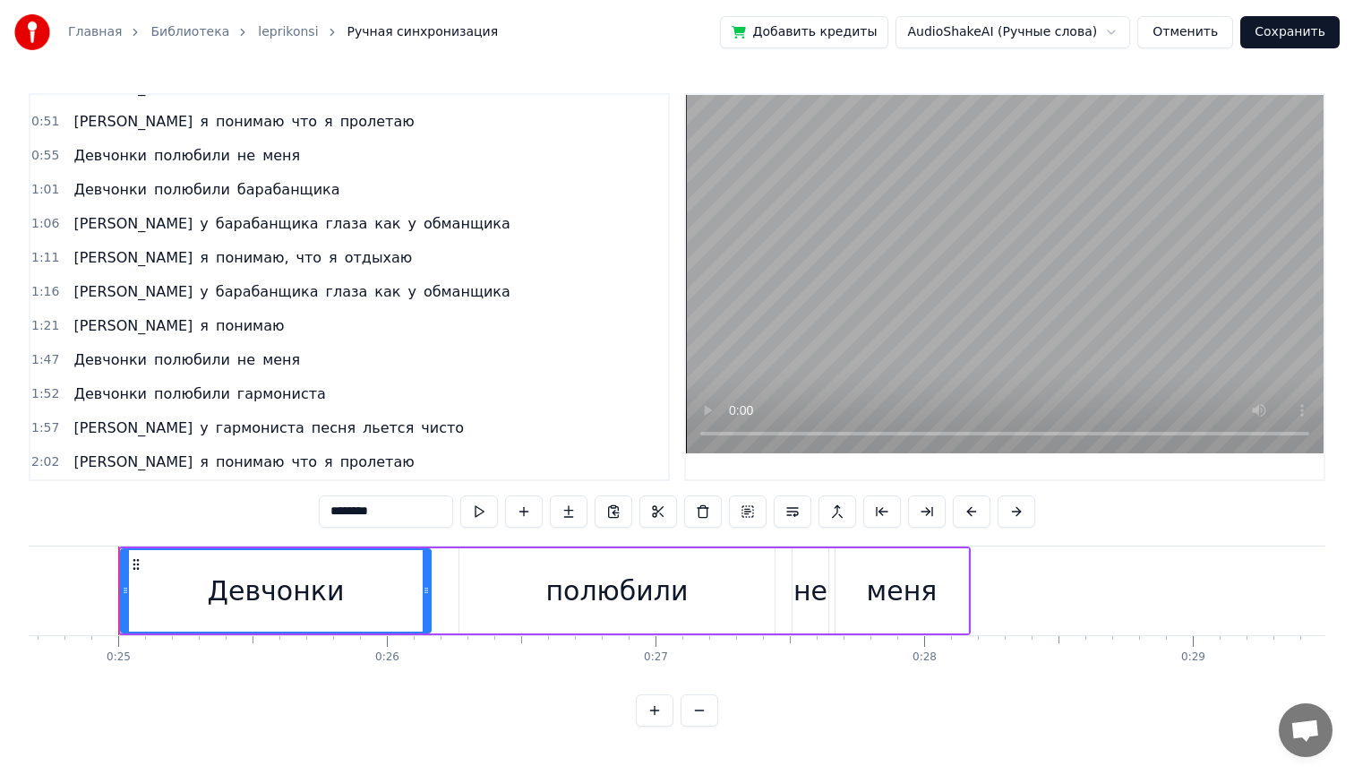
scroll to position [165, 0]
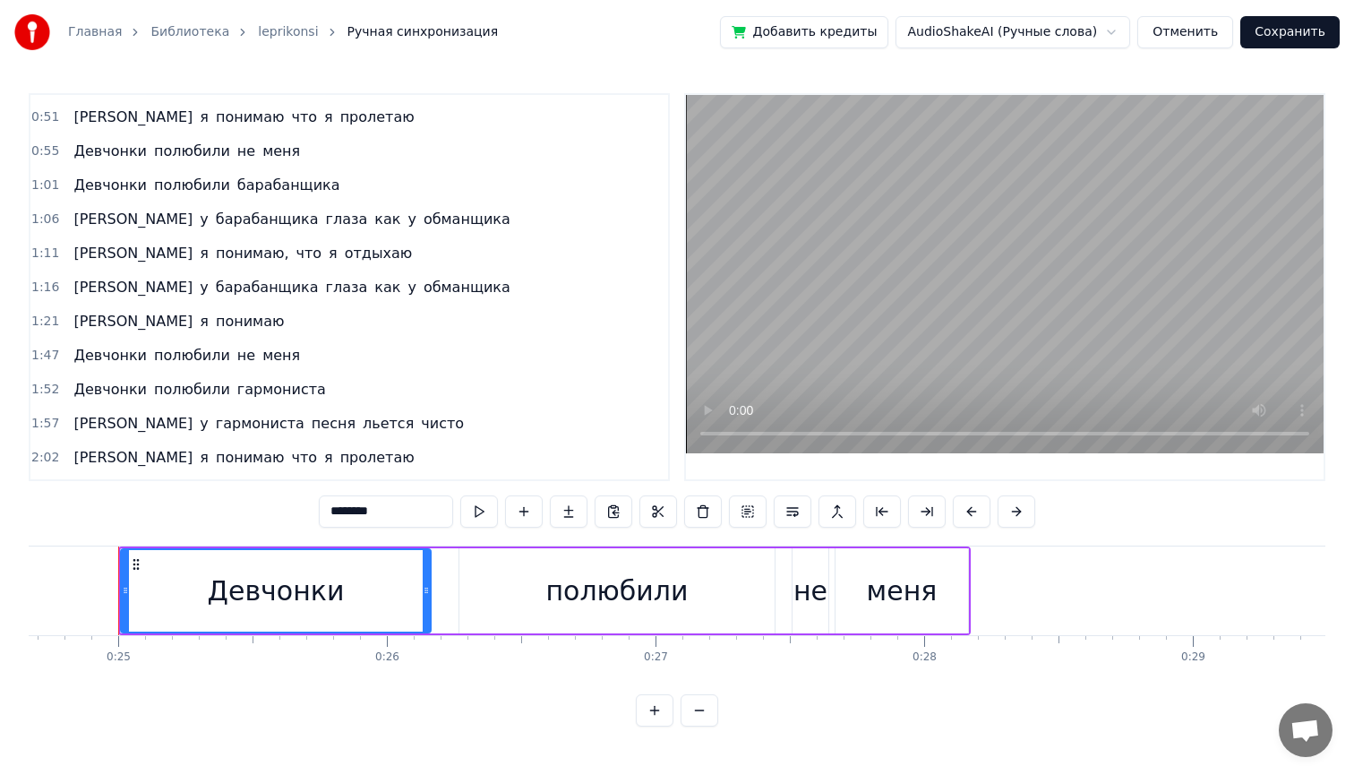
click at [214, 251] on span "понимаю," at bounding box center [252, 253] width 77 height 21
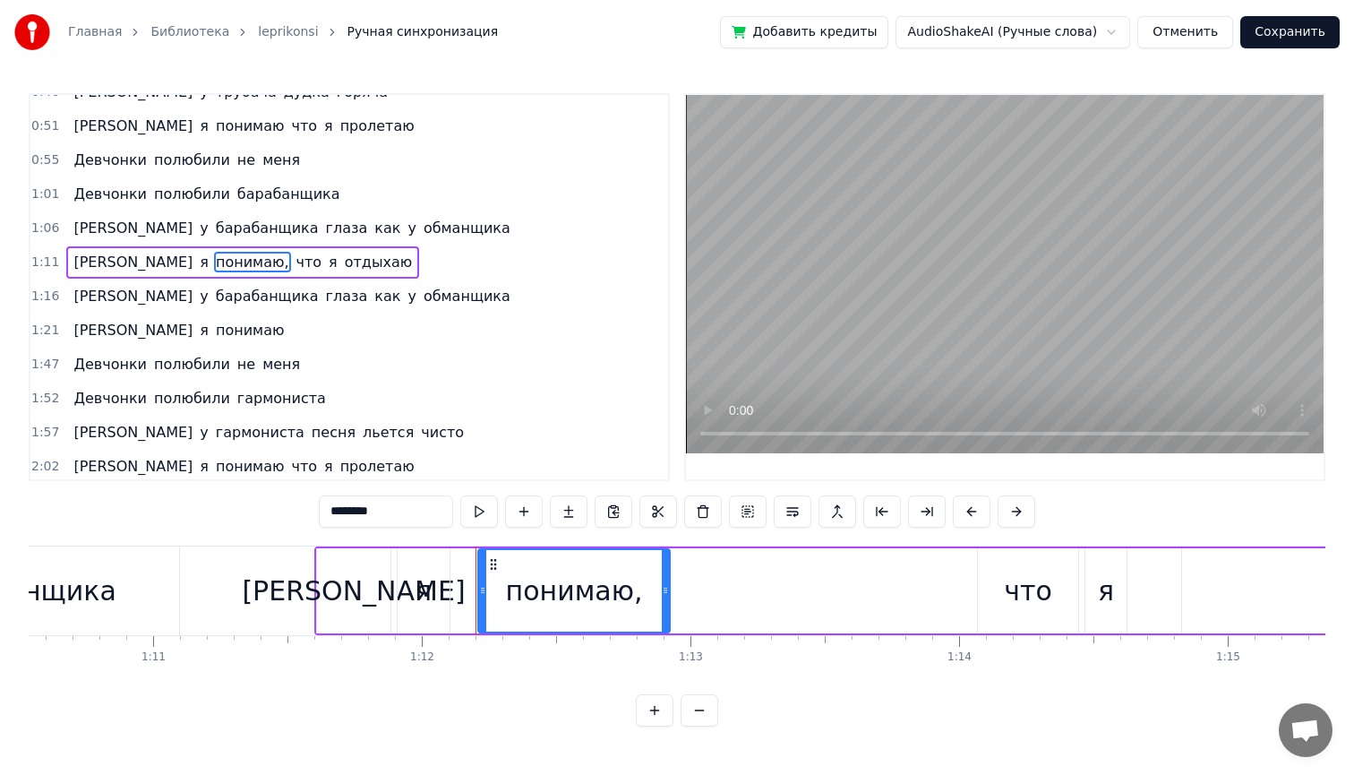
scroll to position [0, 19307]
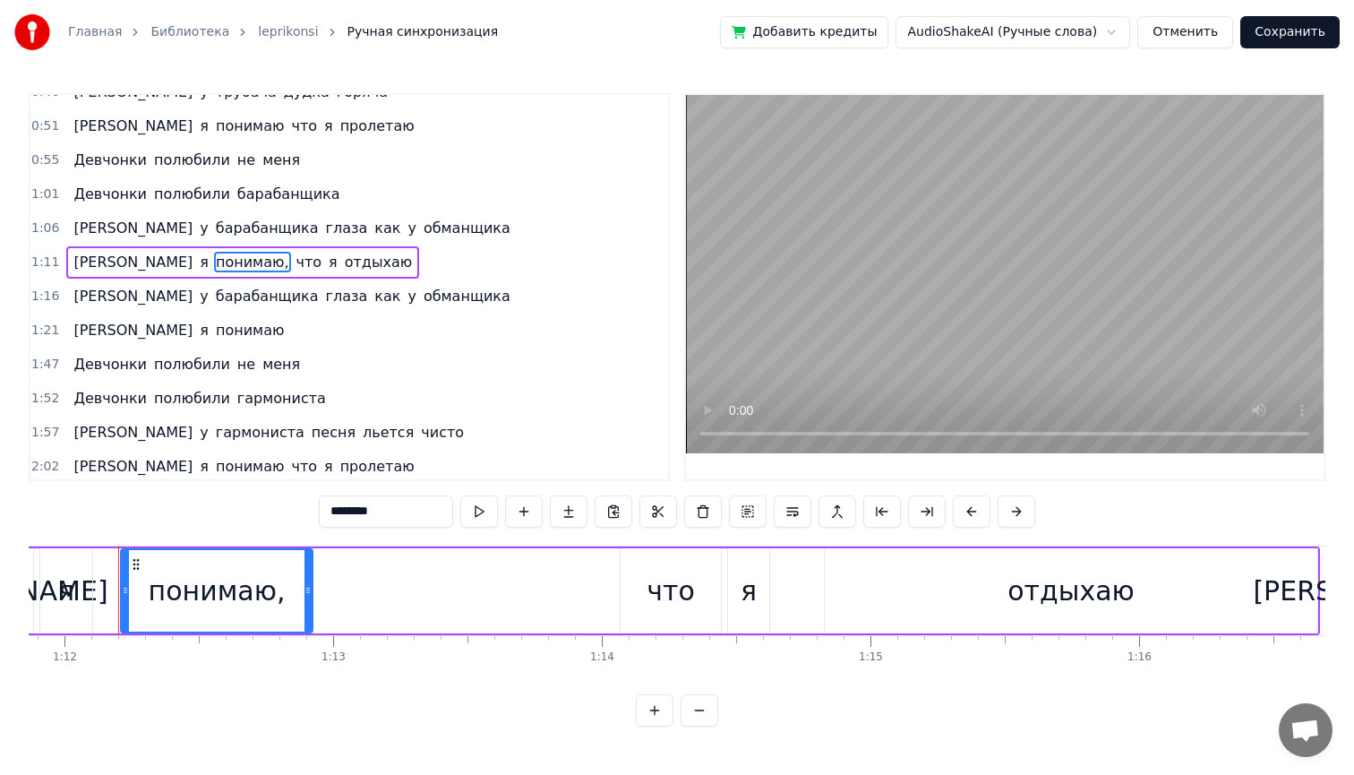
click at [416, 516] on input "********" at bounding box center [386, 511] width 134 height 32
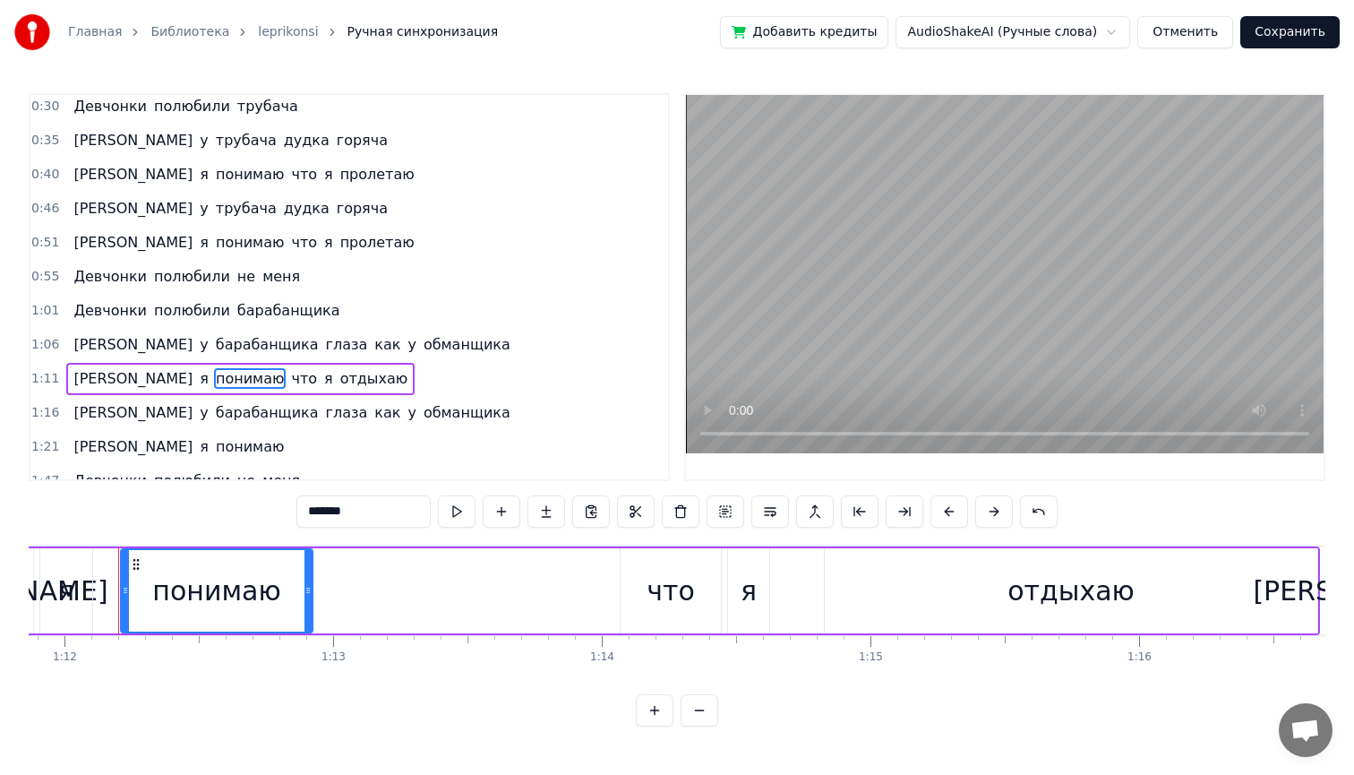
scroll to position [39, 0]
click at [338, 381] on span "отдыхаю" at bounding box center [374, 379] width 72 height 21
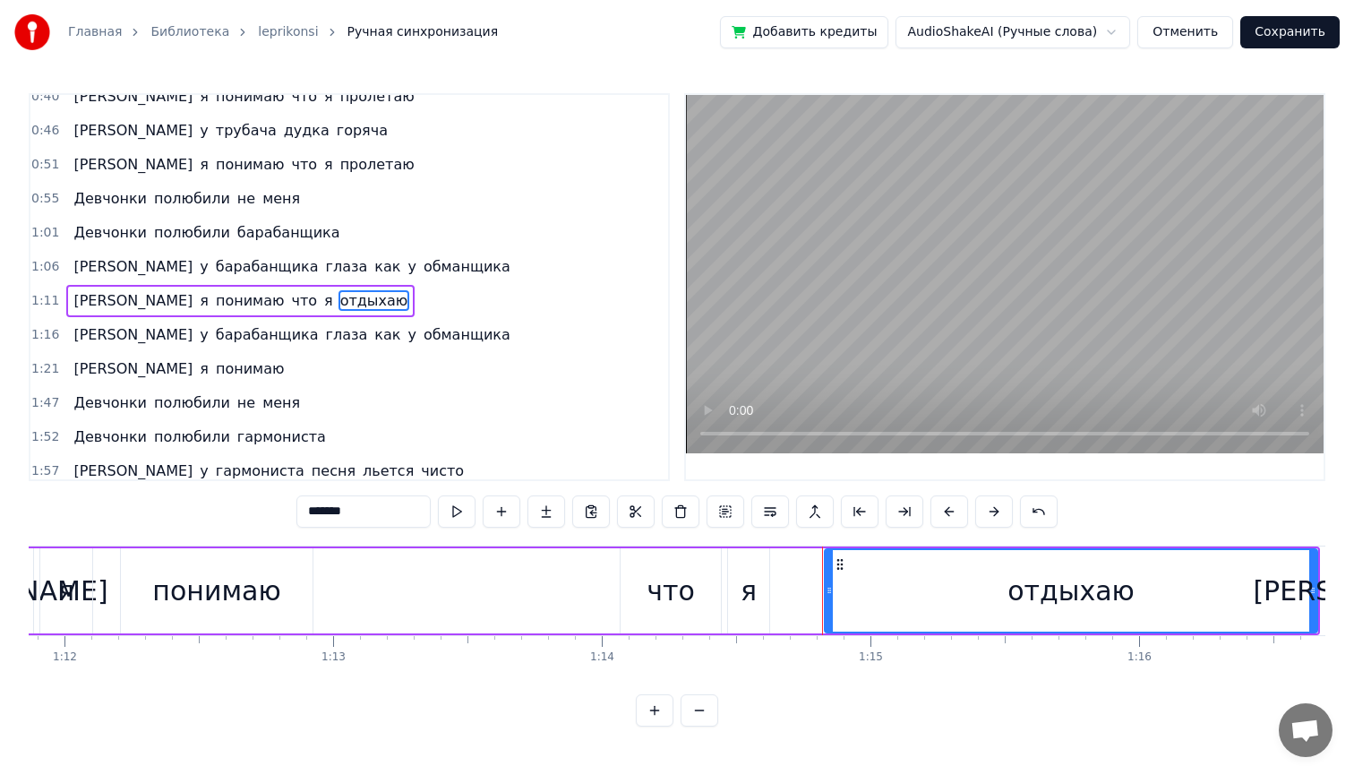
scroll to position [132, 0]
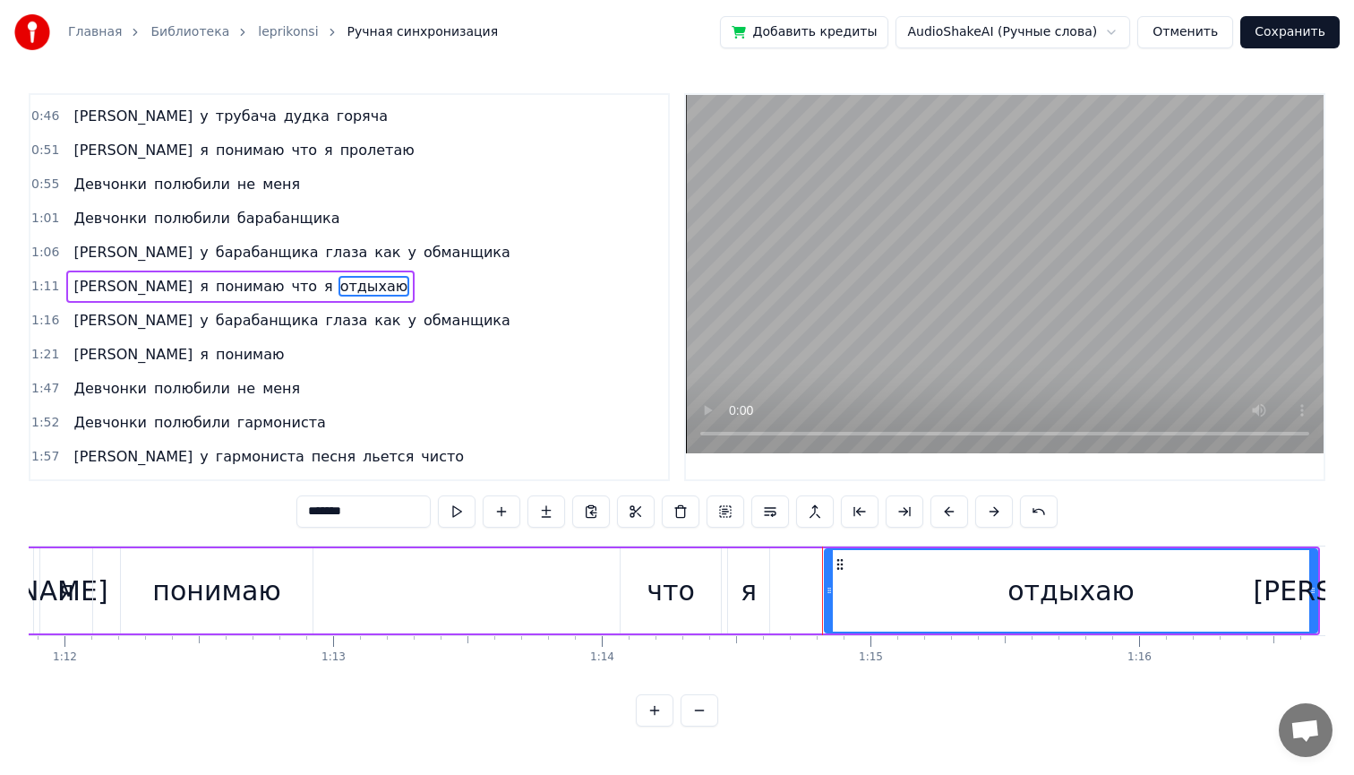
drag, startPoint x: 372, startPoint y: 515, endPoint x: 286, endPoint y: 512, distance: 86.0
click at [286, 512] on div "0:24 Девчонки полюбили не меня 0:30 Девчонки полюбили трубача 0:35 А у трубача …" at bounding box center [677, 409] width 1297 height 633
type input "*"
type input "********"
click at [1278, 36] on button "Сохранить" at bounding box center [1289, 32] width 99 height 32
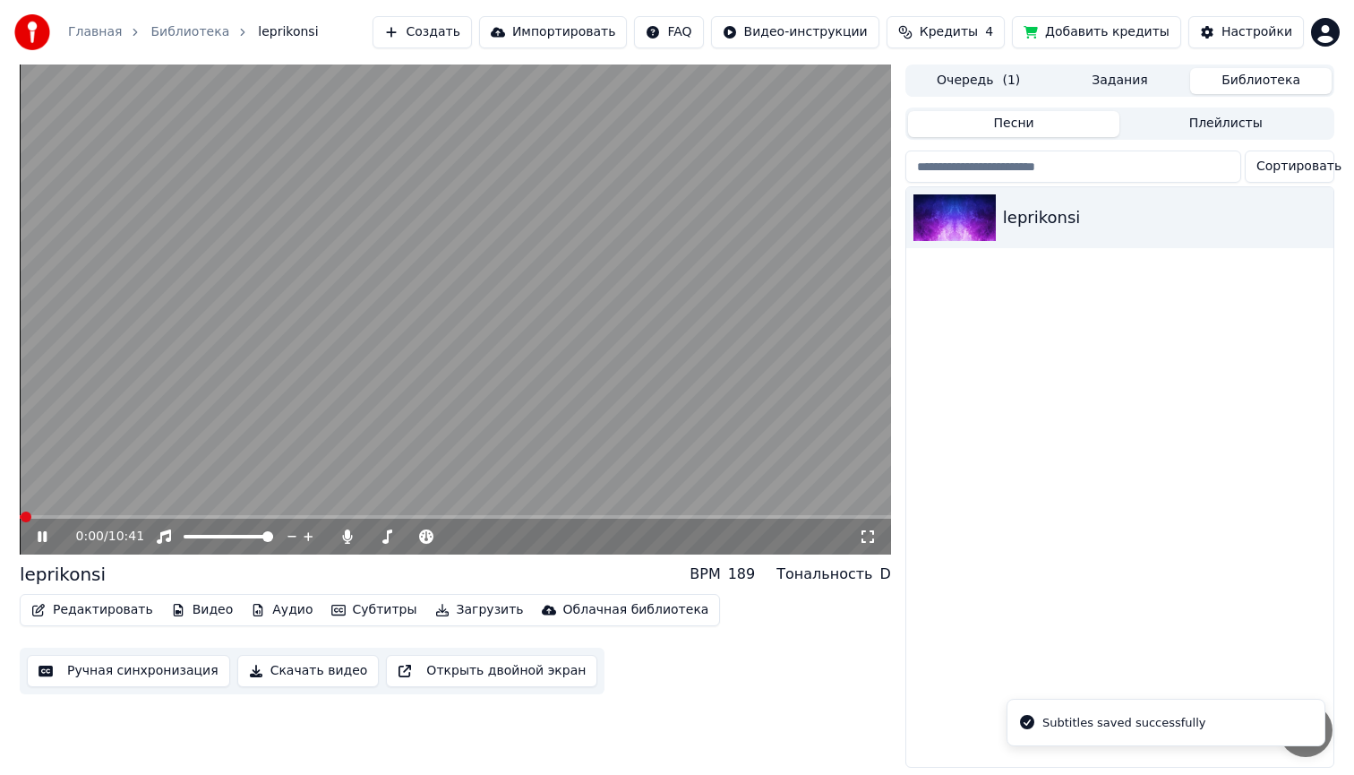
click at [124, 518] on span at bounding box center [455, 517] width 871 height 4
click at [116, 518] on span at bounding box center [78, 517] width 116 height 4
click at [305, 516] on span at bounding box center [455, 517] width 871 height 4
click at [326, 517] on span at bounding box center [455, 517] width 871 height 4
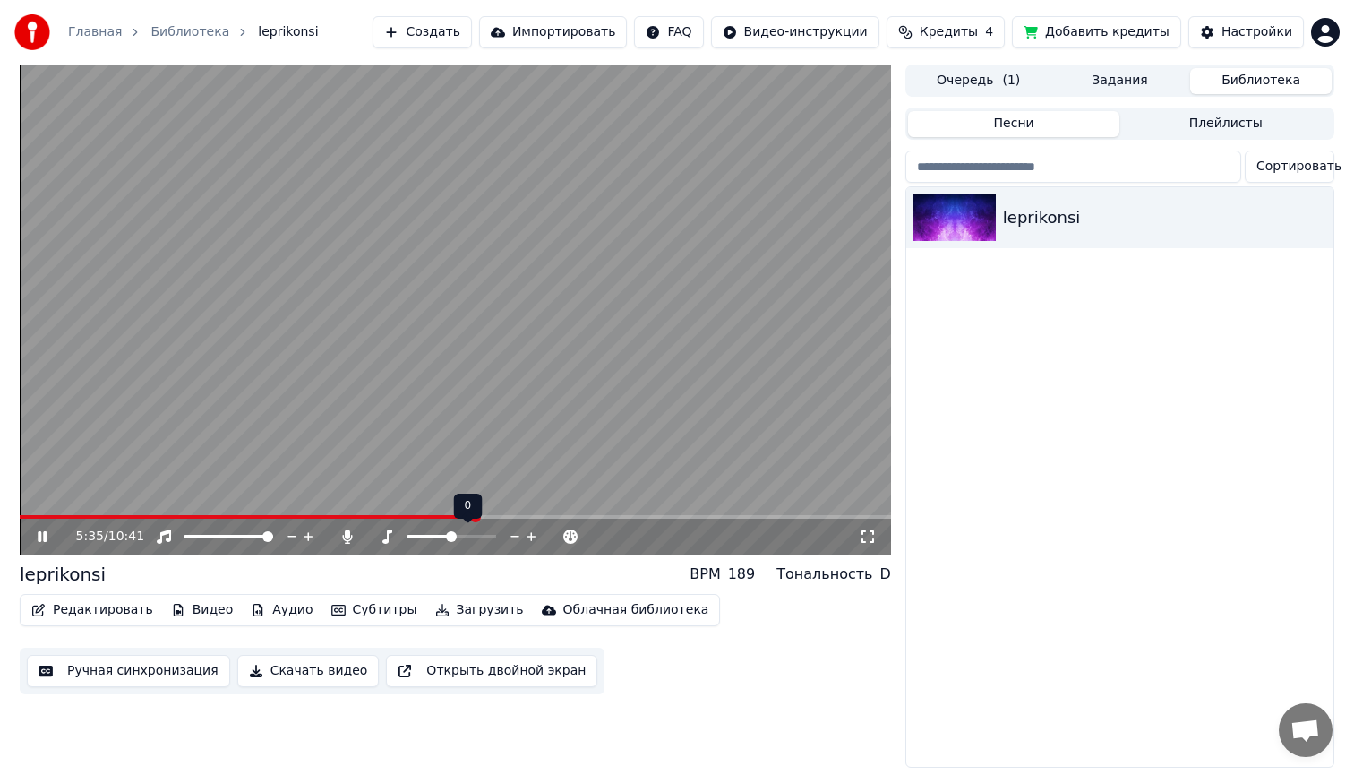
click at [449, 531] on span at bounding box center [451, 536] width 11 height 11
click at [367, 537] on span at bounding box center [372, 536] width 11 height 11
click at [413, 534] on span at bounding box center [412, 536] width 11 height 11
click at [559, 516] on span at bounding box center [455, 517] width 871 height 4
click at [573, 516] on span at bounding box center [455, 517] width 871 height 4
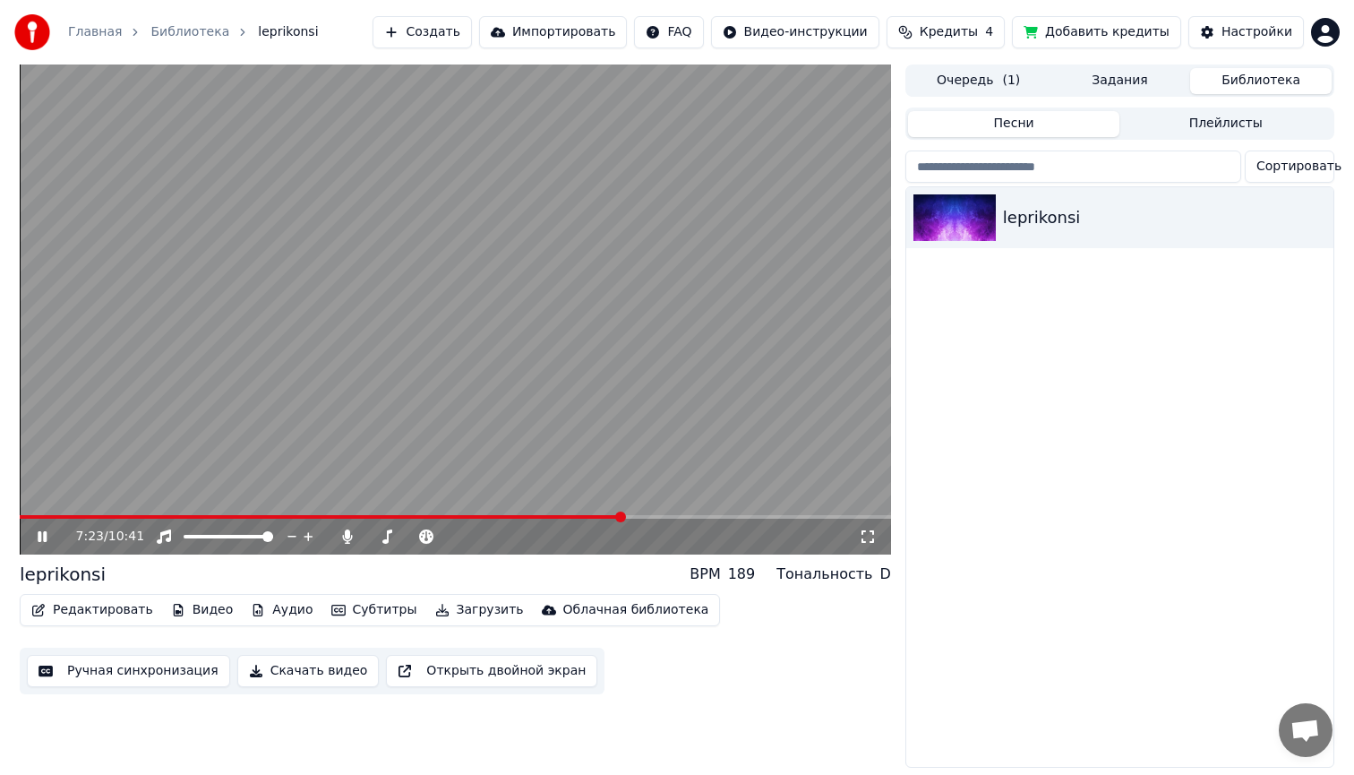
click at [39, 537] on icon at bounding box center [42, 536] width 9 height 11
click at [108, 605] on button "Редактировать" at bounding box center [92, 609] width 136 height 25
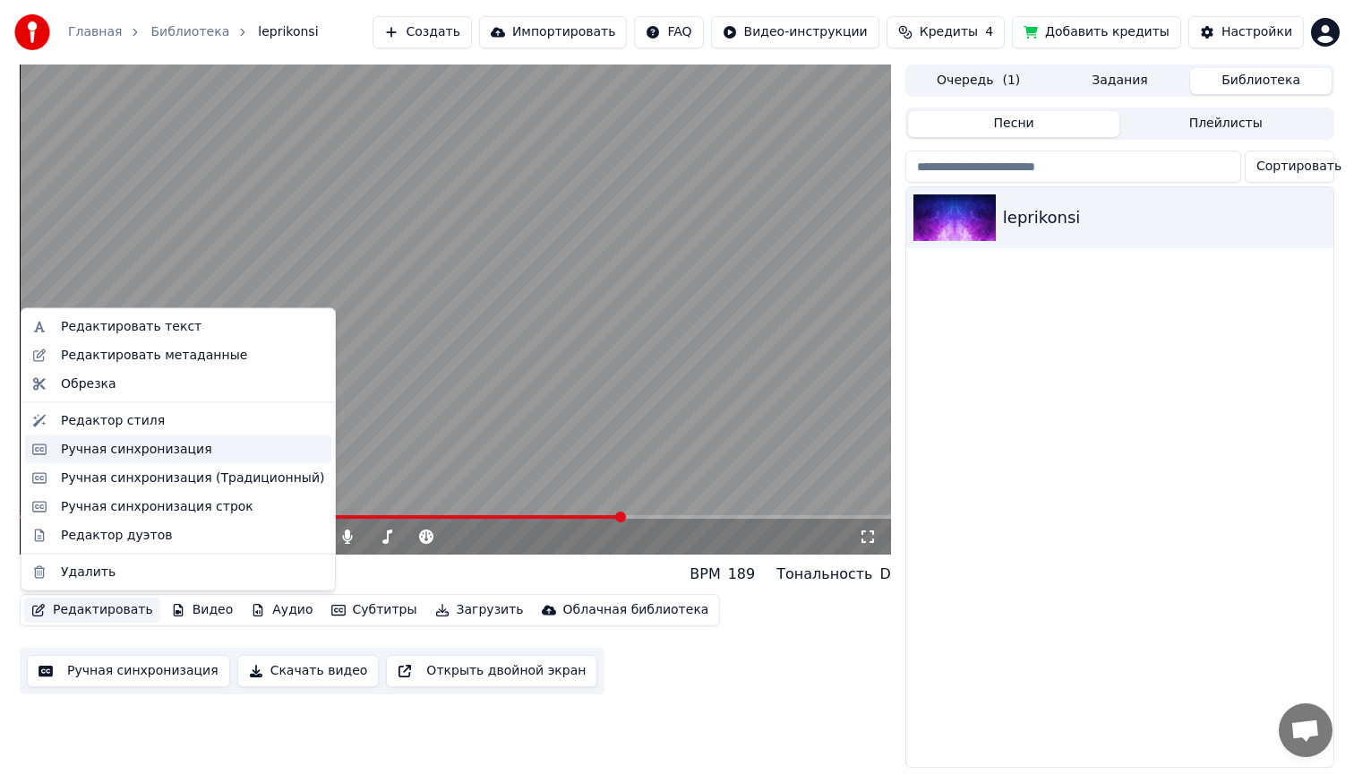
click at [126, 447] on div "Ручная синхронизация" at bounding box center [136, 449] width 151 height 18
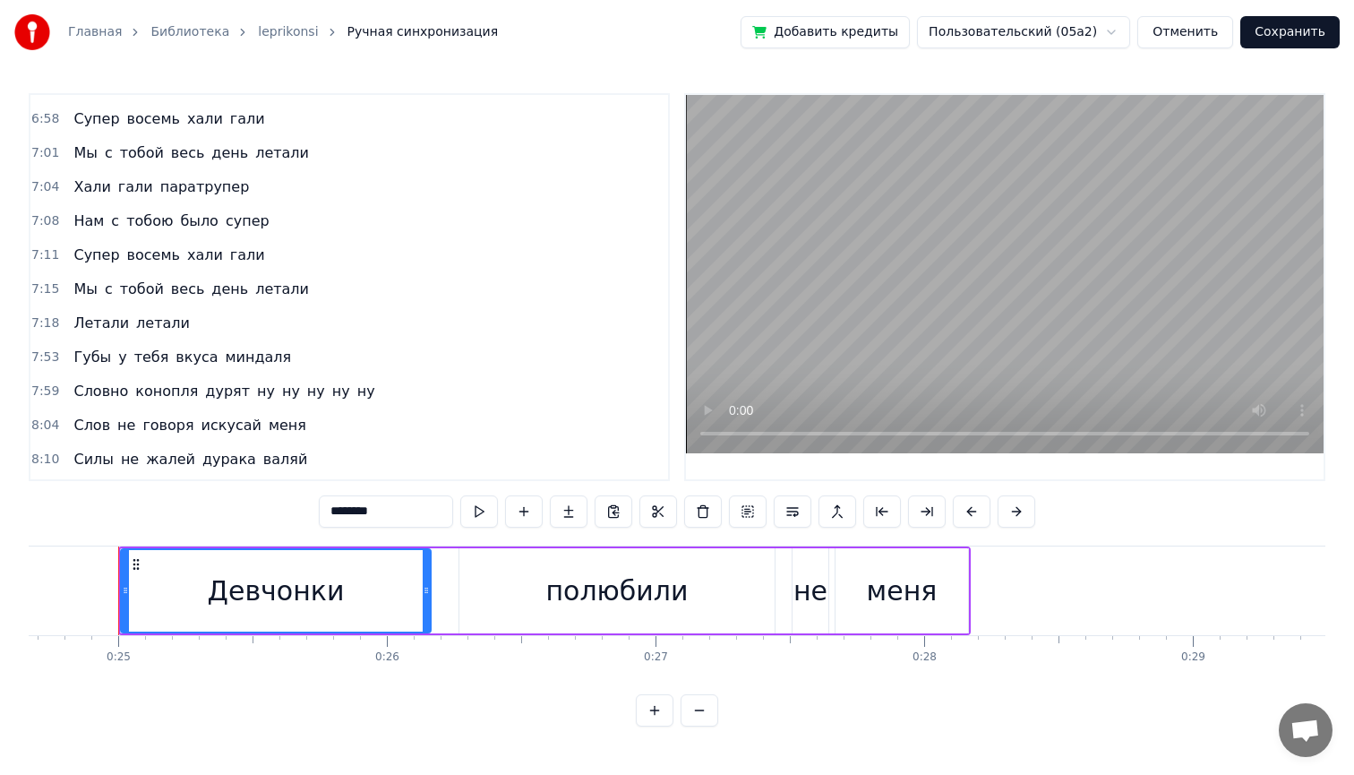
scroll to position [2110, 0]
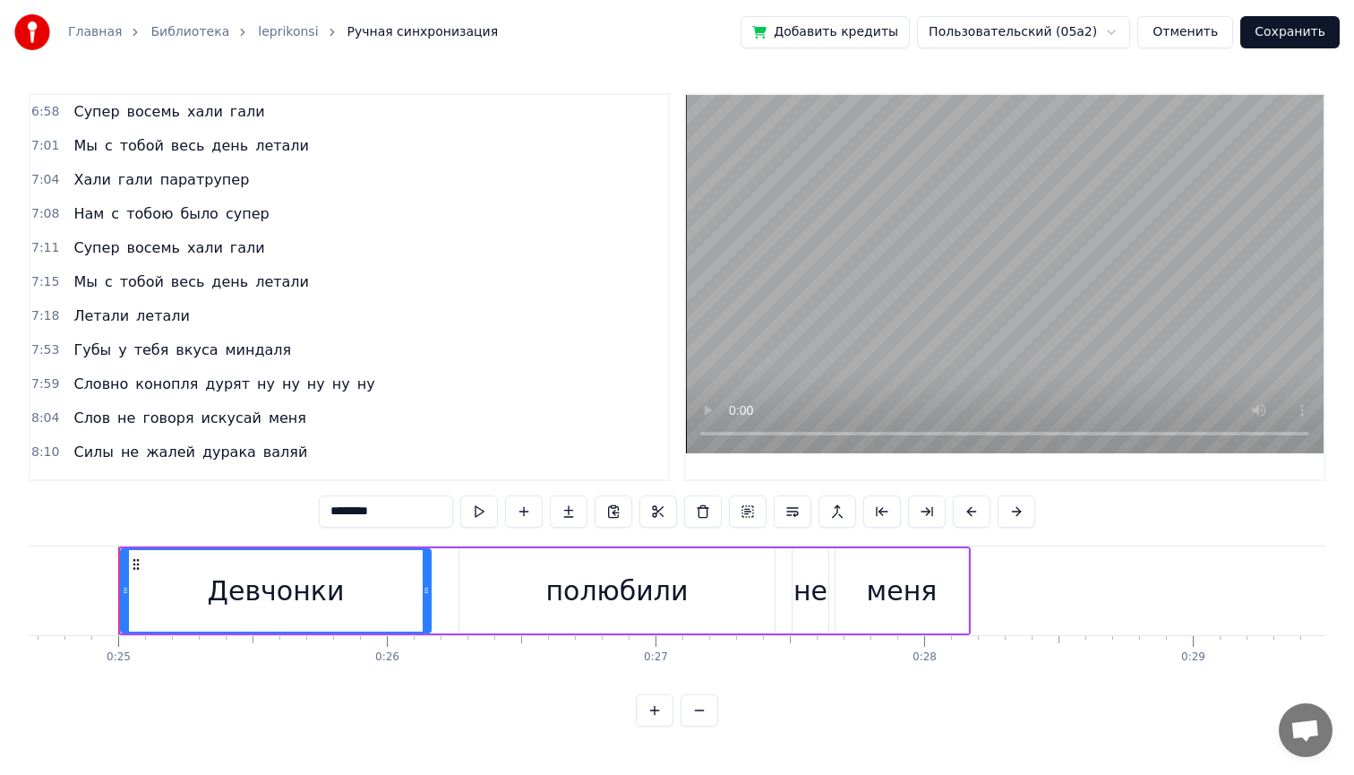
click at [155, 314] on span "летали" at bounding box center [162, 315] width 57 height 21
type input "******"
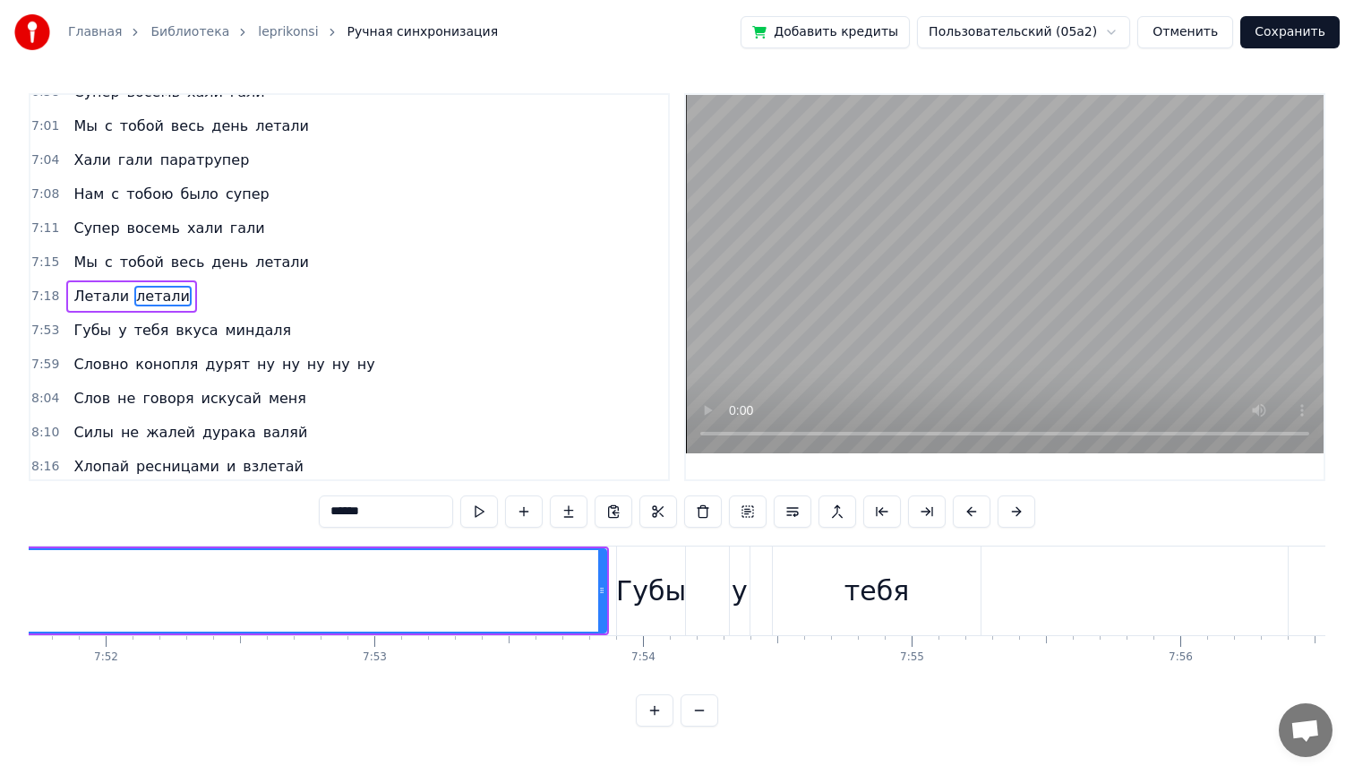
scroll to position [0, 126722]
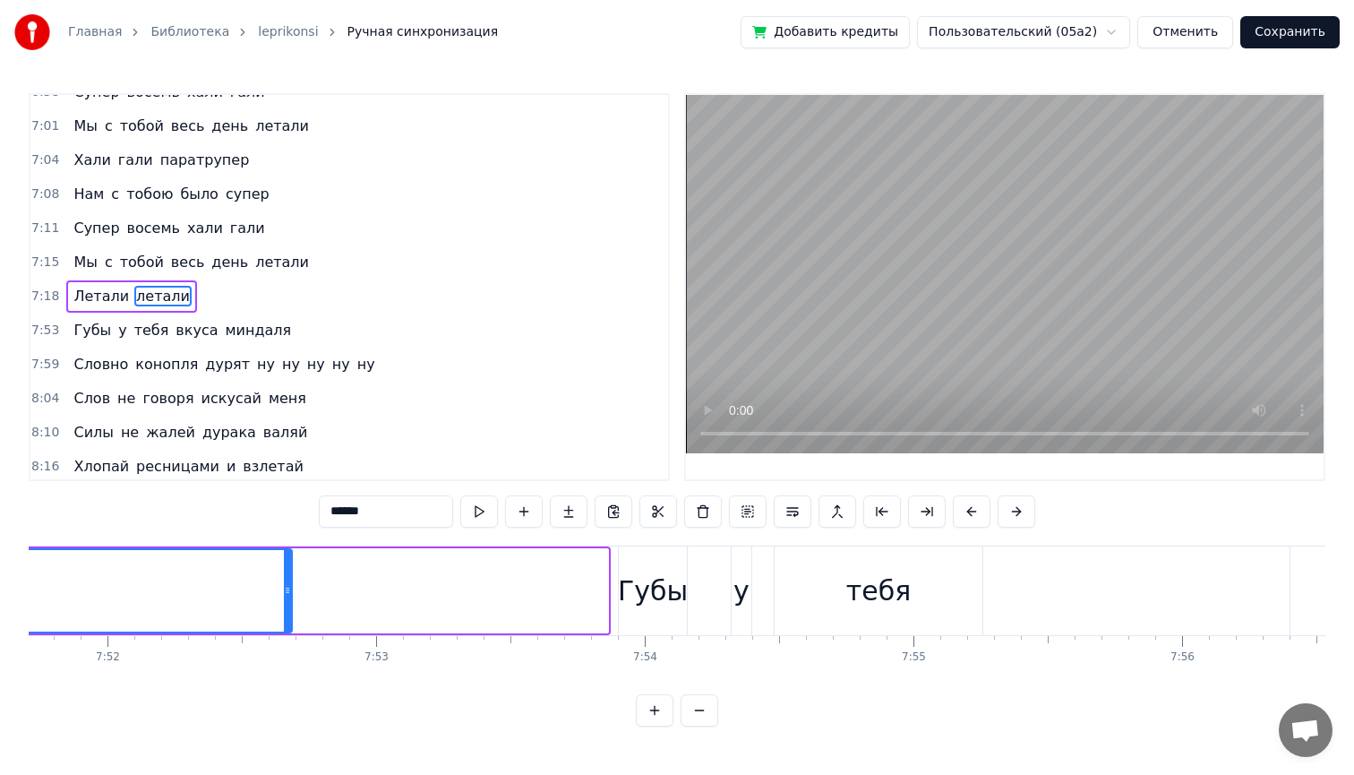
drag, startPoint x: 602, startPoint y: 580, endPoint x: 286, endPoint y: 581, distance: 316.1
click at [286, 581] on div at bounding box center [287, 590] width 7 height 81
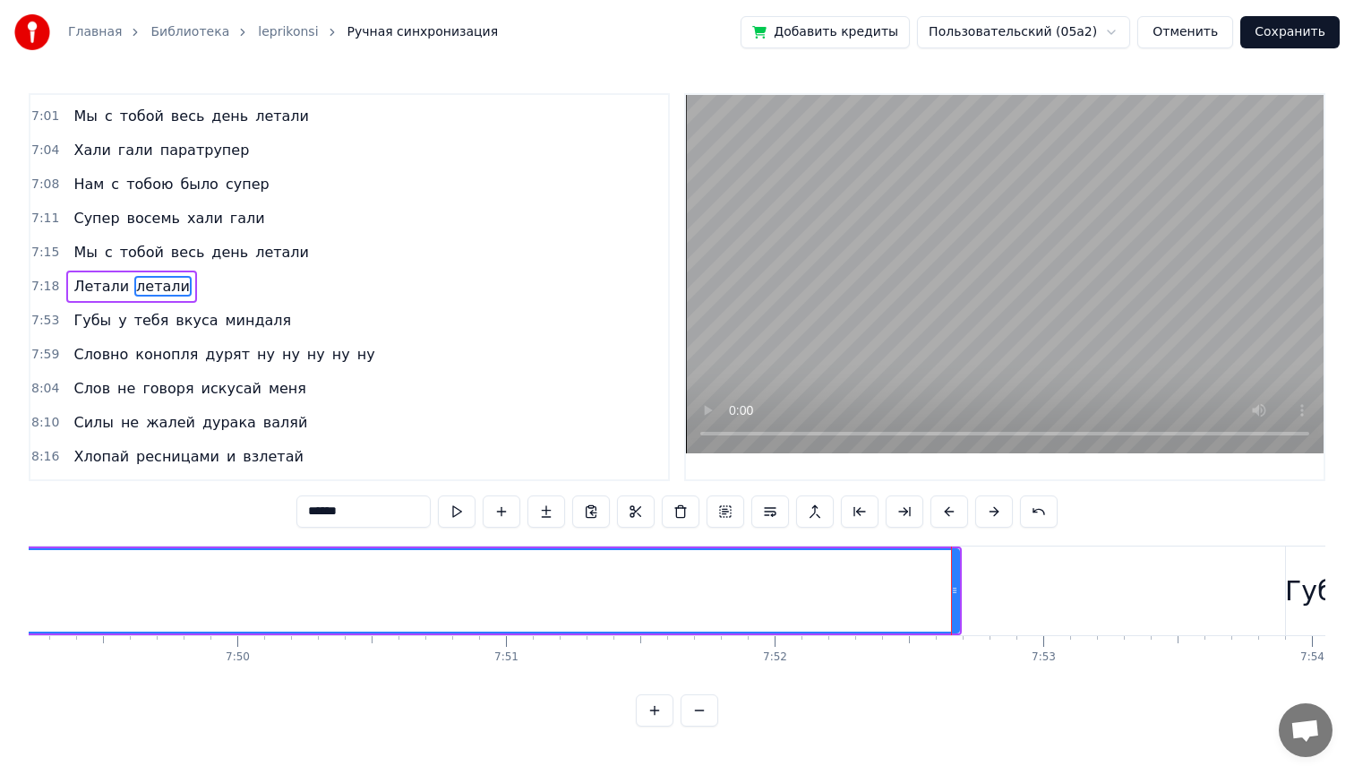
scroll to position [0, 126033]
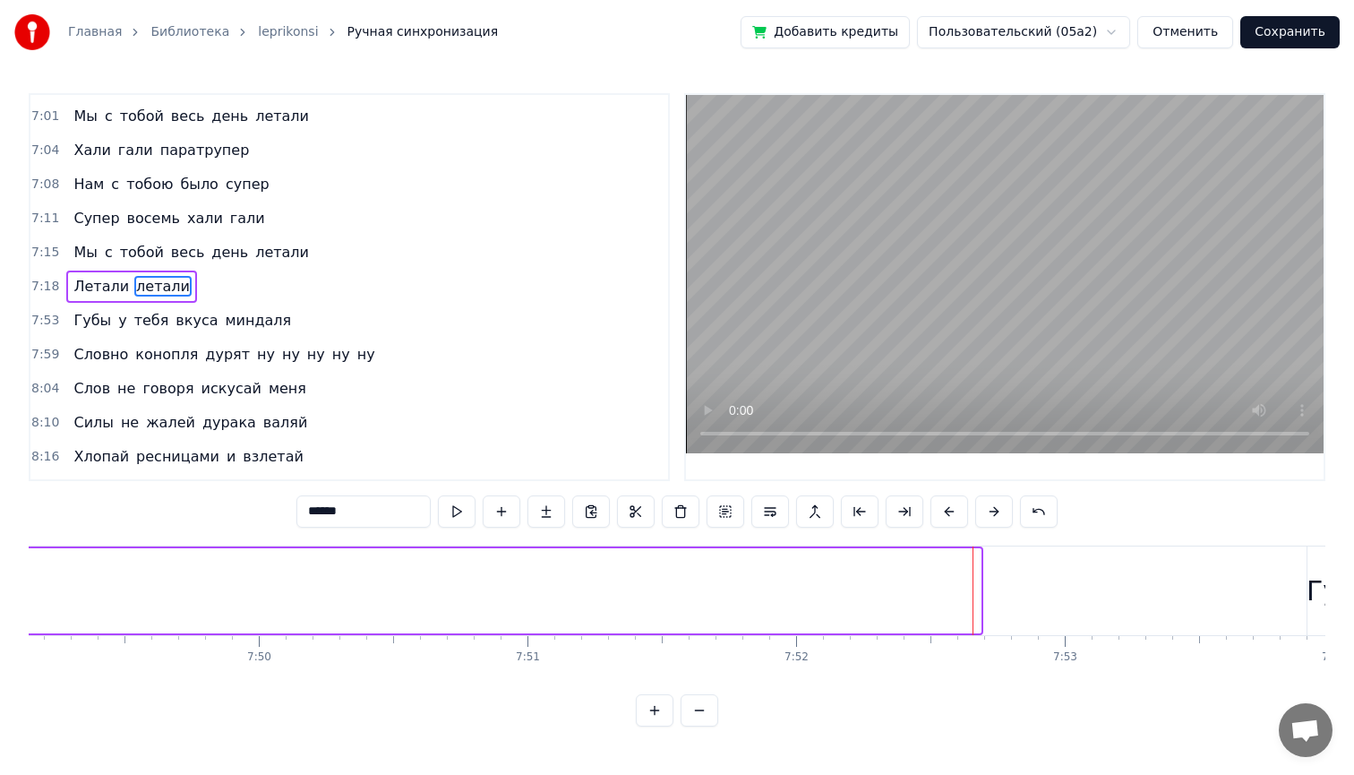
drag, startPoint x: 975, startPoint y: 587, endPoint x: 0, endPoint y: 628, distance: 976.0
click at [0, 628] on div "Главная Библиотека leprikonsi Ручная синхронизация Добавить кредиты Пользовател…" at bounding box center [677, 363] width 1354 height 726
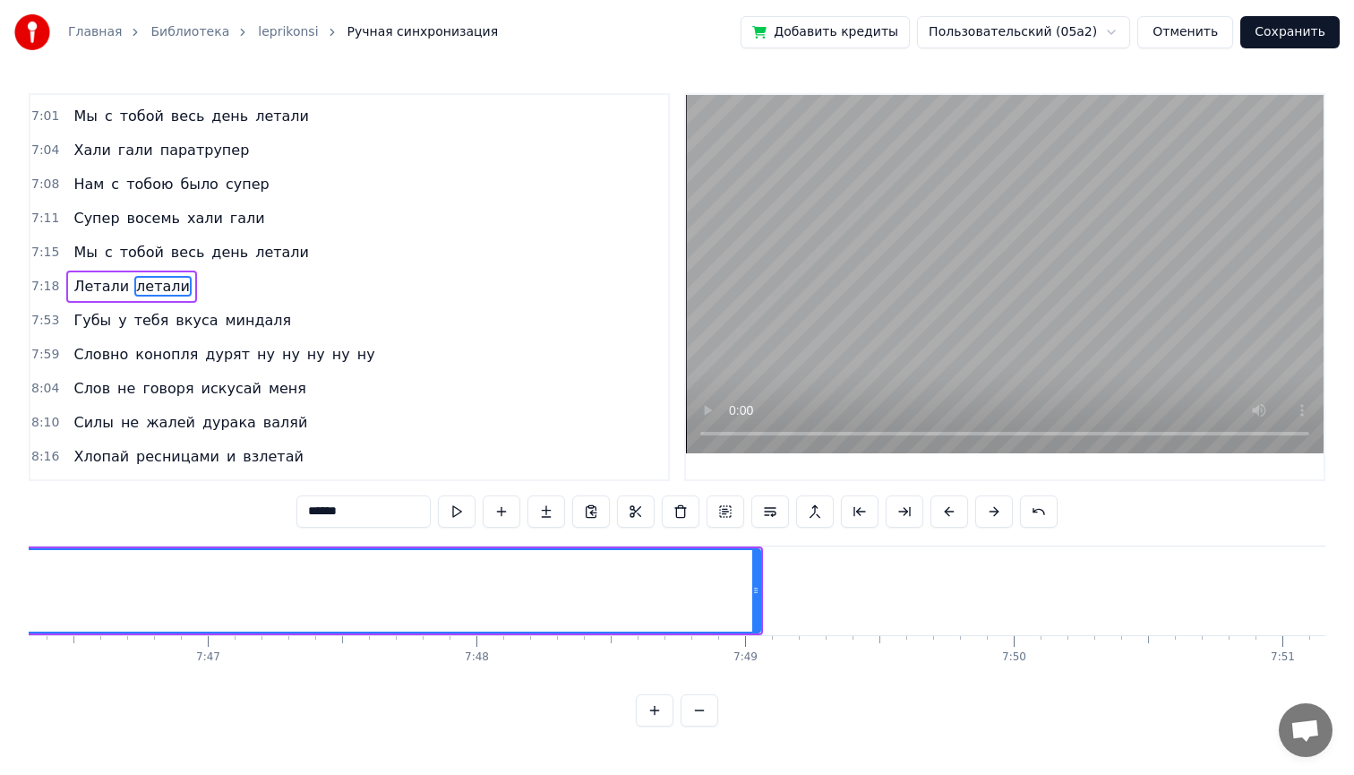
scroll to position [0, 125266]
drag, startPoint x: 771, startPoint y: 581, endPoint x: 241, endPoint y: 583, distance: 530.1
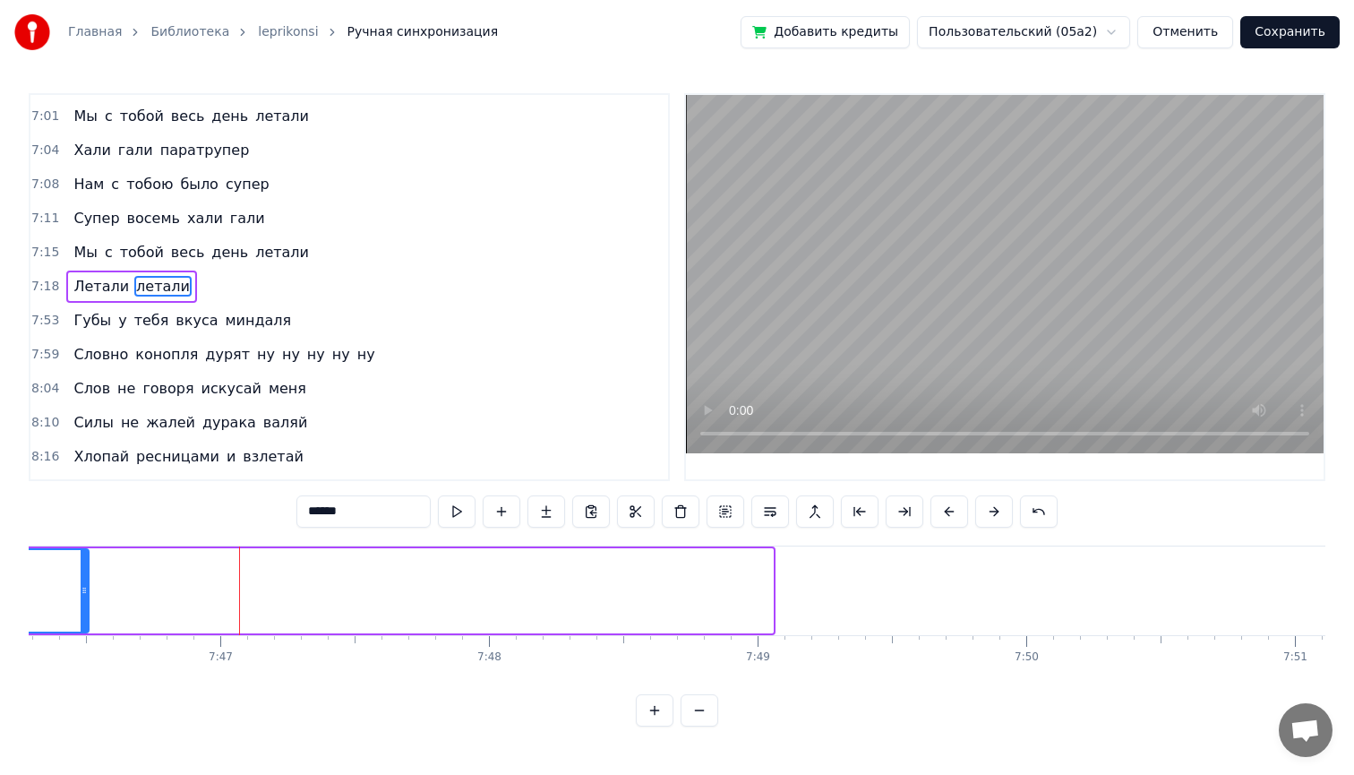
drag, startPoint x: 770, startPoint y: 589, endPoint x: 83, endPoint y: 583, distance: 686.9
click at [83, 583] on icon at bounding box center [84, 590] width 7 height 14
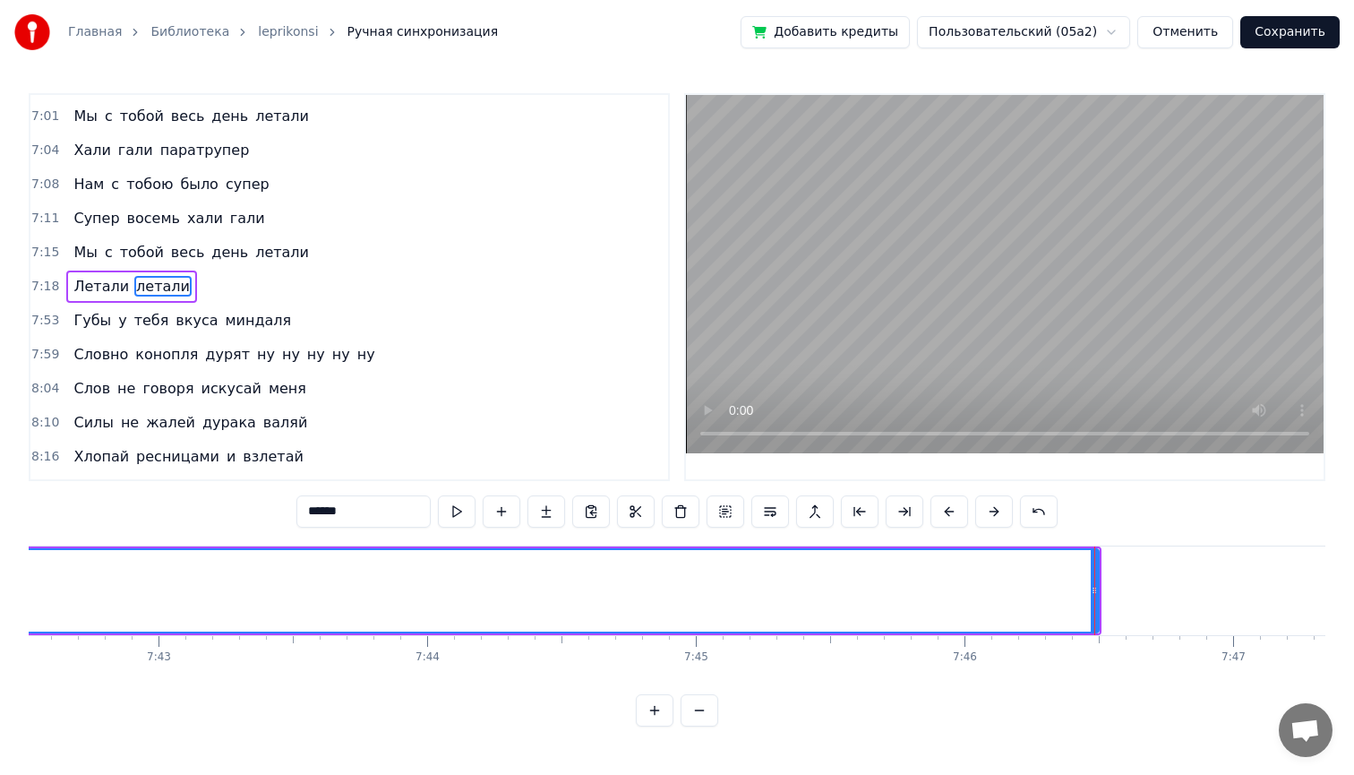
scroll to position [0, 124210]
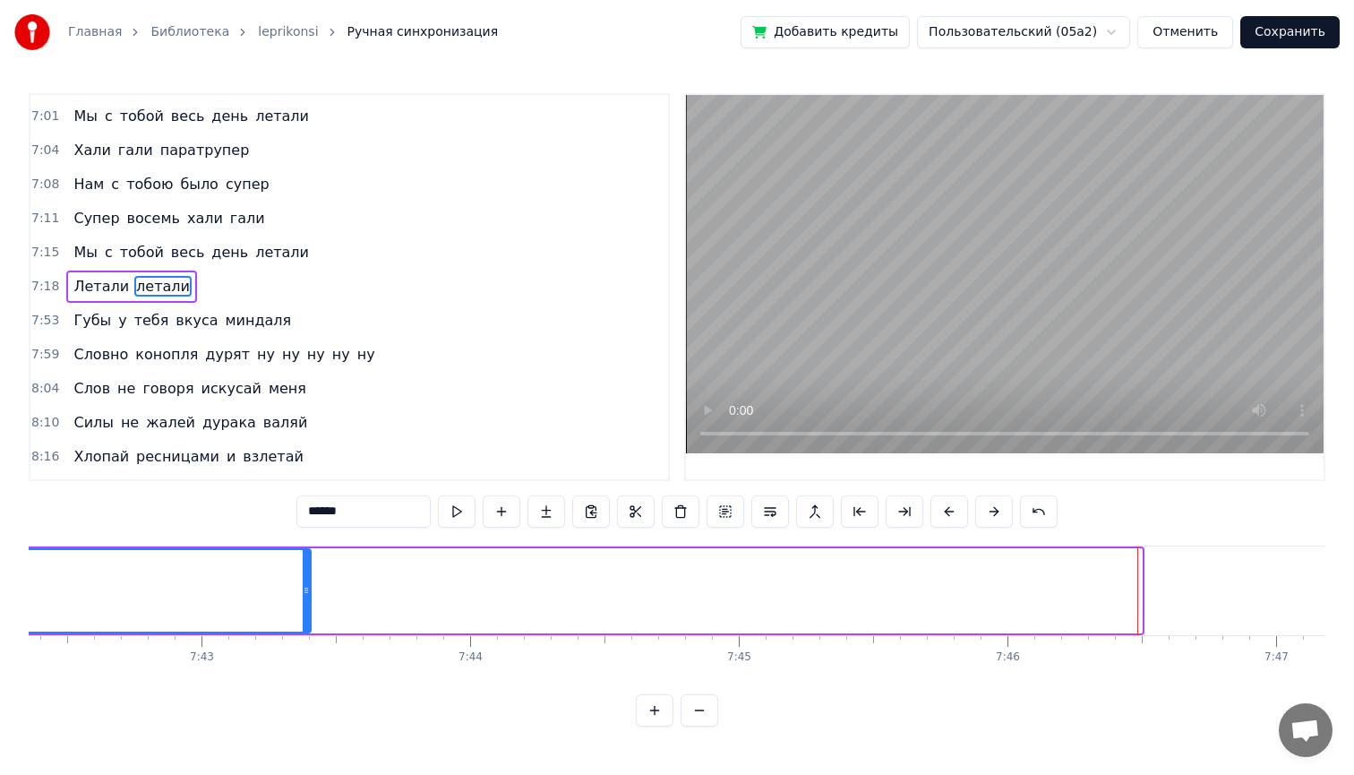
drag, startPoint x: 1138, startPoint y: 590, endPoint x: 306, endPoint y: 565, distance: 832.3
click at [306, 565] on div at bounding box center [306, 590] width 7 height 81
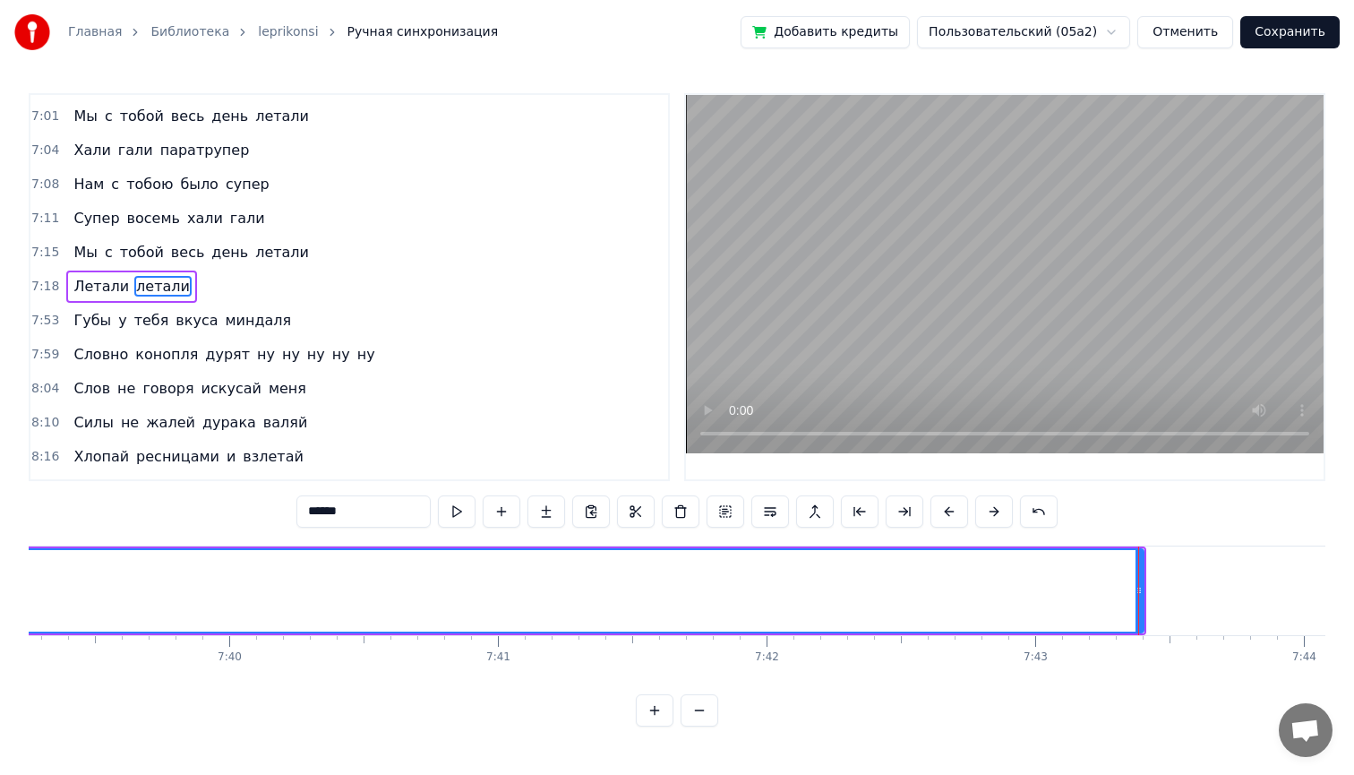
scroll to position [0, 123372]
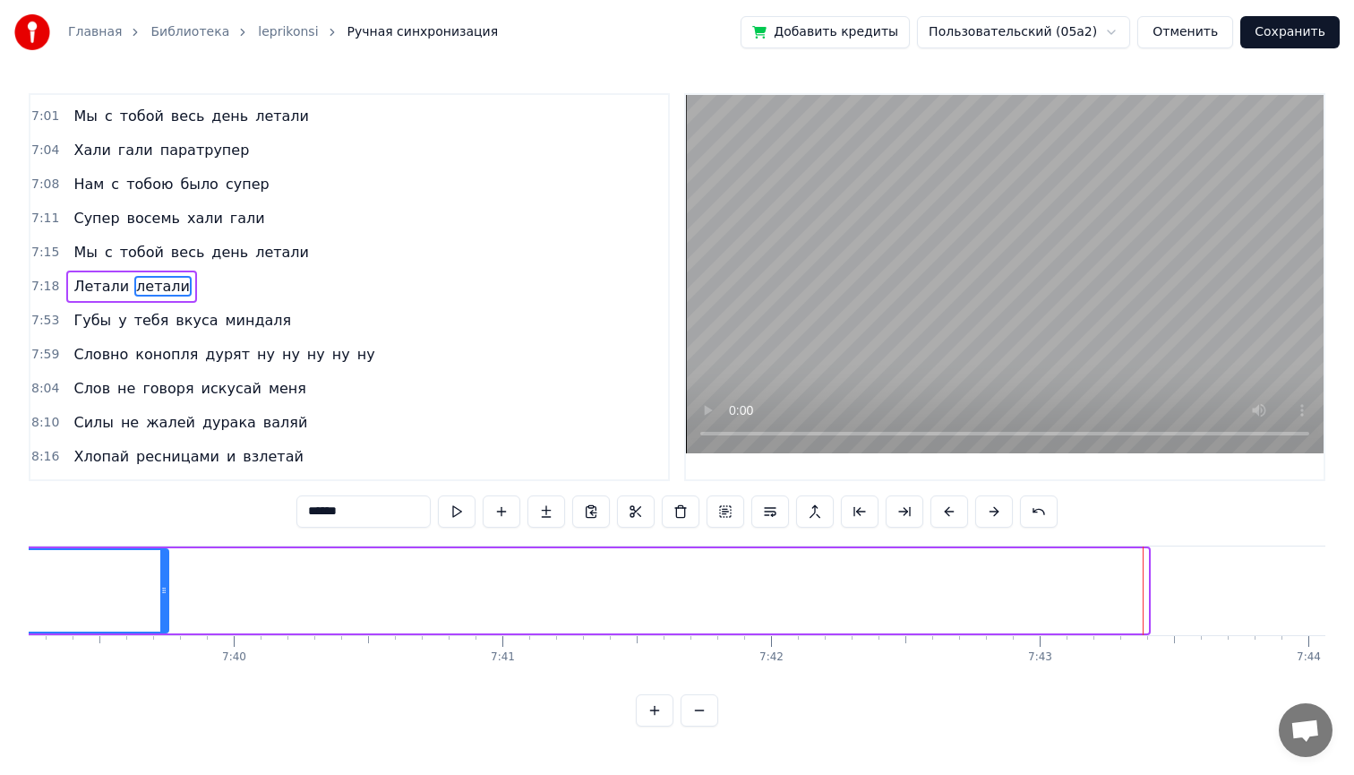
drag, startPoint x: 1146, startPoint y: 578, endPoint x: 161, endPoint y: 583, distance: 985.0
click at [161, 583] on div at bounding box center [163, 590] width 7 height 81
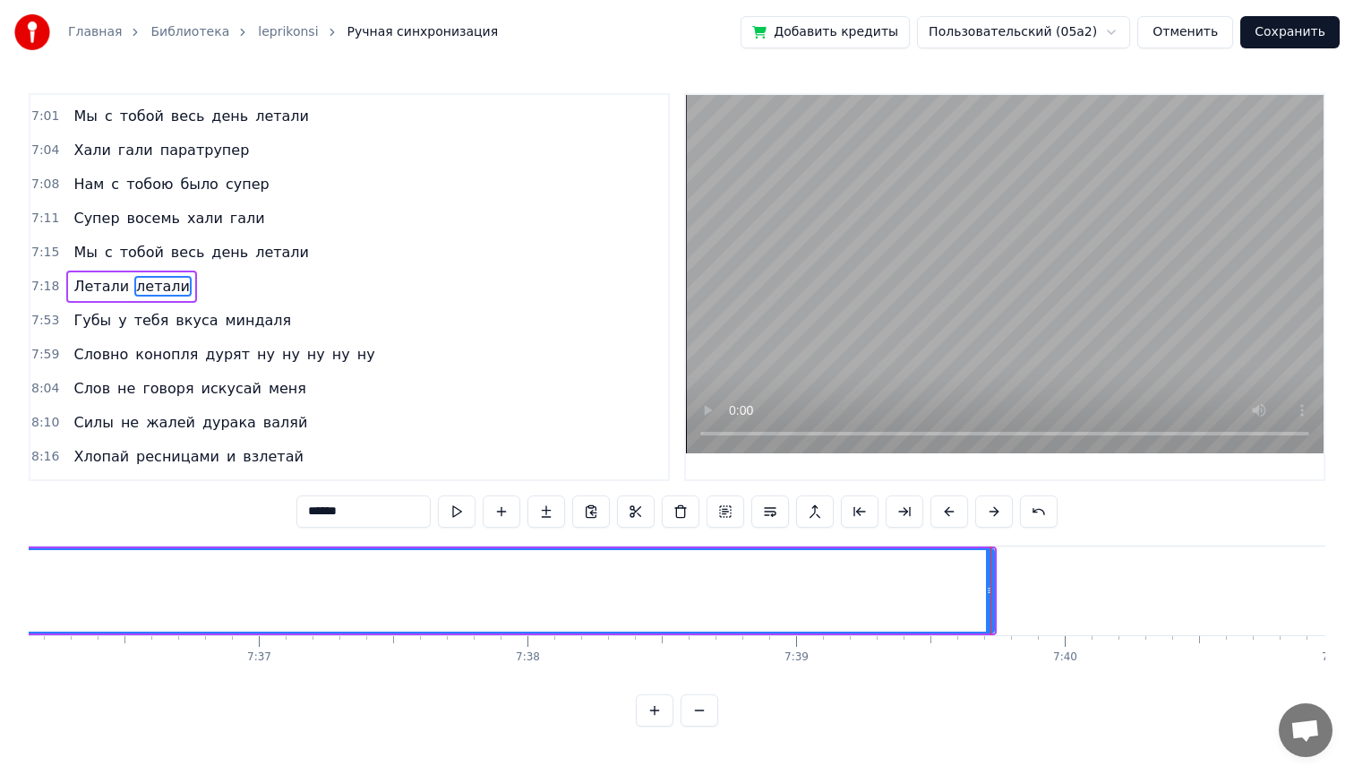
scroll to position [0, 122534]
click at [998, 583] on div at bounding box center [998, 590] width 1 height 89
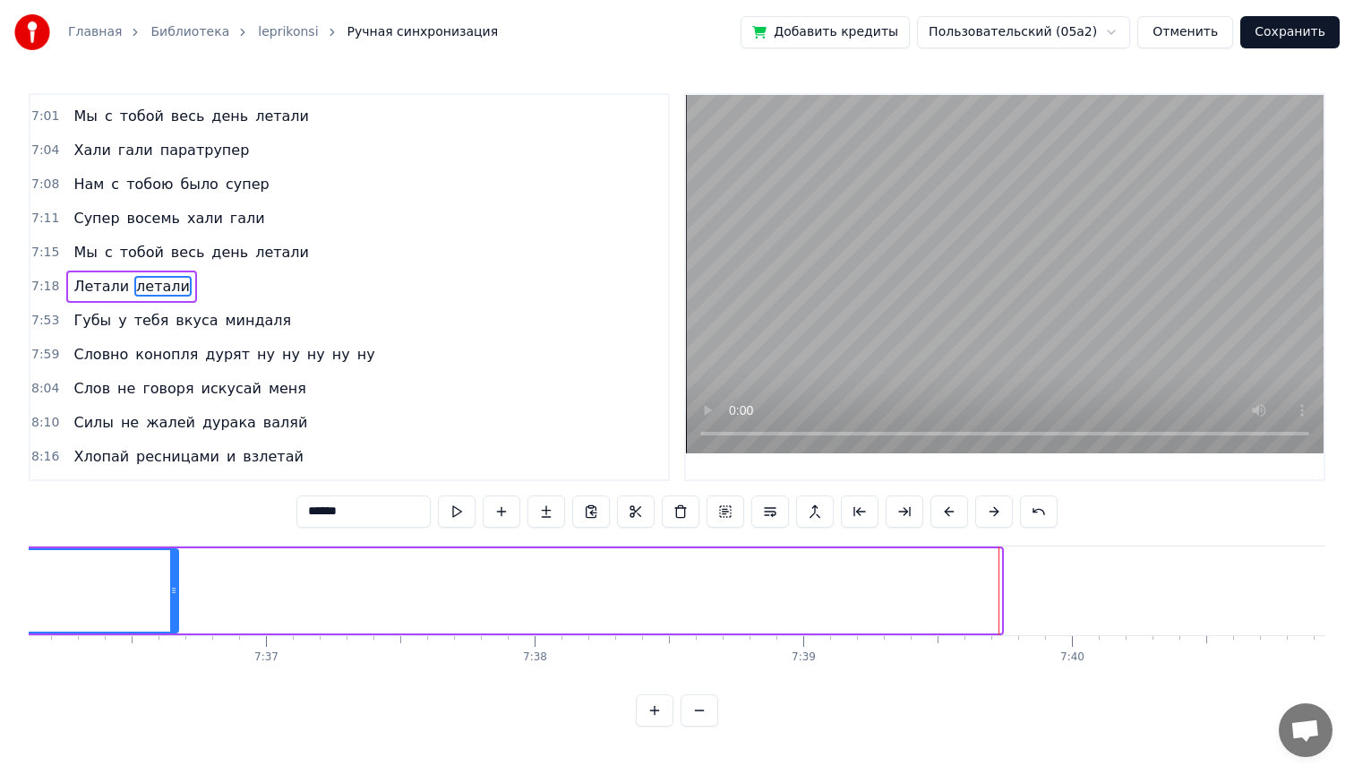
drag, startPoint x: 997, startPoint y: 591, endPoint x: 174, endPoint y: 593, distance: 823.0
click at [174, 593] on icon at bounding box center [173, 590] width 7 height 14
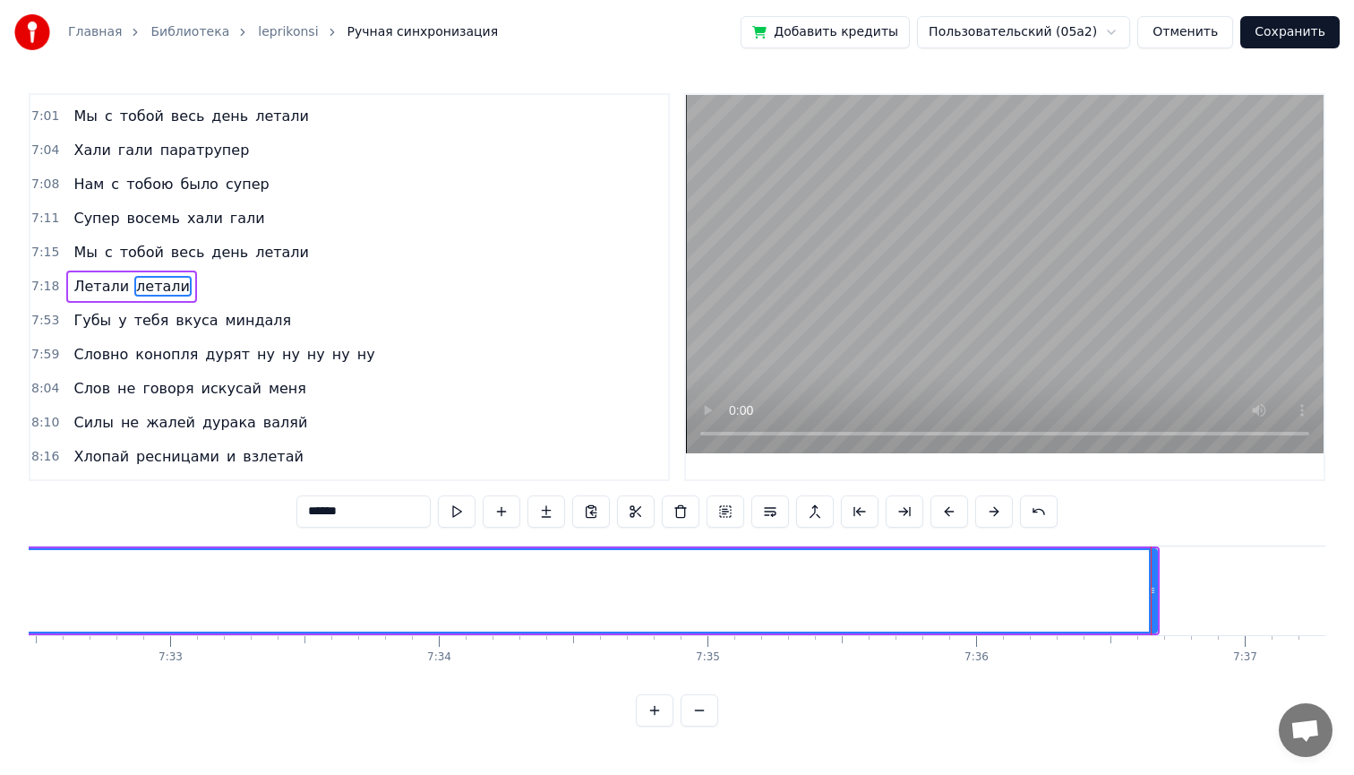
scroll to position [0, 121549]
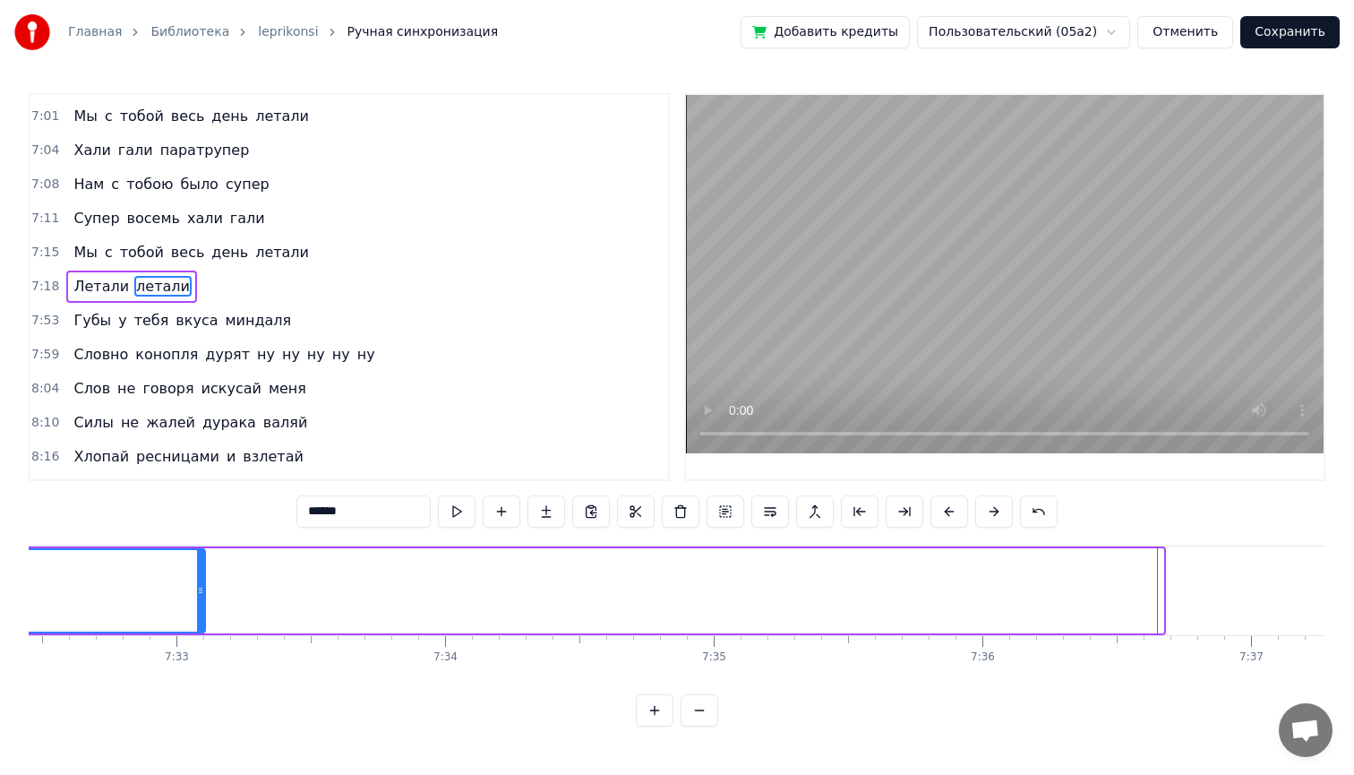
drag, startPoint x: 1160, startPoint y: 585, endPoint x: 203, endPoint y: 599, distance: 956.5
click at [202, 599] on div at bounding box center [200, 590] width 7 height 81
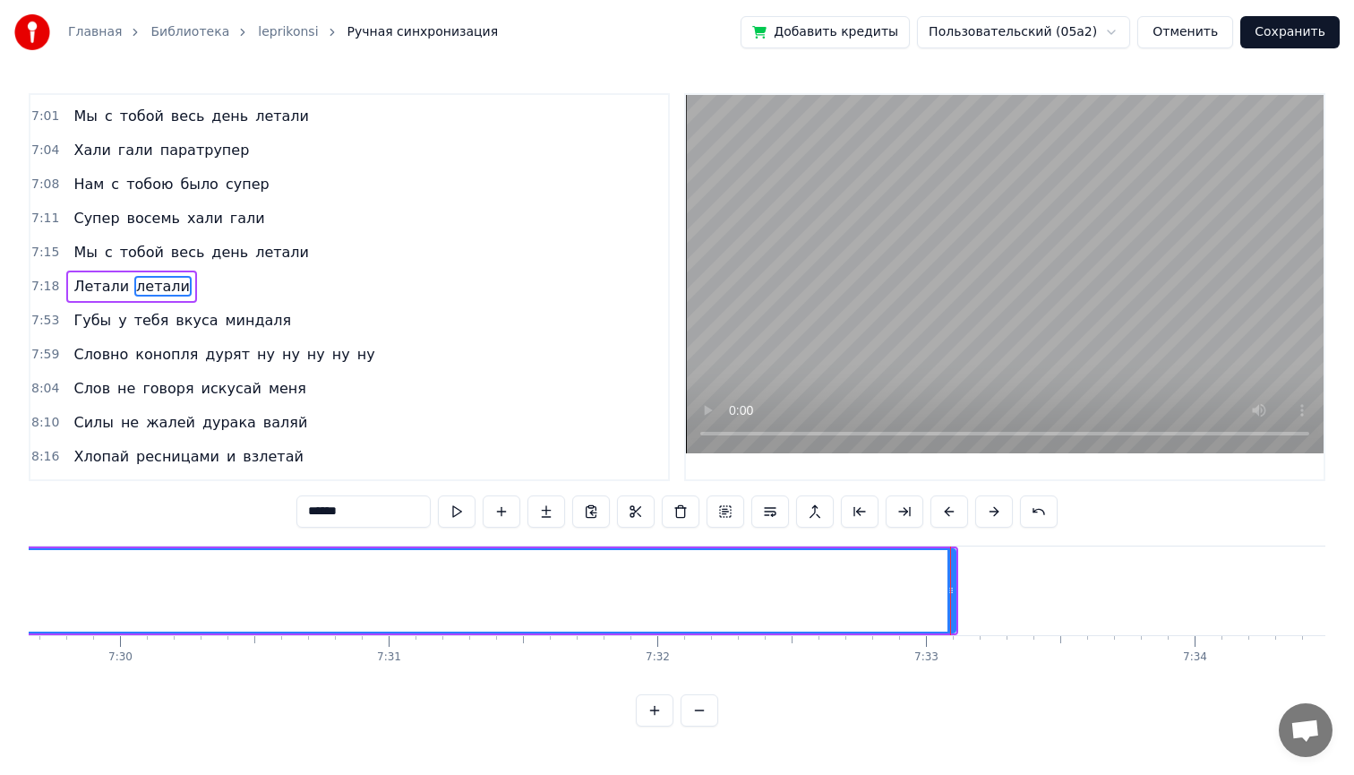
scroll to position [0, 120784]
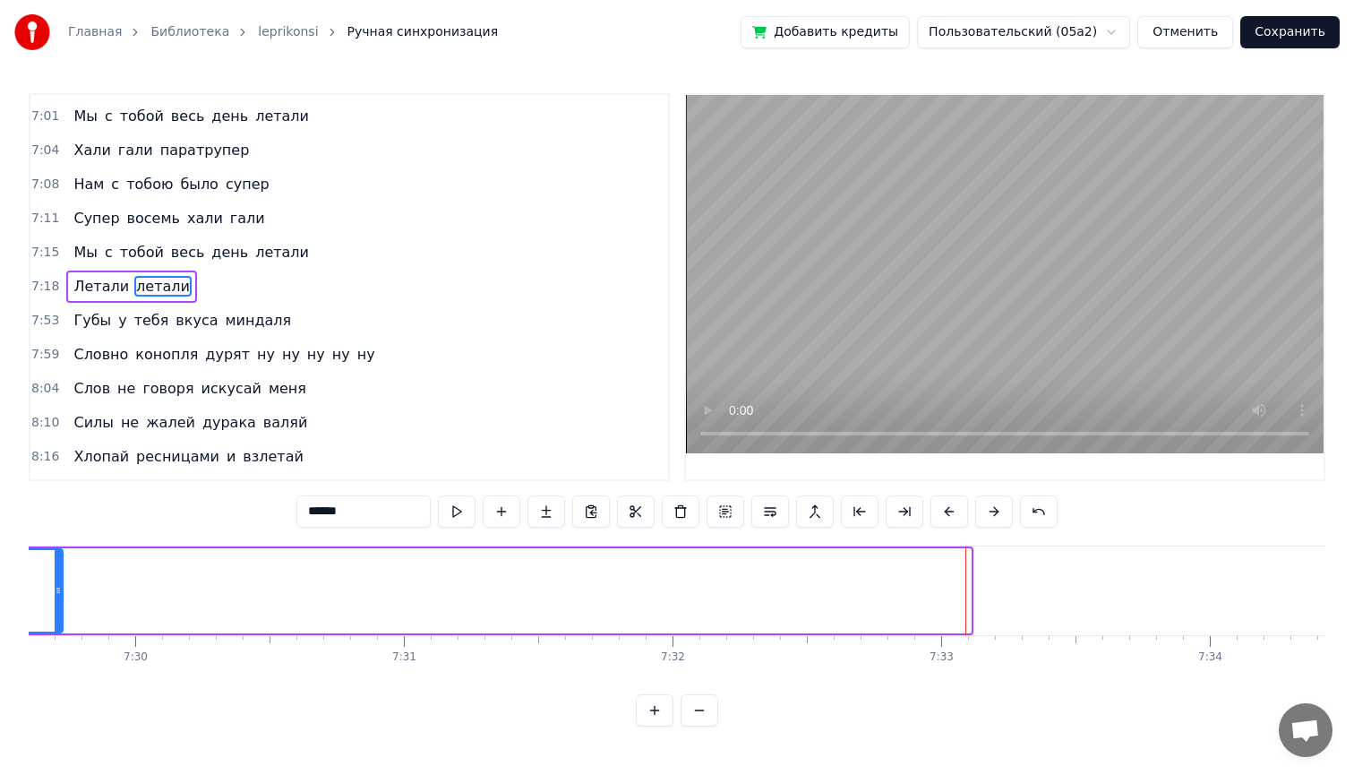
drag, startPoint x: 969, startPoint y: 591, endPoint x: 61, endPoint y: 610, distance: 908.2
click at [61, 610] on div at bounding box center [58, 590] width 7 height 81
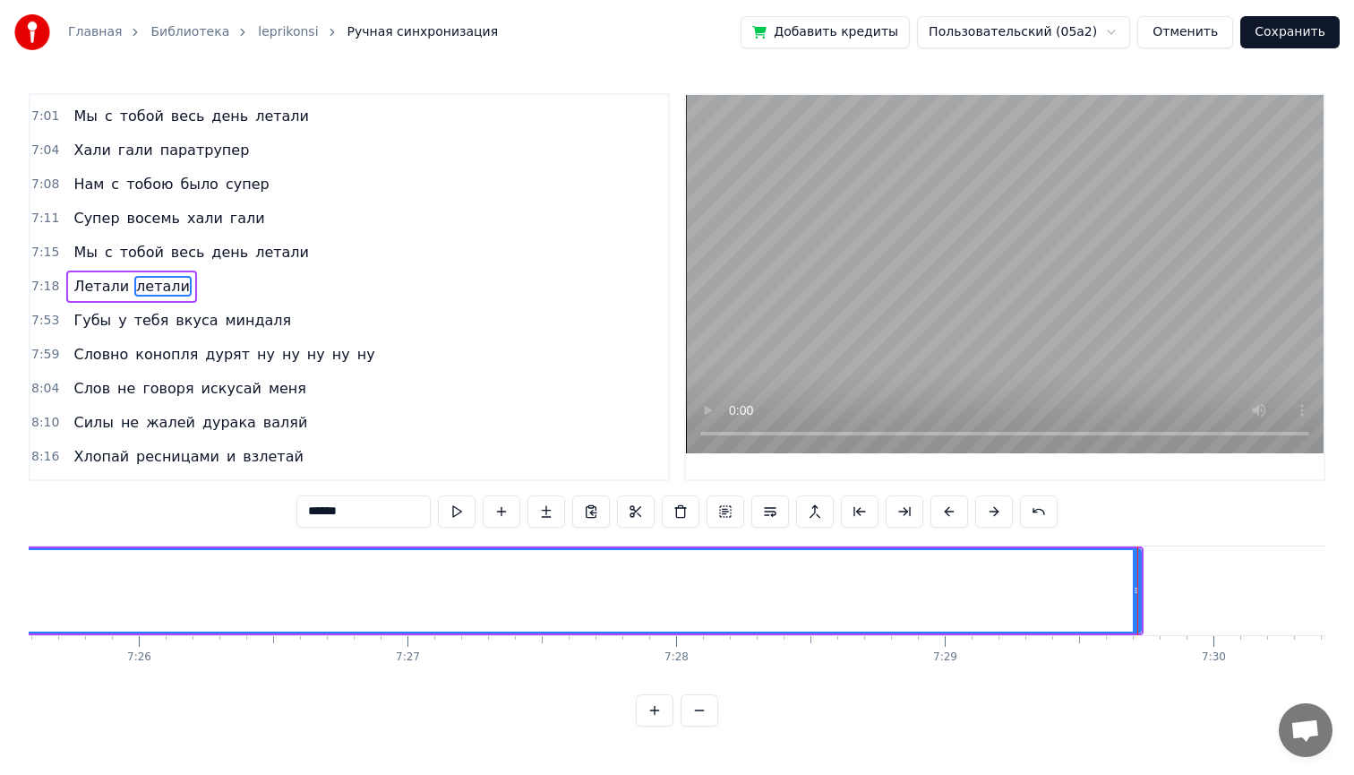
scroll to position [0, 119685]
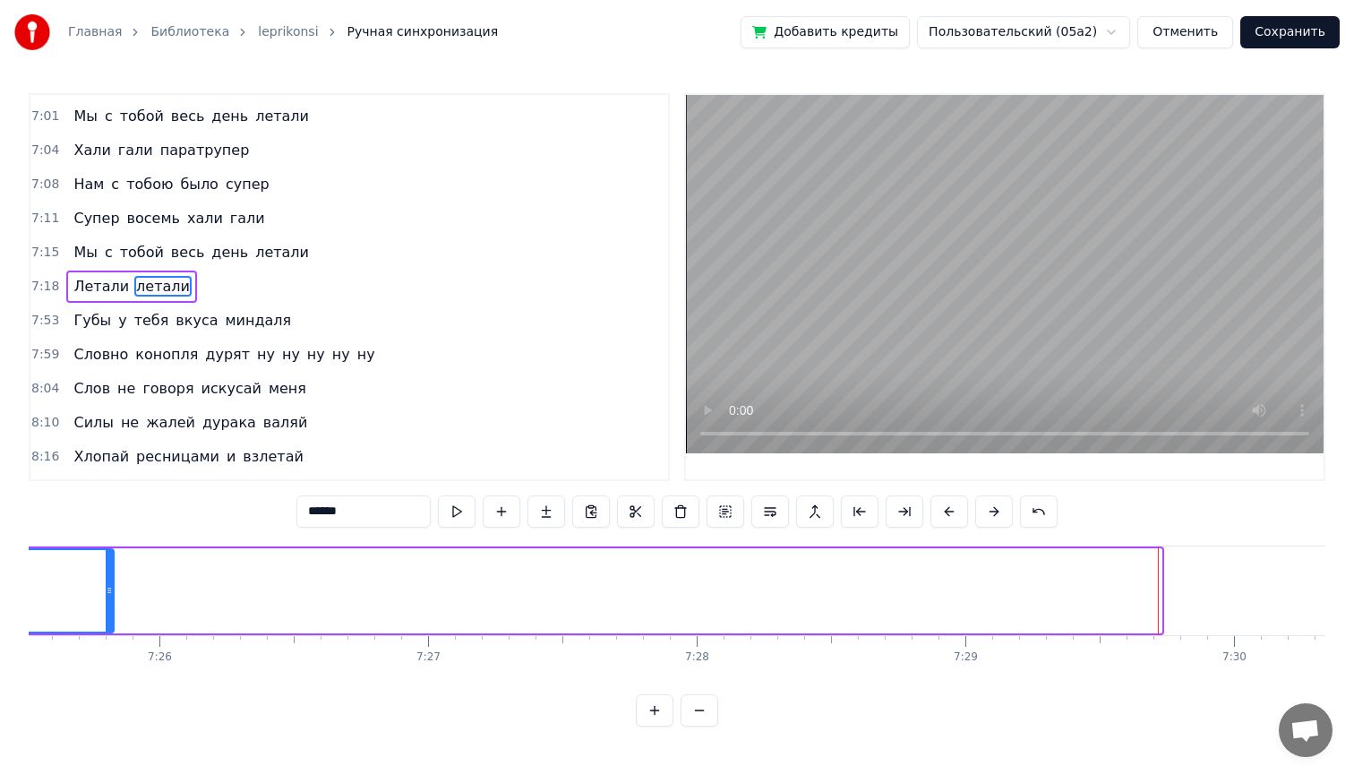
drag, startPoint x: 1156, startPoint y: 587, endPoint x: 107, endPoint y: 663, distance: 1051.4
click at [107, 663] on div "Девчонки полюбили не меня Девчонки полюбили трубача А у трубача дудка горяча И …" at bounding box center [677, 612] width 1297 height 134
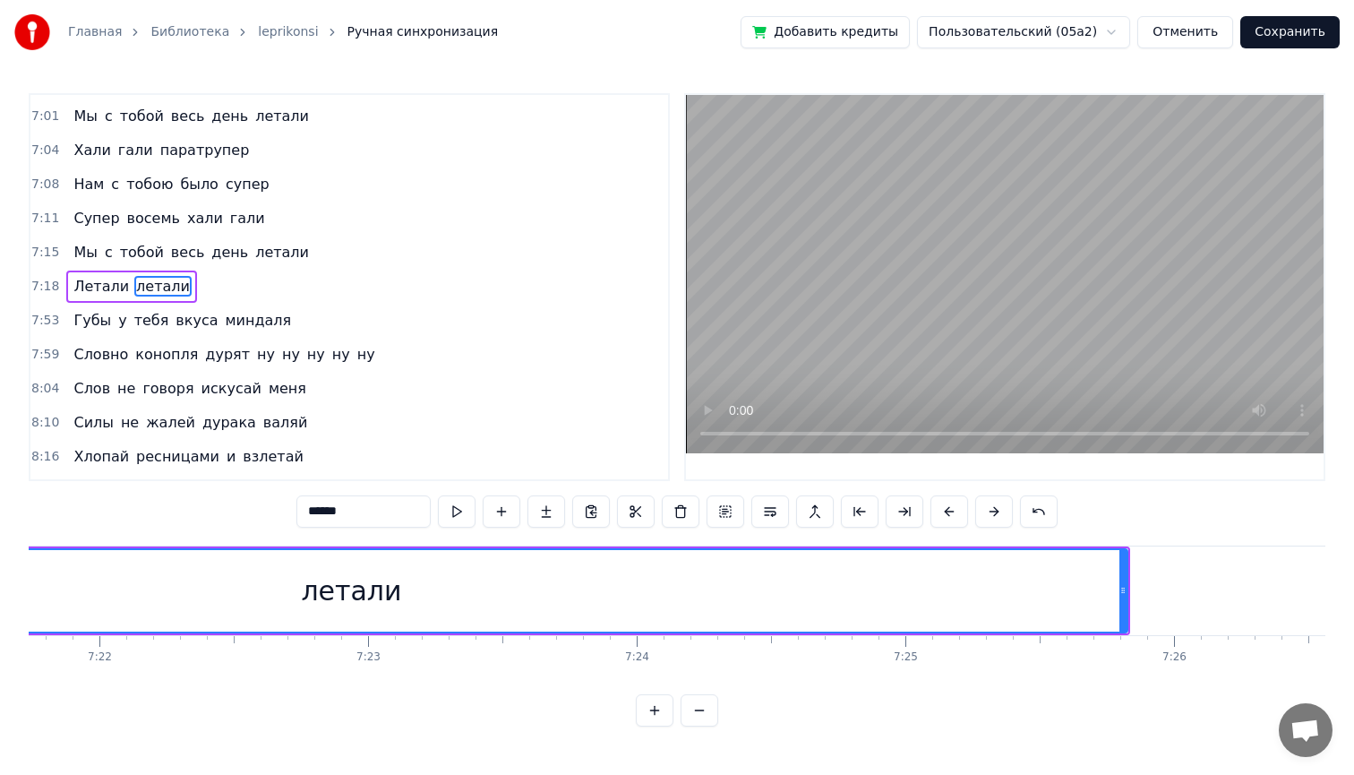
scroll to position [0, 118626]
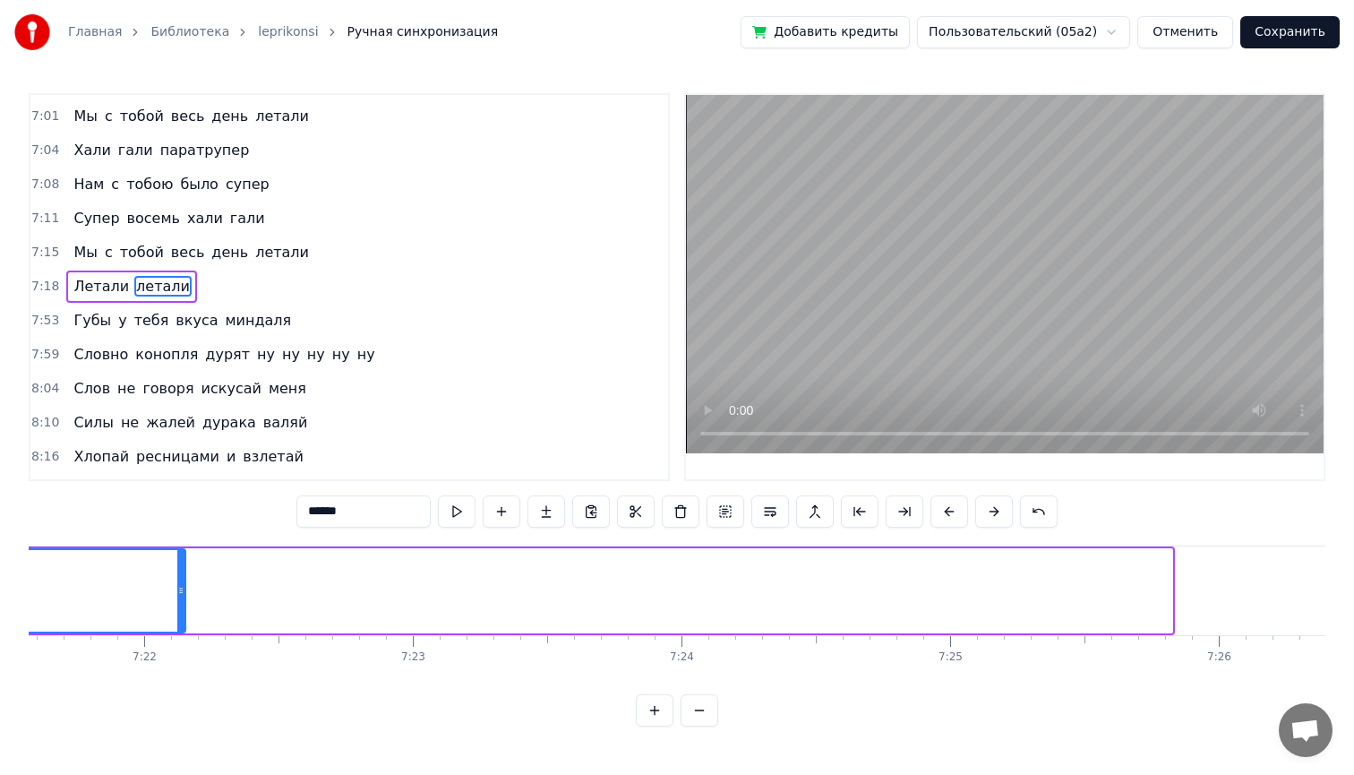
drag, startPoint x: 1168, startPoint y: 587, endPoint x: 181, endPoint y: 590, distance: 986.8
click at [181, 590] on icon at bounding box center [180, 590] width 7 height 14
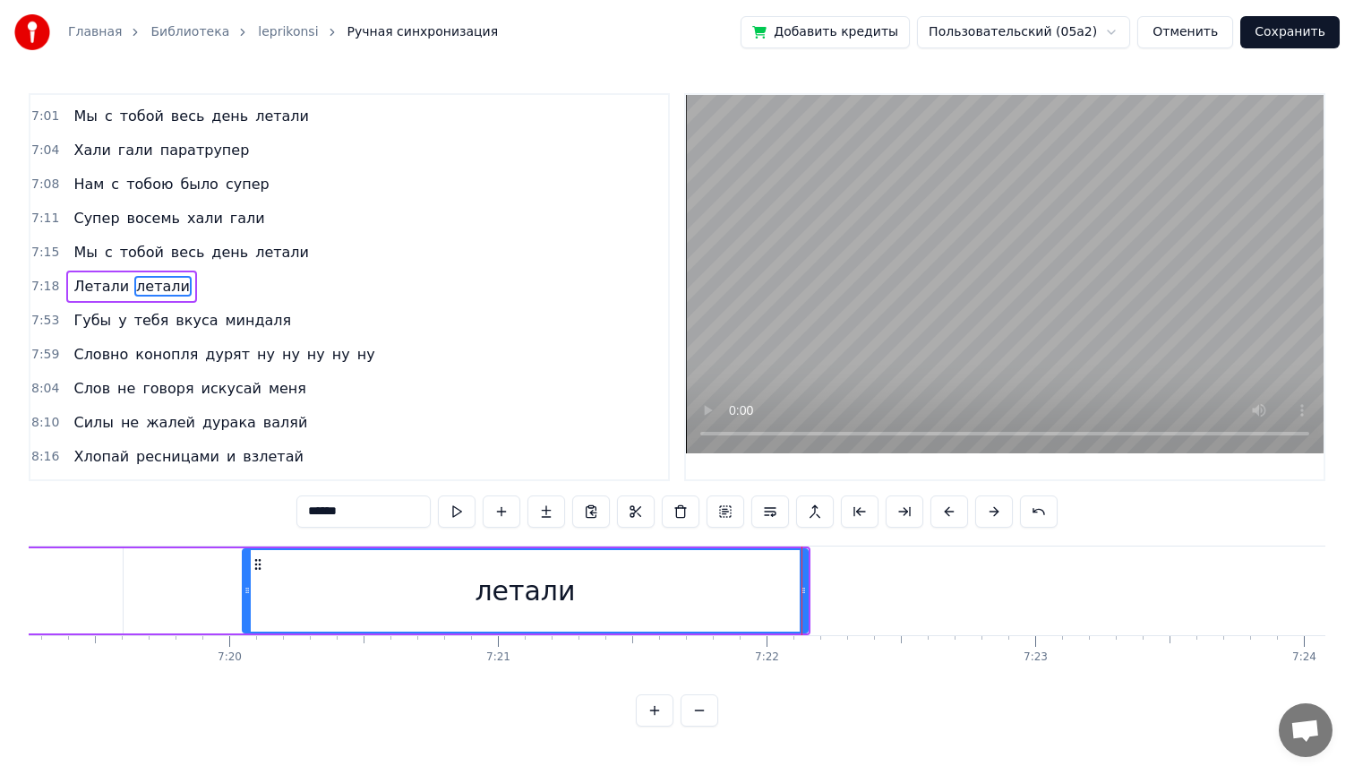
scroll to position [0, 117998]
click at [295, 584] on div "летали" at bounding box center [530, 590] width 563 height 81
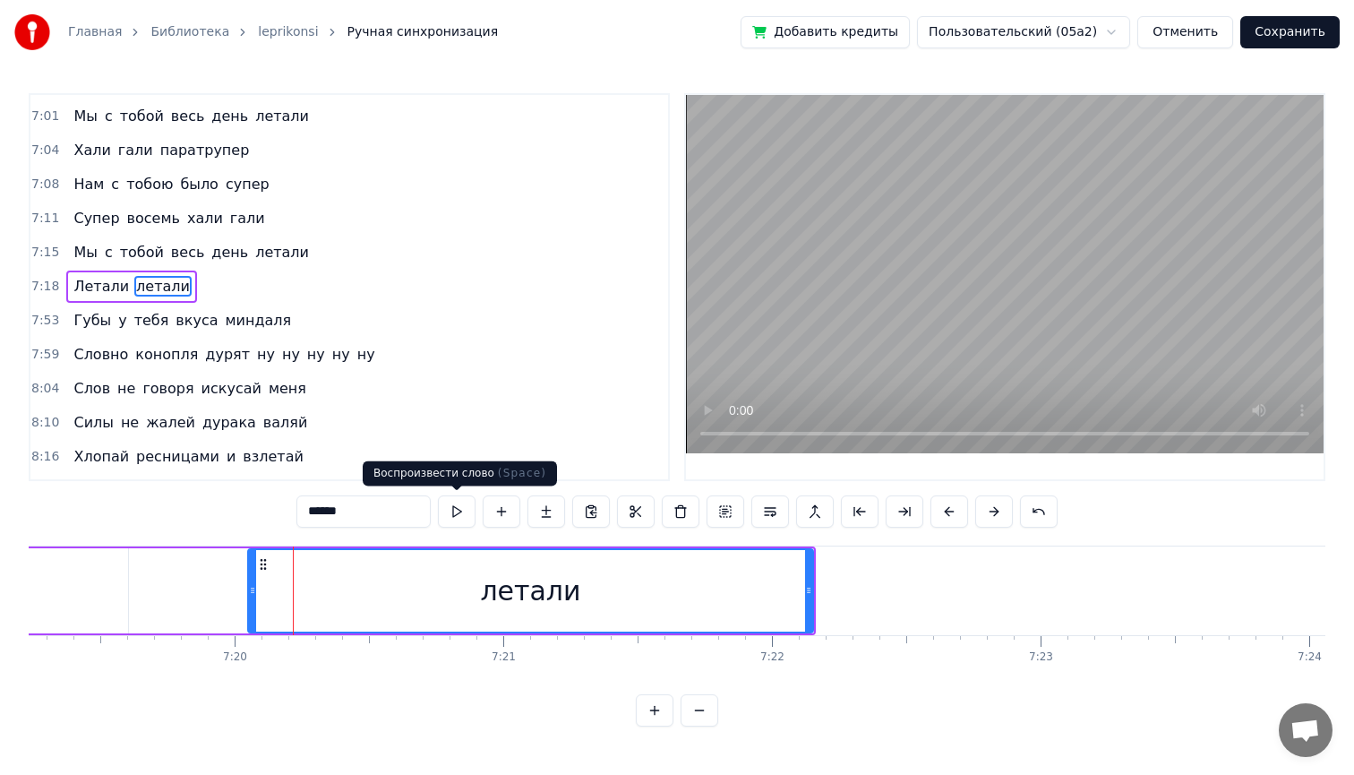
click at [451, 507] on button at bounding box center [457, 511] width 38 height 32
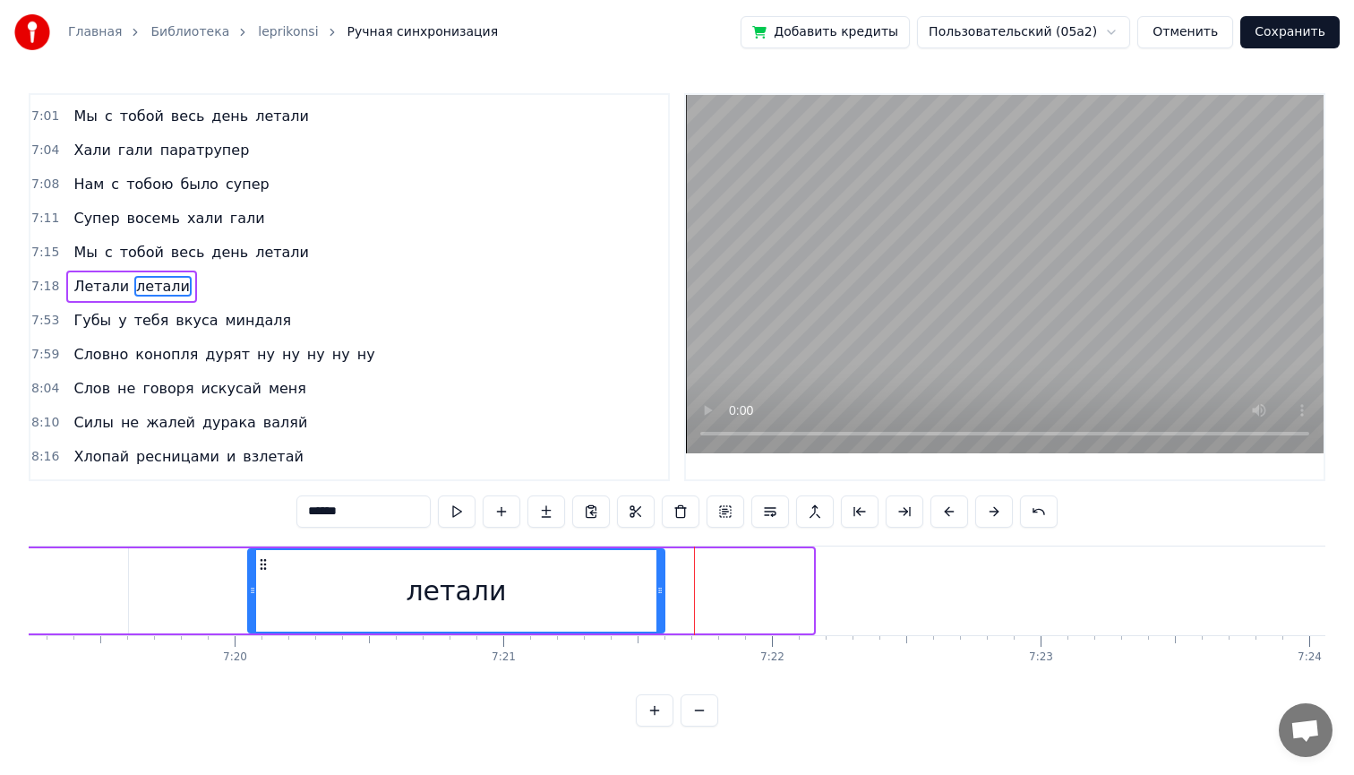
drag, startPoint x: 810, startPoint y: 588, endPoint x: 661, endPoint y: 596, distance: 148.9
click at [661, 596] on icon at bounding box center [659, 590] width 7 height 14
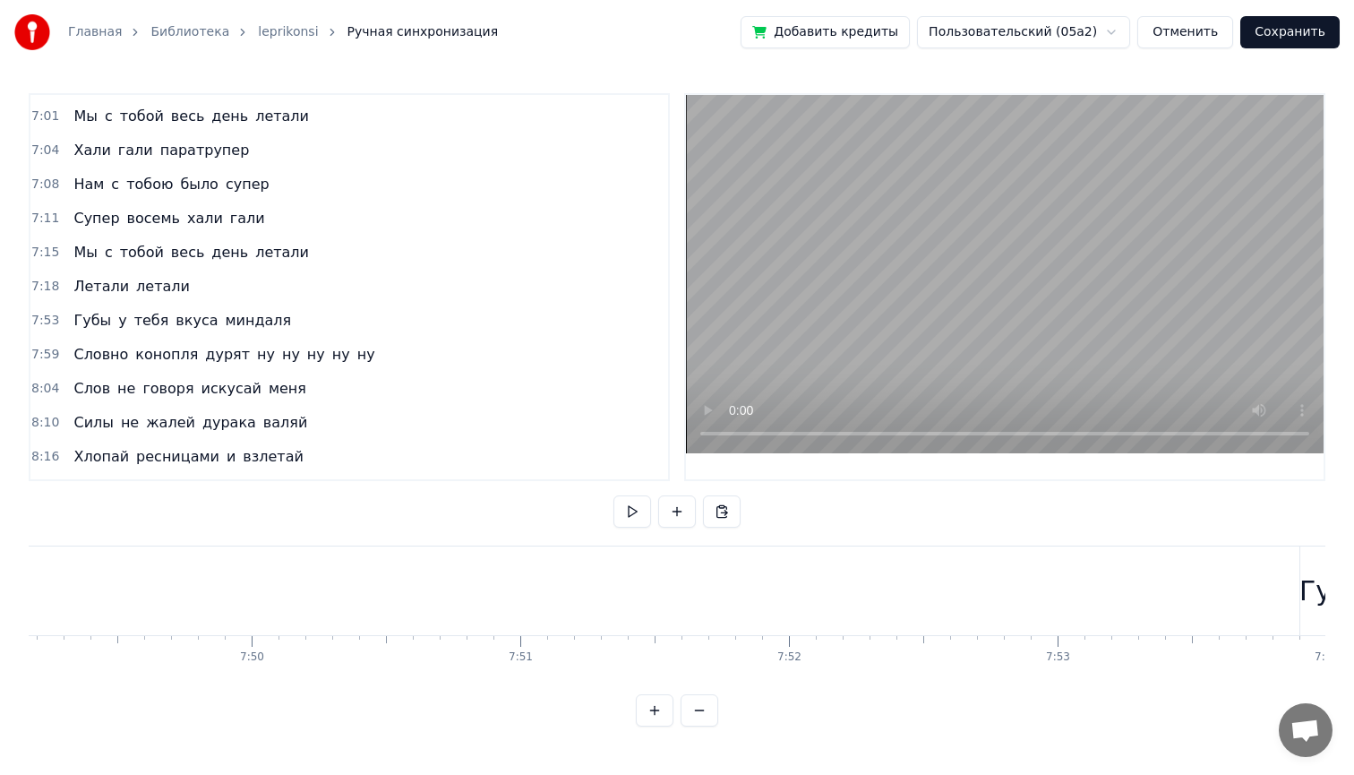
scroll to position [0, 126012]
click at [627, 510] on button at bounding box center [632, 511] width 38 height 32
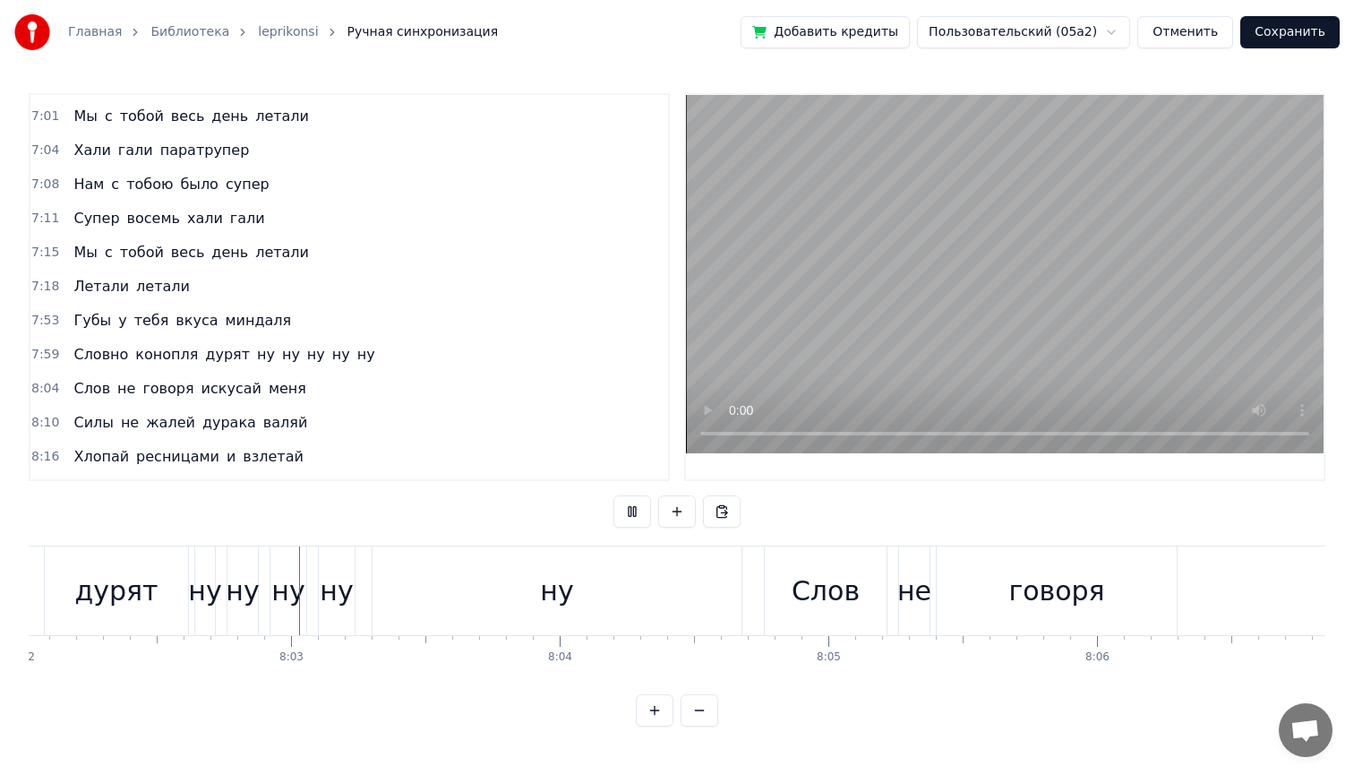
scroll to position [0, 129494]
click at [613, 495] on button at bounding box center [632, 511] width 38 height 32
click at [130, 601] on div "дурят" at bounding box center [114, 590] width 83 height 40
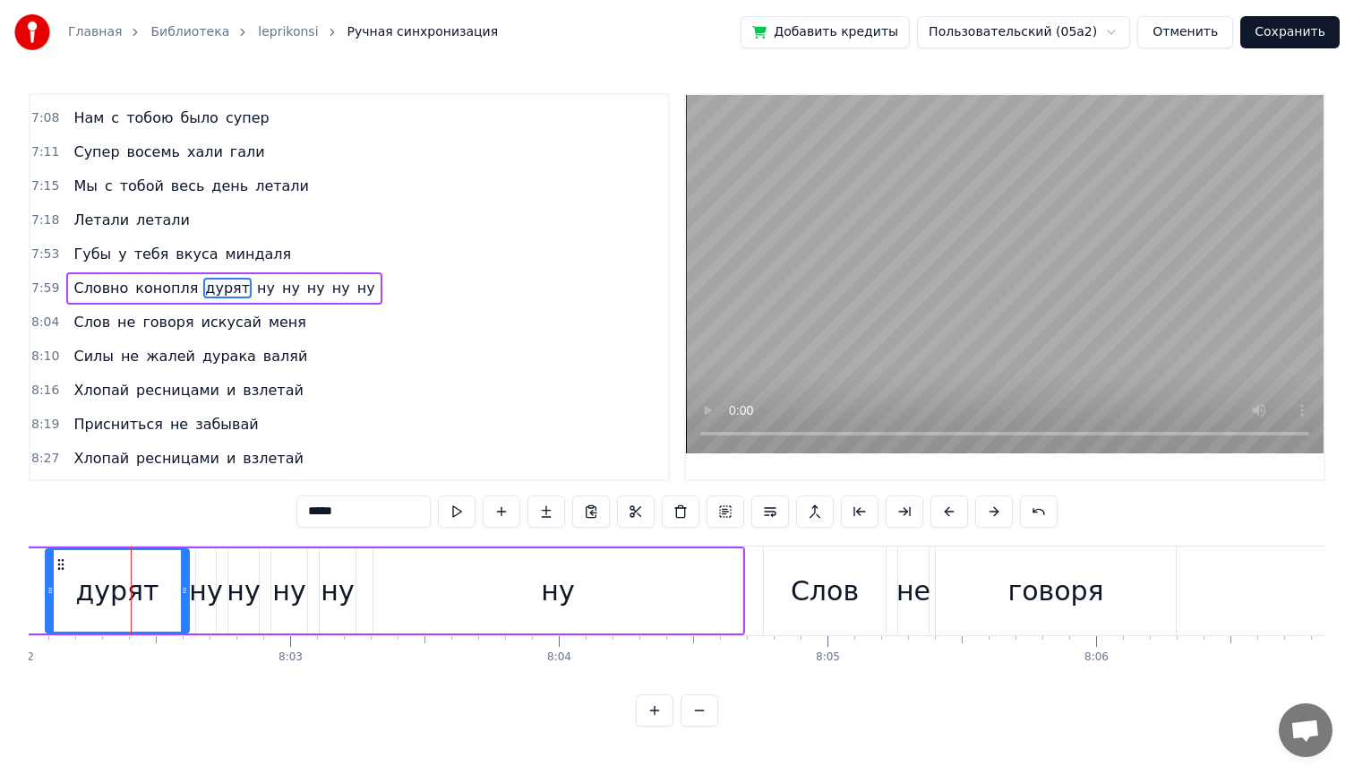
scroll to position [2207, 0]
click at [336, 512] on input "*****" at bounding box center [363, 511] width 134 height 32
type input "*****"
click at [1291, 34] on button "Сохранить" at bounding box center [1289, 32] width 99 height 32
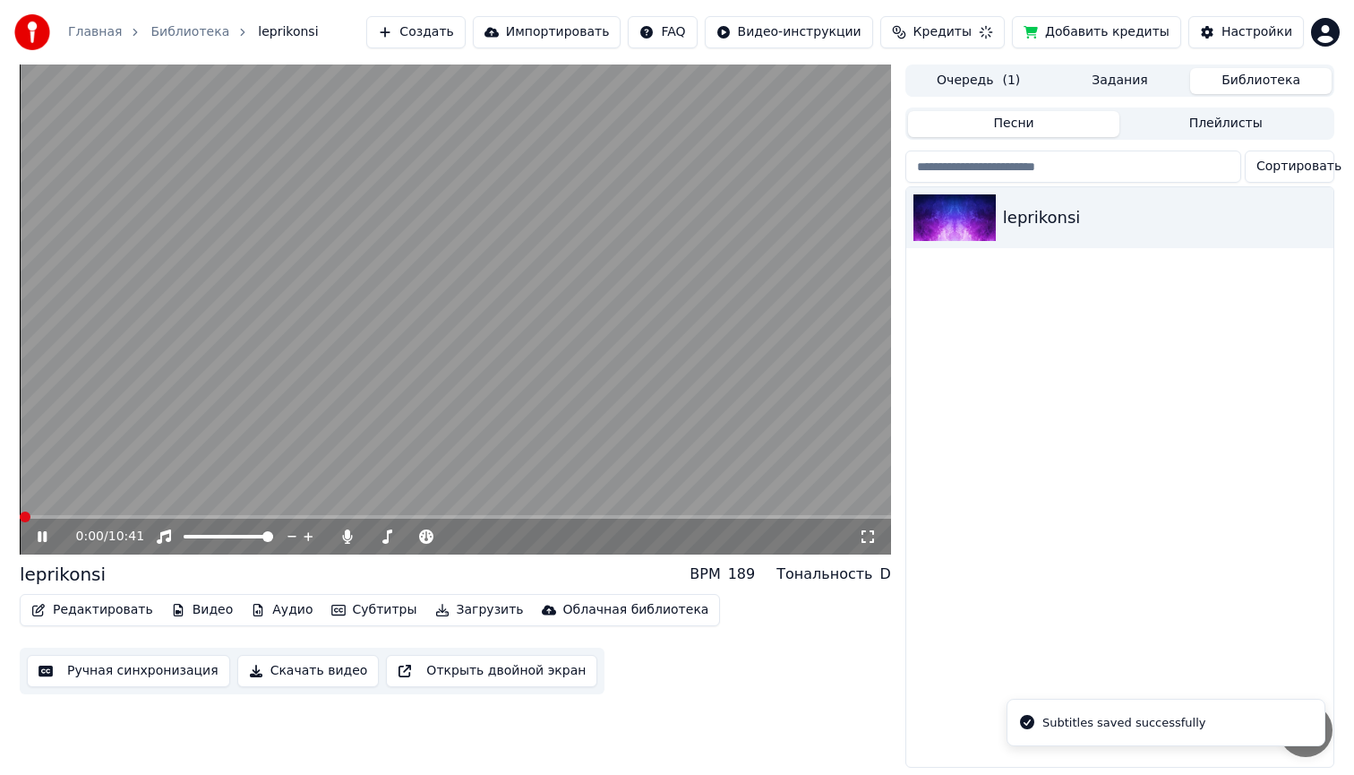
click at [80, 609] on button "Редактировать" at bounding box center [92, 609] width 136 height 25
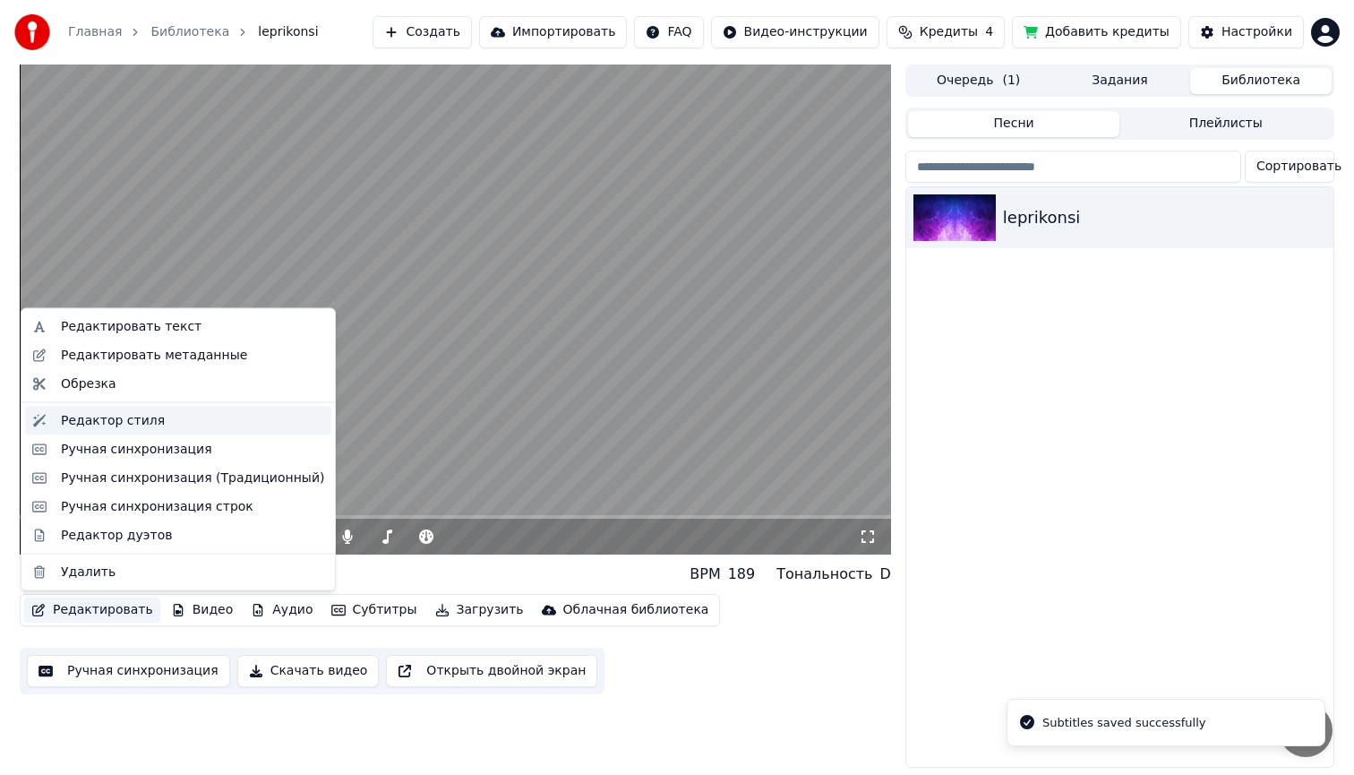
click at [92, 422] on div "Редактор стиля" at bounding box center [113, 420] width 104 height 18
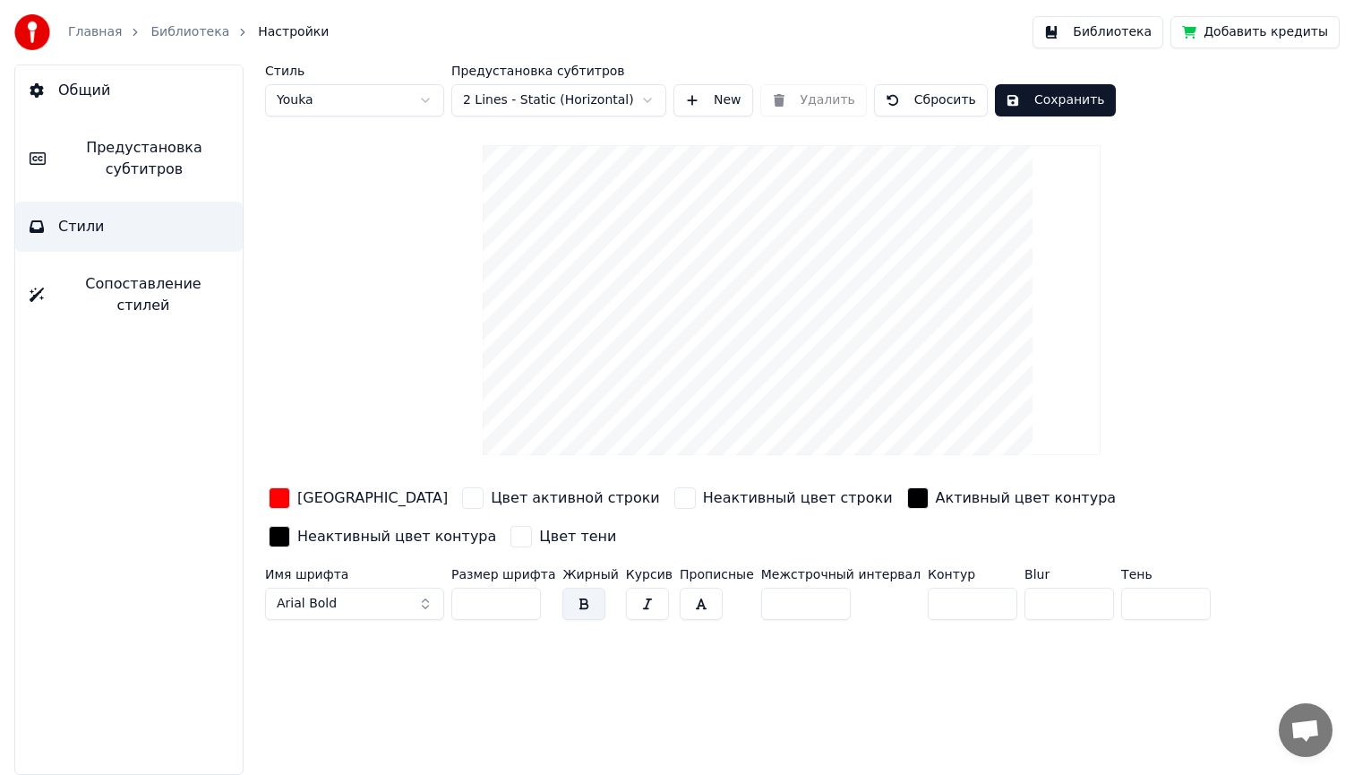
click at [158, 184] on button "Предустановка субтитров" at bounding box center [128, 159] width 227 height 72
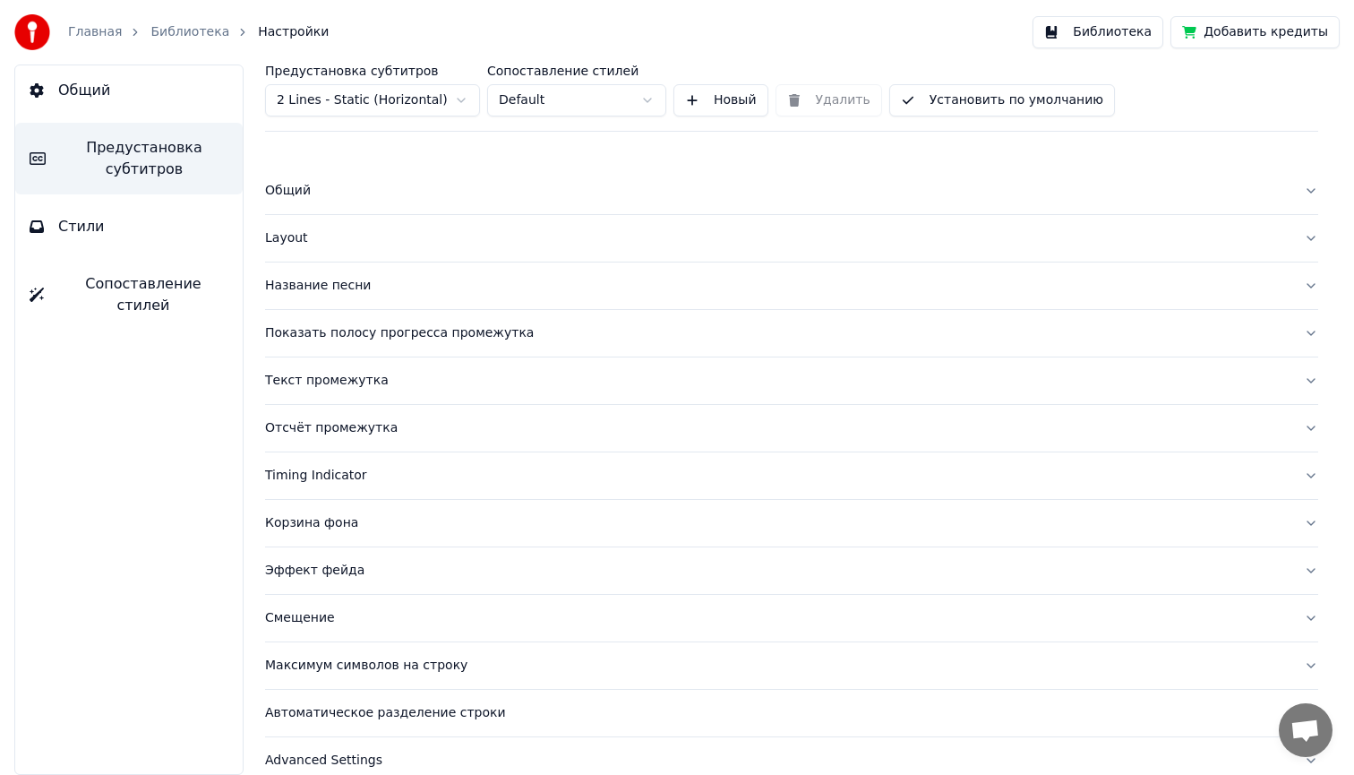
scroll to position [23, 0]
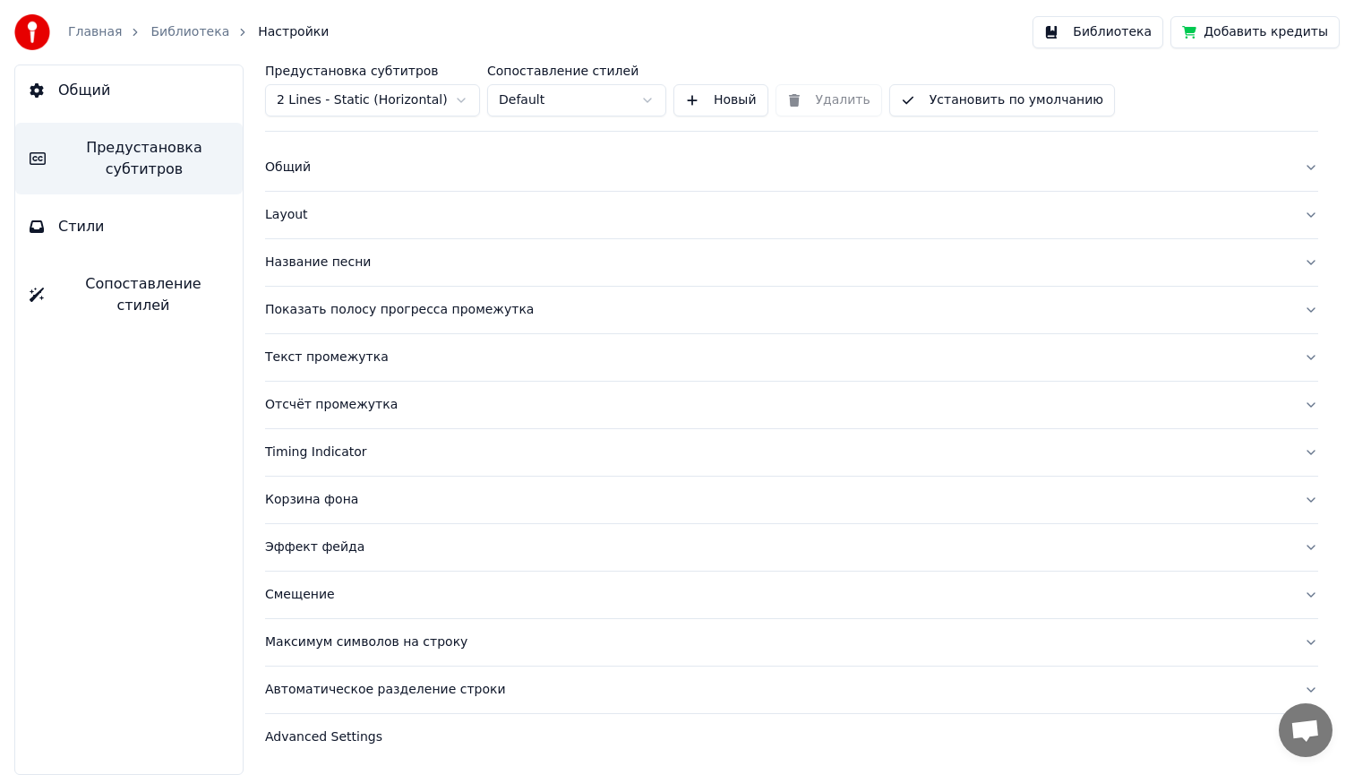
click at [389, 690] on div "Автоматическое разделение строки" at bounding box center [777, 690] width 1024 height 18
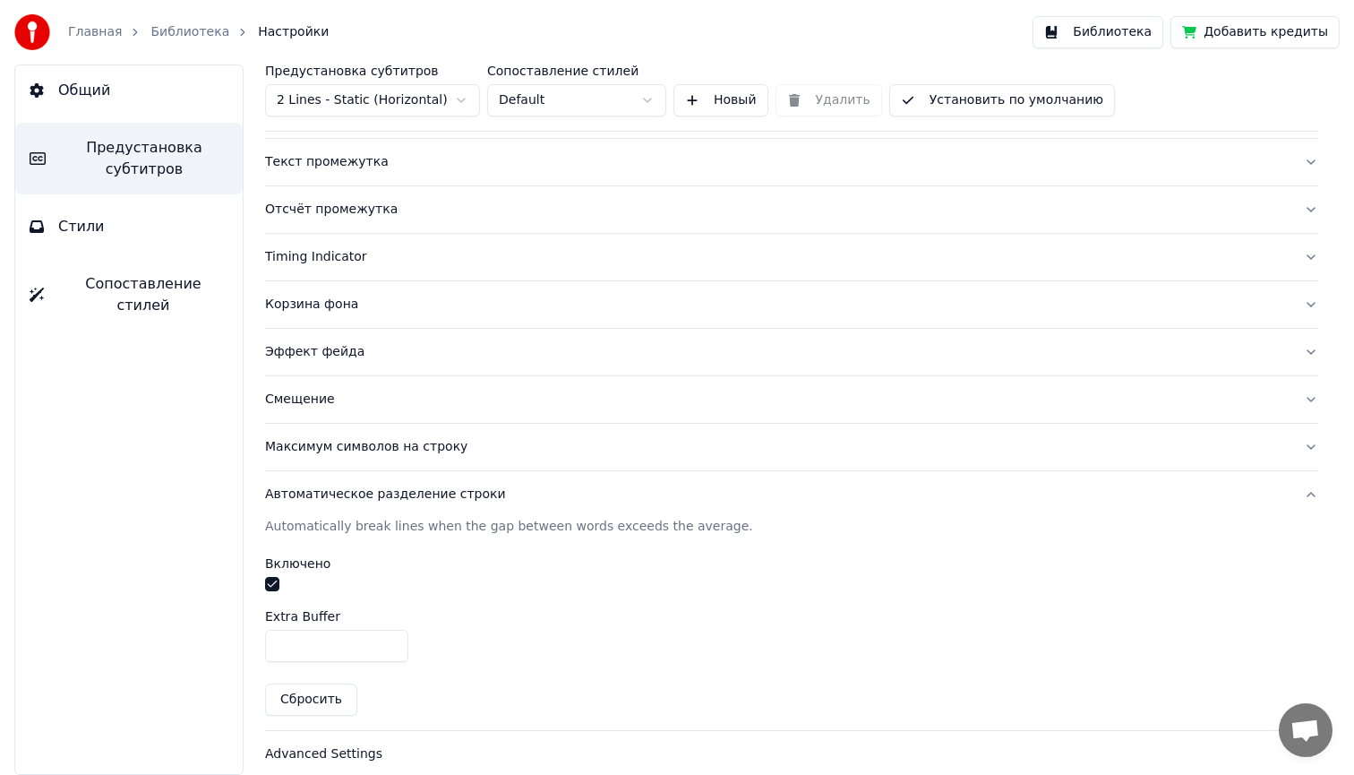
scroll to position [235, 0]
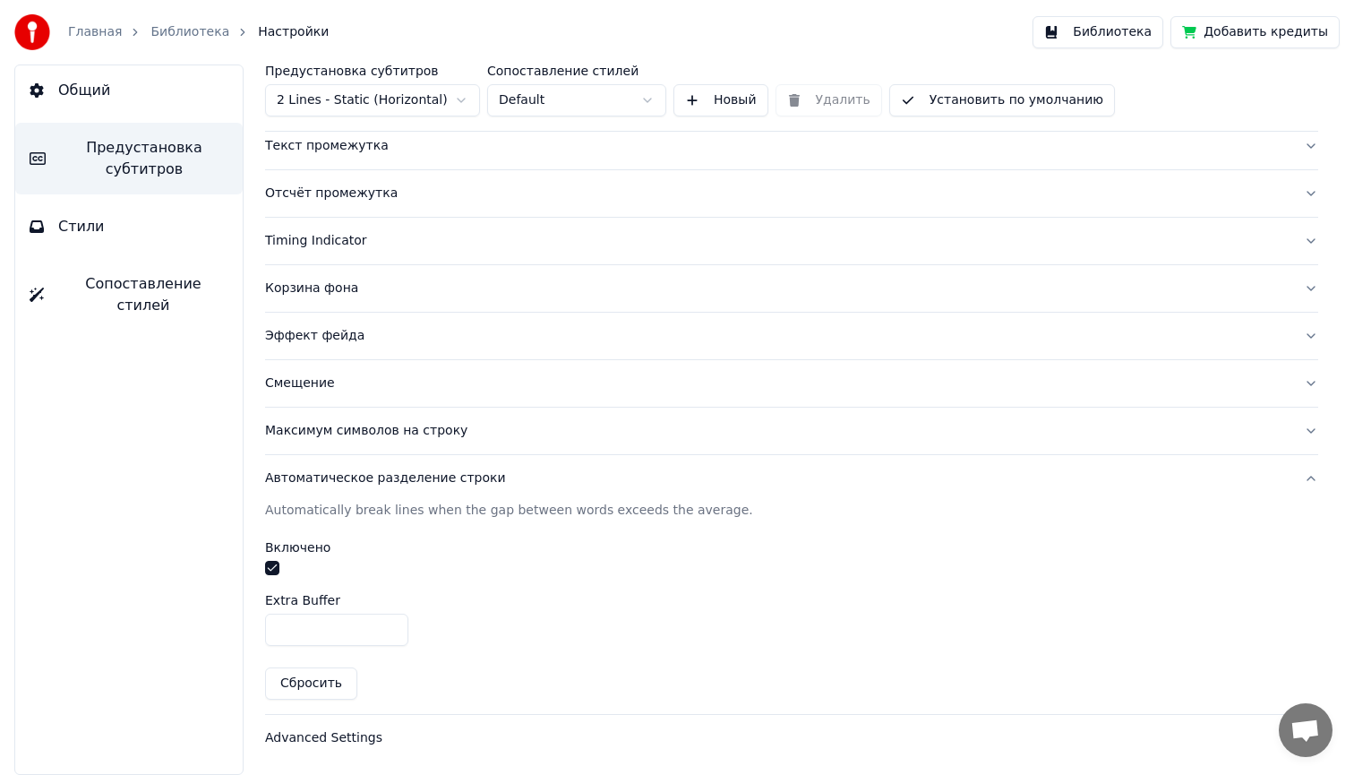
type input "*"
click at [390, 624] on input "*" at bounding box center [336, 629] width 143 height 32
click at [798, 549] on div "Включено" at bounding box center [791, 547] width 1053 height 13
click at [1112, 37] on button "Библиотека" at bounding box center [1097, 32] width 131 height 32
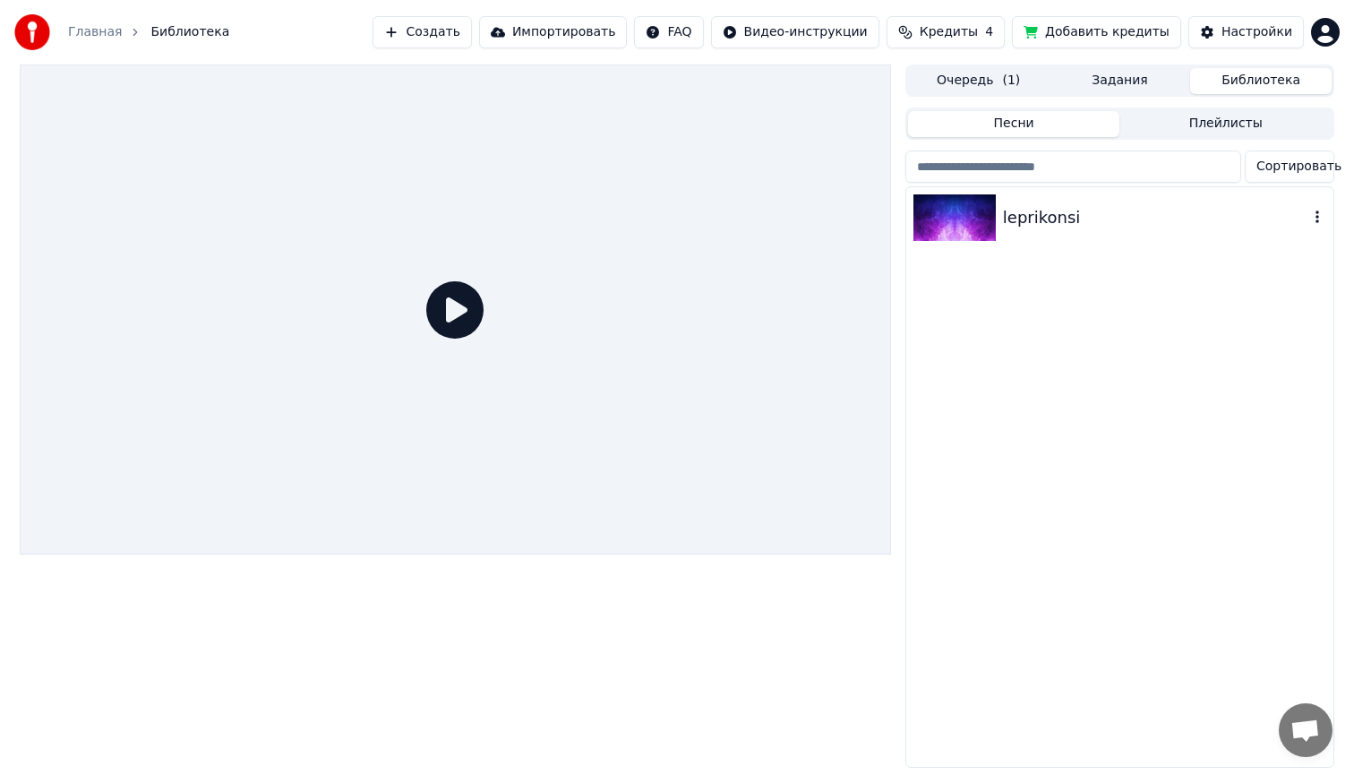
click at [945, 231] on img at bounding box center [954, 217] width 82 height 47
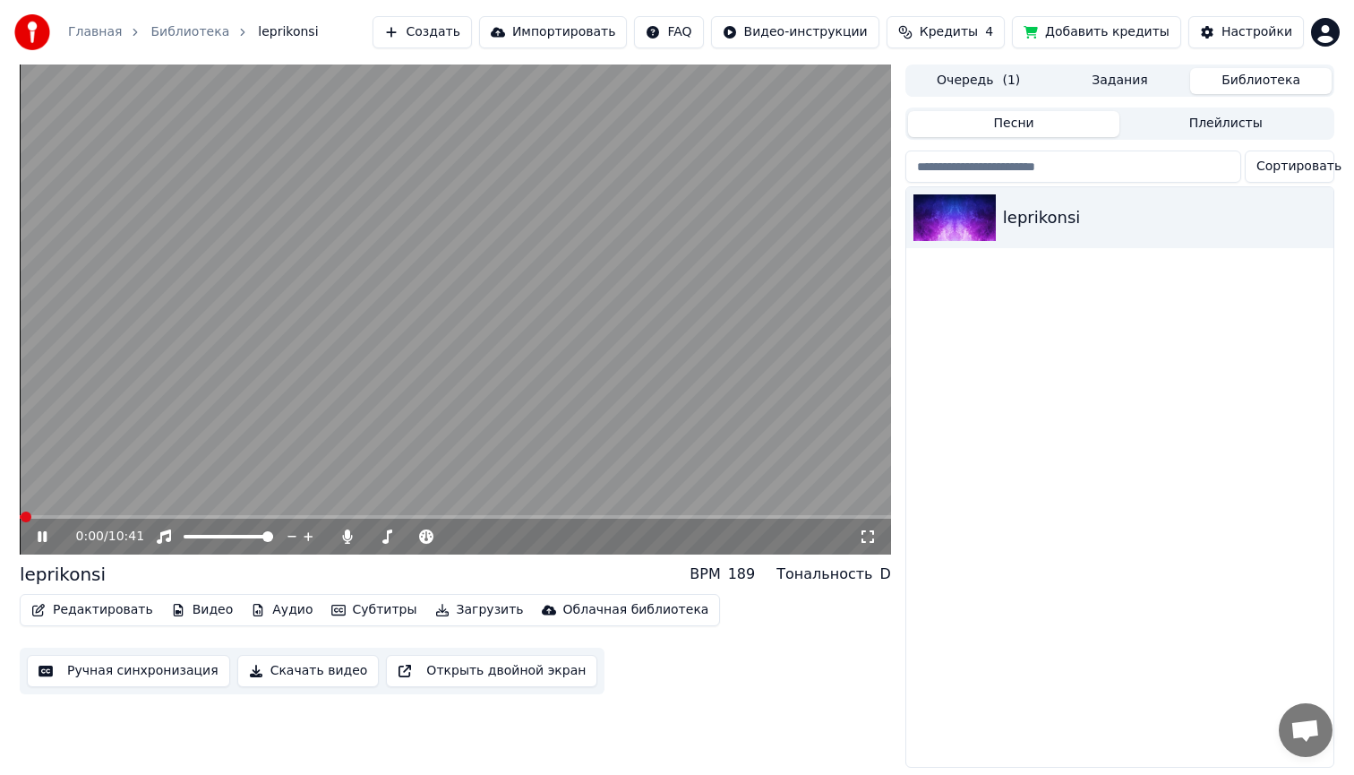
click at [635, 516] on span at bounding box center [455, 517] width 871 height 4
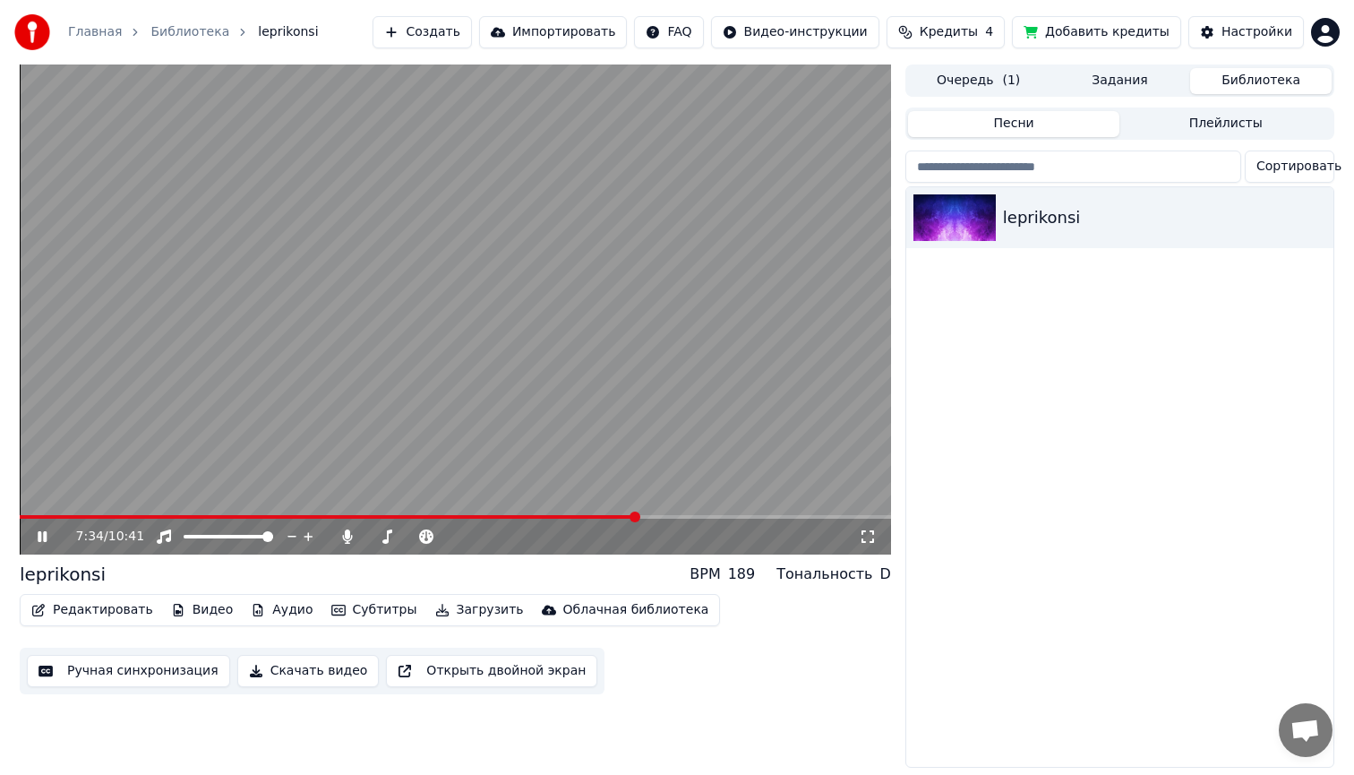
click at [661, 517] on span at bounding box center [455, 517] width 871 height 4
click at [679, 517] on span at bounding box center [455, 517] width 871 height 4
click at [667, 517] on span at bounding box center [344, 517] width 648 height 4
click at [651, 515] on span at bounding box center [336, 517] width 632 height 4
click at [40, 538] on icon at bounding box center [42, 536] width 9 height 11
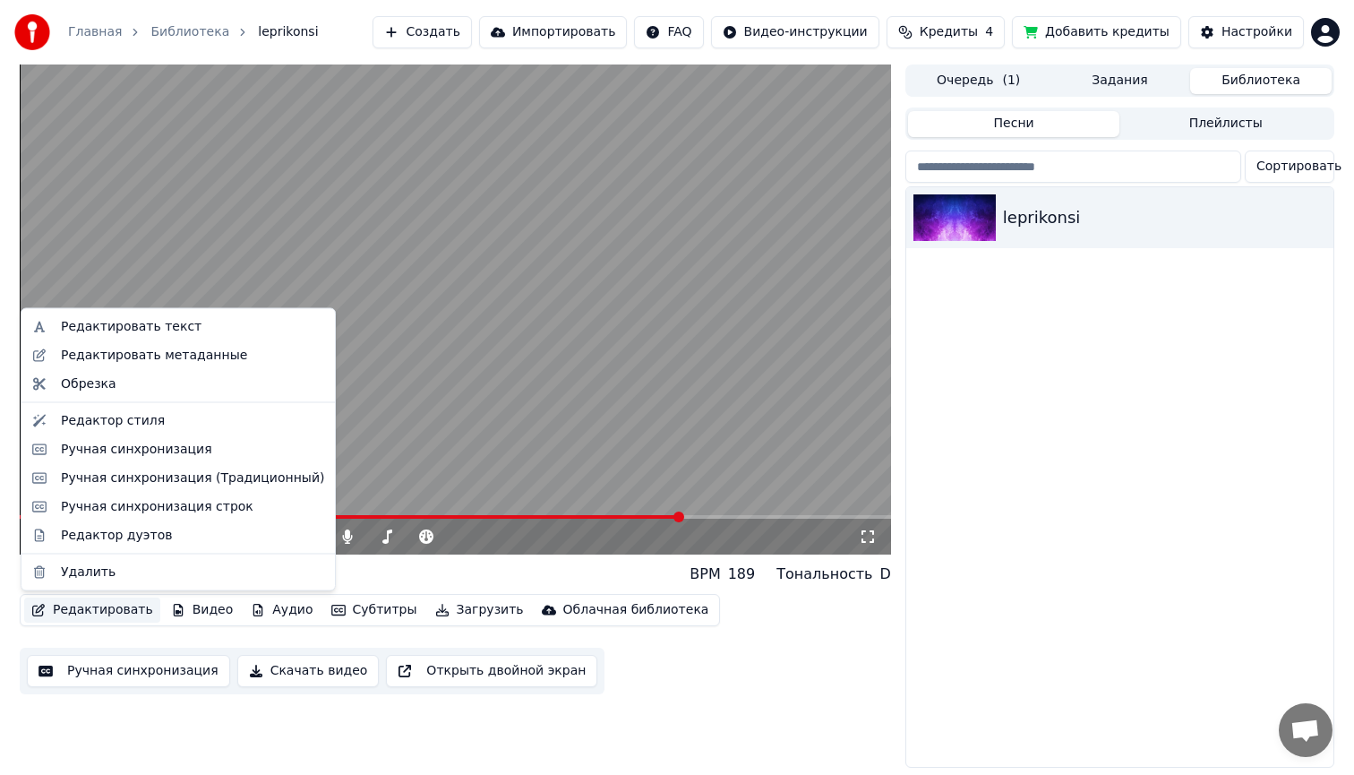
click at [100, 610] on button "Редактировать" at bounding box center [92, 609] width 136 height 25
click at [157, 457] on div "Ручная синхронизация" at bounding box center [136, 449] width 151 height 18
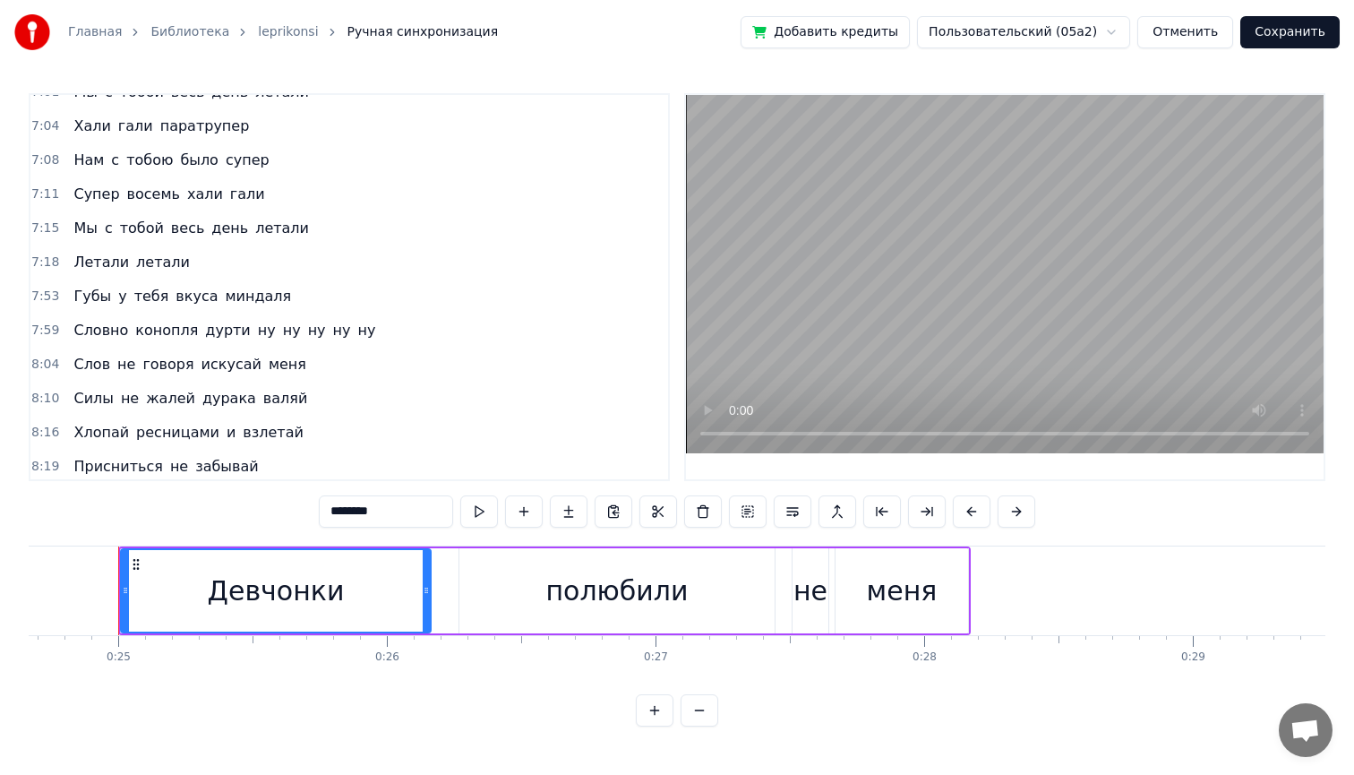
scroll to position [2159, 0]
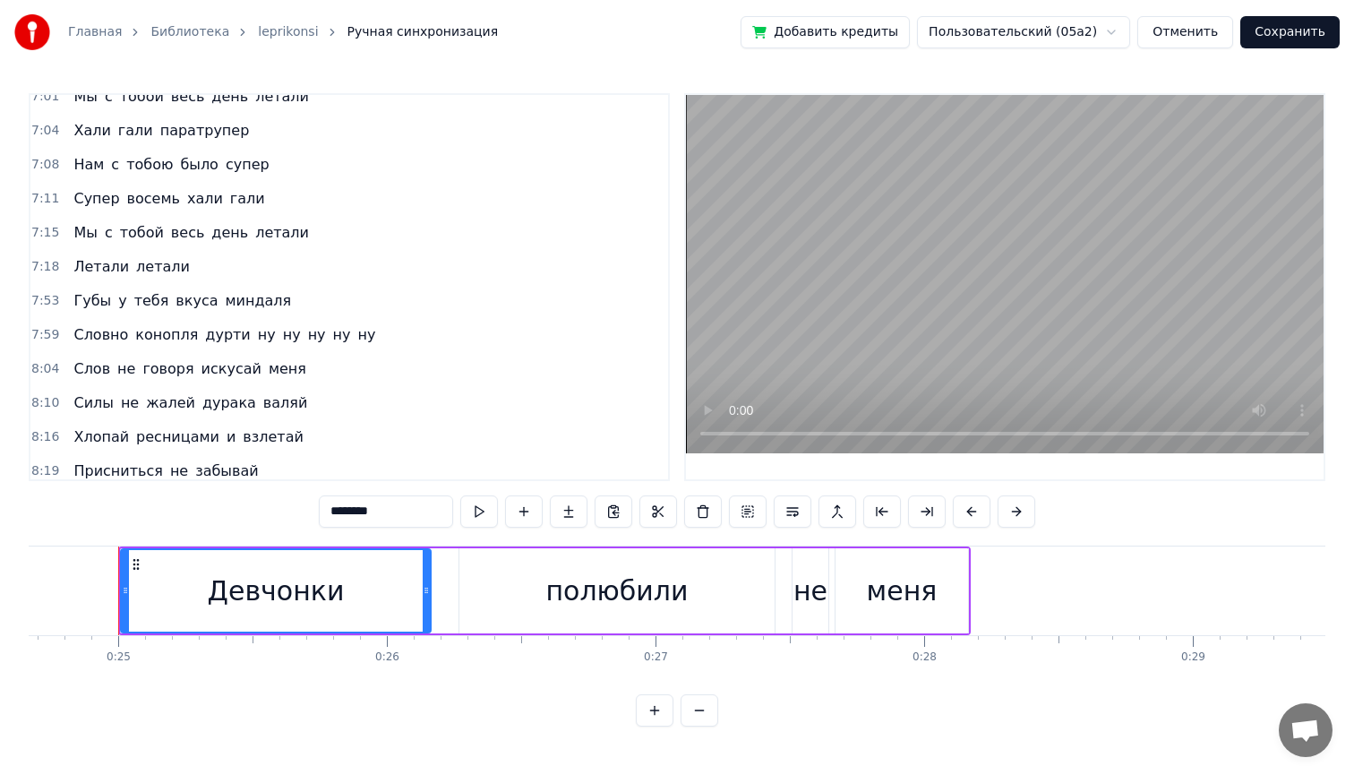
click at [209, 335] on span "дурти" at bounding box center [227, 334] width 48 height 21
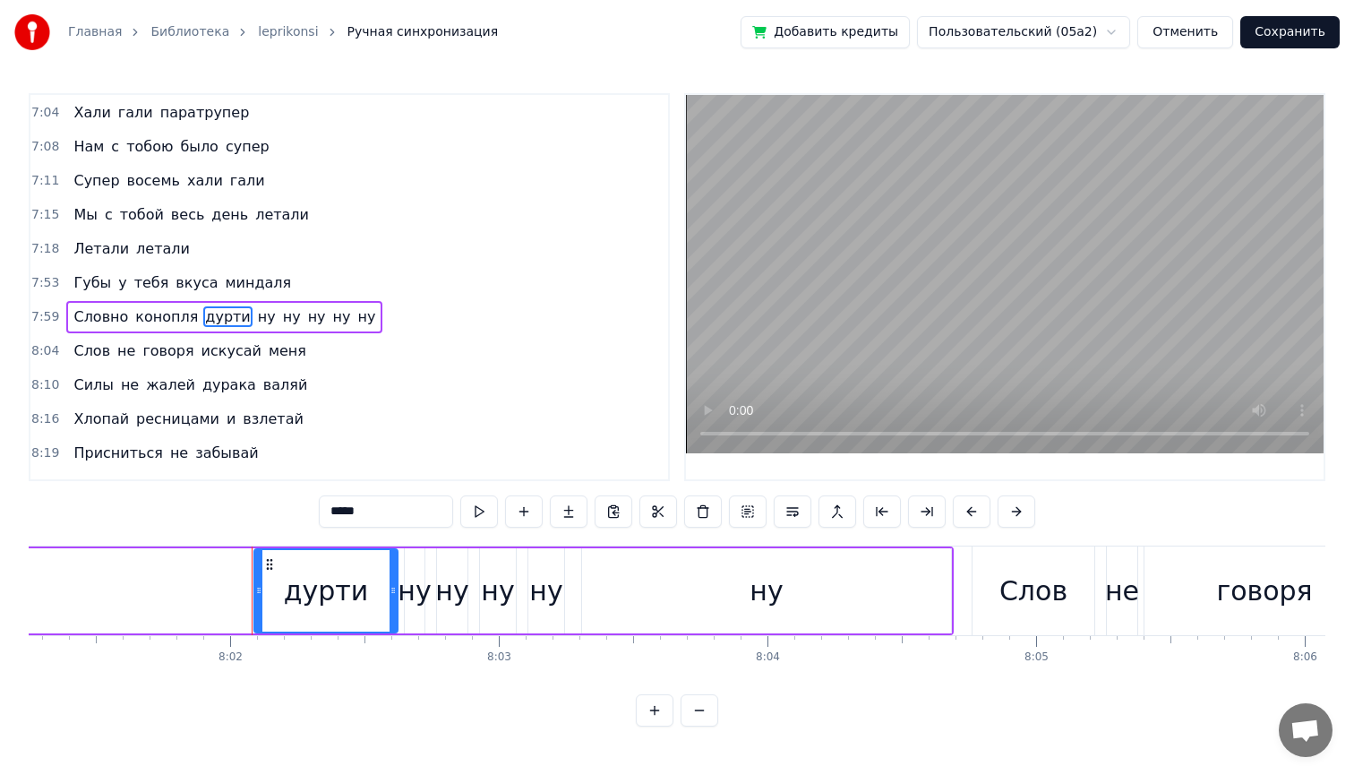
scroll to position [0, 129419]
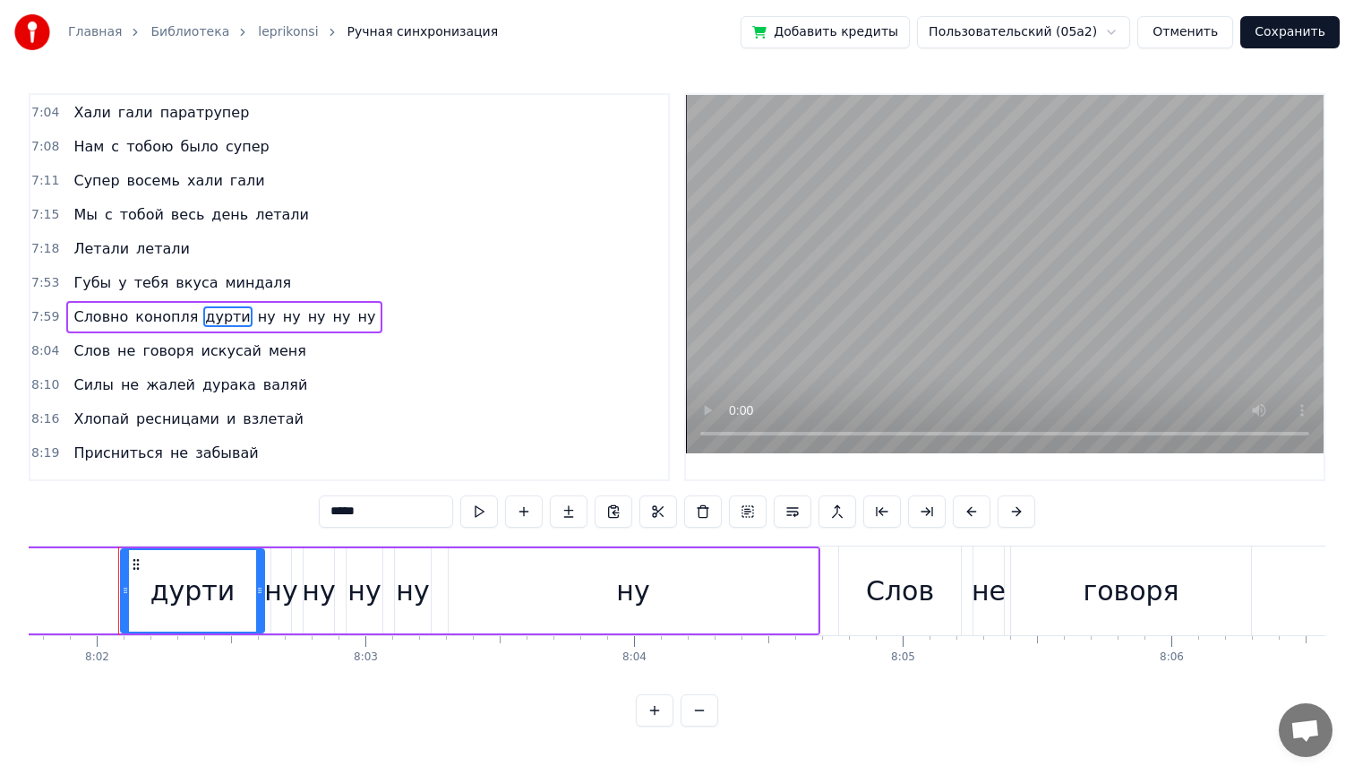
click at [369, 510] on input "*****" at bounding box center [386, 511] width 134 height 32
click at [327, 511] on input "****" at bounding box center [363, 511] width 134 height 32
click at [387, 513] on input "*****" at bounding box center [363, 511] width 134 height 32
type input "*****"
click at [1289, 32] on button "Сохранить" at bounding box center [1289, 32] width 99 height 32
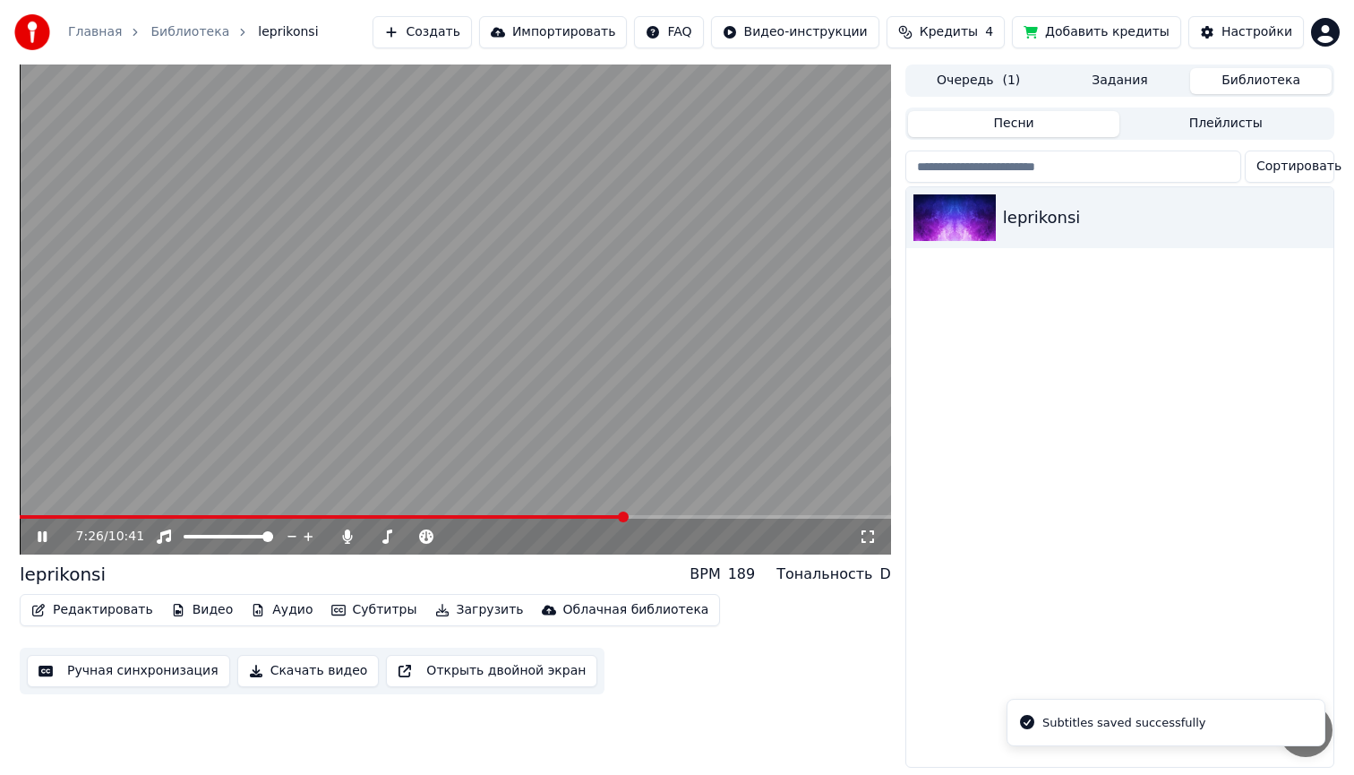
click at [625, 518] on span at bounding box center [455, 517] width 871 height 4
click at [654, 516] on span at bounding box center [455, 517] width 871 height 4
click at [773, 517] on span at bounding box center [396, 517] width 753 height 4
click at [752, 516] on span at bounding box center [386, 517] width 733 height 4
click at [41, 535] on icon at bounding box center [42, 536] width 9 height 11
